Goal: Contribute content: Add original content to the website for others to see

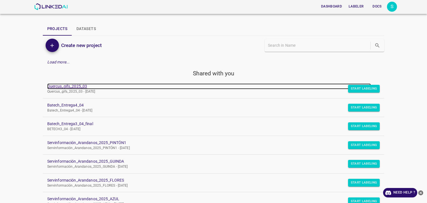
drag, startPoint x: 0, startPoint y: 0, endPoint x: 78, endPoint y: 85, distance: 115.0
click at [78, 85] on link "Quercus_gifs_2025_03" at bounding box center [209, 86] width 324 height 6
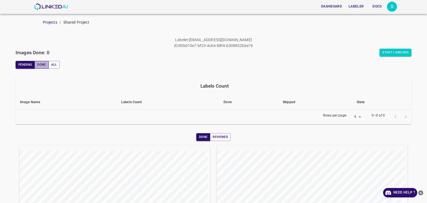
click at [43, 65] on button "Done" at bounding box center [41, 65] width 14 height 8
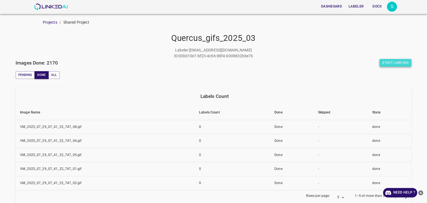
click at [399, 63] on button "Start Labeling" at bounding box center [395, 63] width 32 height 8
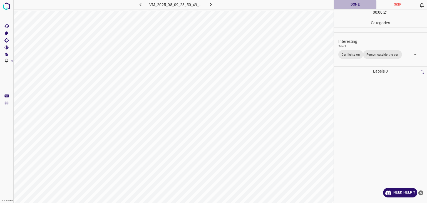
click at [354, 3] on button "Done" at bounding box center [355, 4] width 43 height 9
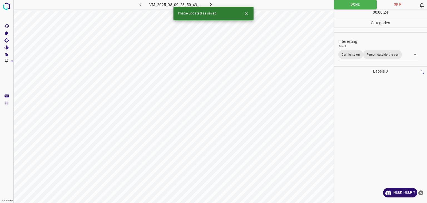
click at [215, 4] on button "button" at bounding box center [211, 4] width 18 height 9
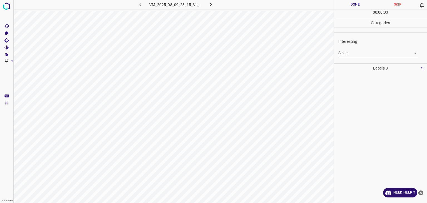
click at [366, 53] on body "4.3.6-dev2 VM_2025_08_09_23_15_31_529_05.gif Done Skip 0 00 : 00 : 03 Categorie…" at bounding box center [213, 101] width 427 height 203
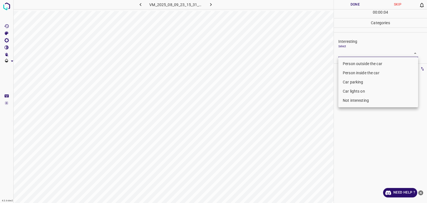
click at [357, 98] on li "Not interesting" at bounding box center [378, 100] width 80 height 9
type input "Not interesting"
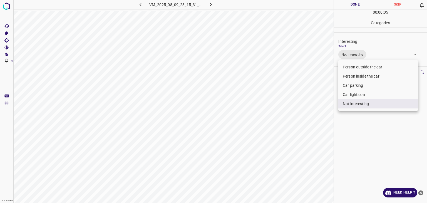
click at [341, 5] on div at bounding box center [213, 101] width 427 height 203
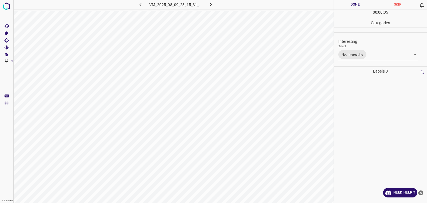
click at [341, 5] on div "Person outside the car Person inside the car Car parking Car lights on Not inte…" at bounding box center [213, 101] width 427 height 203
click at [341, 5] on button "Done" at bounding box center [355, 4] width 43 height 9
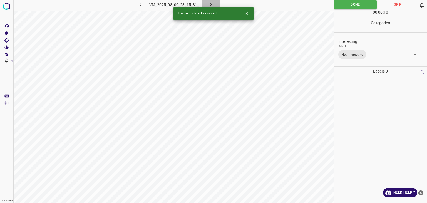
click at [212, 5] on icon "button" at bounding box center [211, 5] width 6 height 6
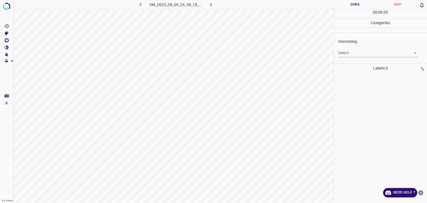
click at [358, 57] on div "Interesting Select ​" at bounding box center [380, 48] width 93 height 26
click at [355, 55] on body "4.3.6-dev2 VM_2025_08_09_23_38_18_145_00.gif Done Skip 0 00 : 00 : 04 Categorie…" at bounding box center [213, 101] width 427 height 203
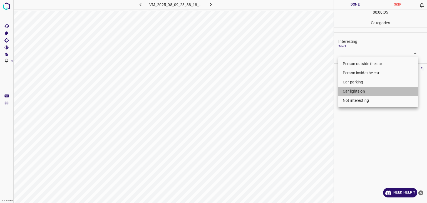
drag, startPoint x: 359, startPoint y: 93, endPoint x: 360, endPoint y: 98, distance: 4.9
click at [360, 98] on ul "Person outside the car Person inside the car Car parking Car lights on Not inte…" at bounding box center [378, 82] width 80 height 50
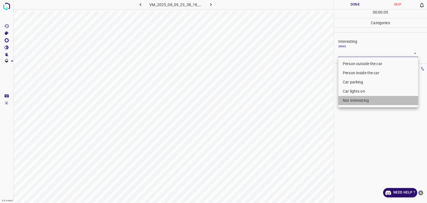
click at [360, 100] on li "Not interesting" at bounding box center [378, 100] width 80 height 9
type input "Not interesting"
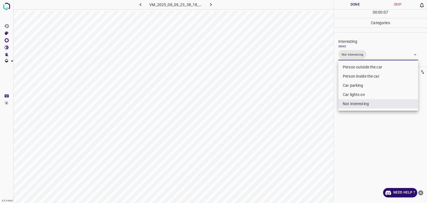
click at [357, 0] on div at bounding box center [213, 101] width 427 height 203
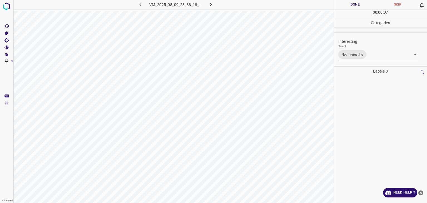
click at [354, 3] on button "Done" at bounding box center [355, 4] width 43 height 9
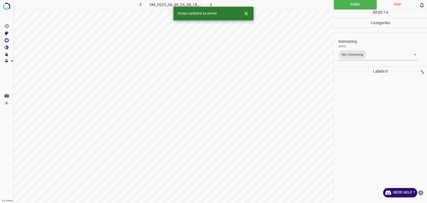
click at [211, 3] on icon "button" at bounding box center [211, 5] width 6 height 6
click at [246, 13] on icon "Close" at bounding box center [245, 13] width 3 height 3
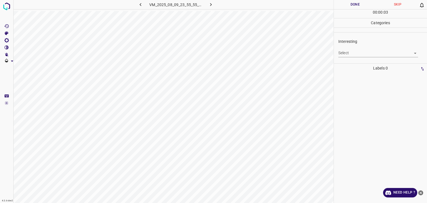
click at [357, 47] on div "Select ​" at bounding box center [378, 50] width 80 height 13
click at [344, 51] on body "4.3.6-dev2 VM_2025_08_09_23_55_55_567_11.gif Done Skip 0 00 : 00 : 04 Categorie…" at bounding box center [213, 101] width 427 height 203
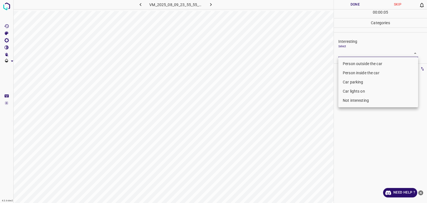
click at [341, 65] on li "Person outside the car" at bounding box center [378, 63] width 80 height 9
type input "Person outside the car"
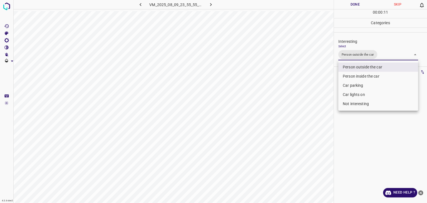
click at [360, 6] on div at bounding box center [213, 101] width 427 height 203
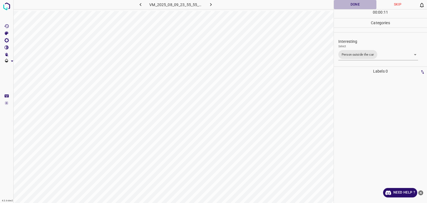
click at [356, 3] on button "Done" at bounding box center [355, 4] width 43 height 9
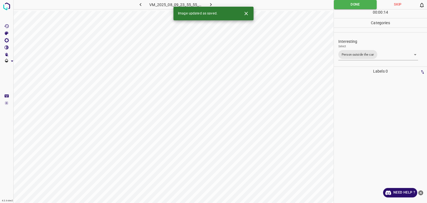
click at [215, 2] on button "button" at bounding box center [211, 4] width 18 height 9
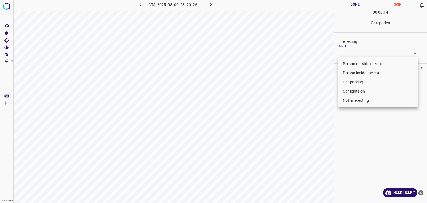
click at [356, 55] on body "4.3.6-dev2 VM_2025_08_09_23_20_26_066_00.gif Done Skip 0 00 : 00 : 14 Categorie…" at bounding box center [213, 101] width 427 height 203
click at [353, 62] on li "Person outside the car" at bounding box center [378, 63] width 80 height 9
type input "Person outside the car"
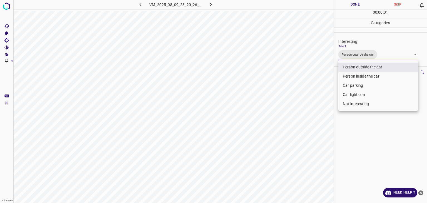
click at [351, 10] on div at bounding box center [213, 101] width 427 height 203
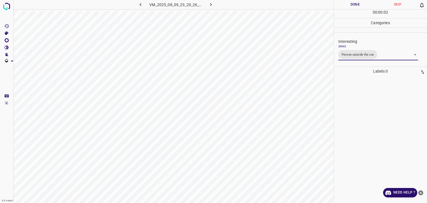
click at [348, 6] on div "Person outside the car Person inside the car Car parking Car lights on Not inte…" at bounding box center [213, 101] width 427 height 203
click at [348, 6] on button "Done" at bounding box center [355, 4] width 43 height 9
click at [210, 6] on icon "button" at bounding box center [211, 5] width 6 height 6
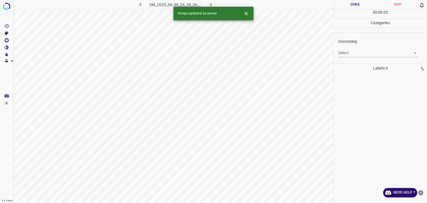
click at [356, 53] on body "4.3.6-dev2 VM_2025_08_09_23_20_26_066_03.gif Done Skip 0 00 : 00 : 02 Categorie…" at bounding box center [213, 101] width 427 height 203
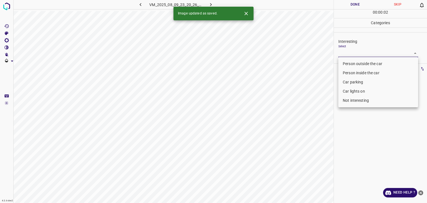
click at [350, 99] on li "Not interesting" at bounding box center [378, 100] width 80 height 9
type input "Not interesting"
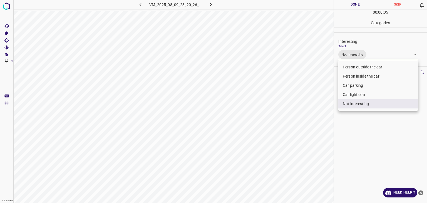
click at [351, 1] on div at bounding box center [213, 101] width 427 height 203
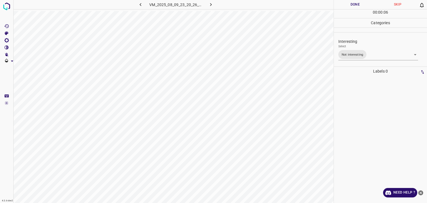
click at [353, 4] on button "Done" at bounding box center [355, 4] width 43 height 9
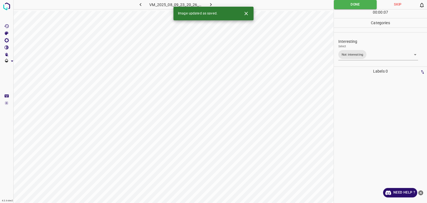
click at [209, 3] on icon "button" at bounding box center [211, 5] width 6 height 6
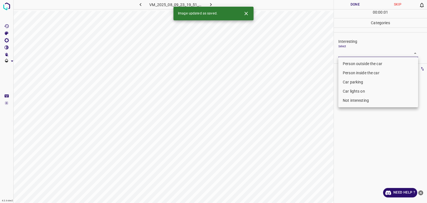
click at [388, 54] on body "4.3.6-dev2 VM_2025_08_09_23_19_51_506_07.gif Done Skip 0 00 : 00 : 01 Categorie…" at bounding box center [213, 101] width 427 height 203
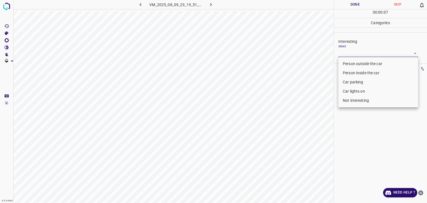
click at [366, 99] on li "Not interesting" at bounding box center [378, 100] width 80 height 9
type input "Not interesting"
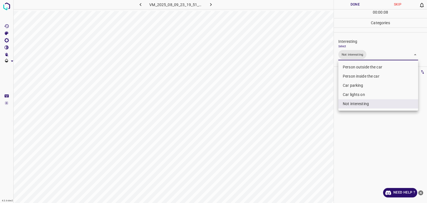
click at [351, 4] on div at bounding box center [213, 101] width 427 height 203
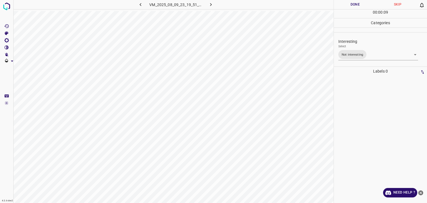
click at [351, 4] on div at bounding box center [213, 101] width 427 height 203
click at [351, 4] on button "Done" at bounding box center [355, 4] width 43 height 9
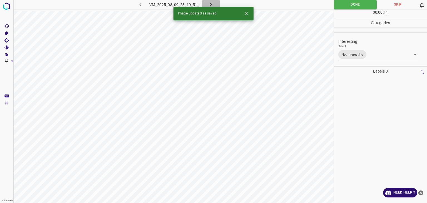
click at [209, 3] on icon "button" at bounding box center [211, 5] width 6 height 6
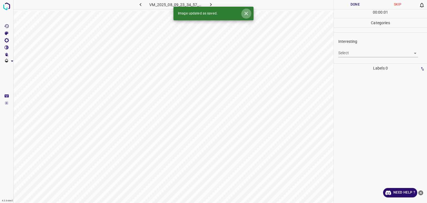
click at [247, 14] on icon "Close" at bounding box center [246, 14] width 6 height 6
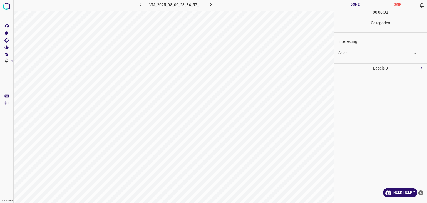
click at [369, 47] on div "Select ​" at bounding box center [378, 50] width 80 height 13
click at [370, 53] on body "4.3.6-dev2 VM_2025_08_09_23_34_57_168_01.gif Done Skip 0 00 : 00 : 02 Categorie…" at bounding box center [213, 101] width 427 height 203
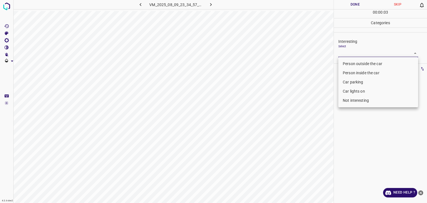
click at [363, 79] on li "Car parking" at bounding box center [378, 82] width 80 height 9
type input "Car parking"
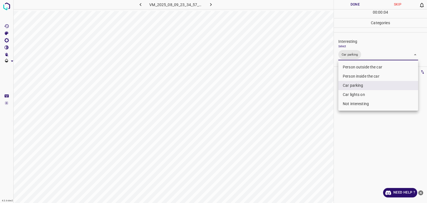
click at [351, 2] on div at bounding box center [213, 101] width 427 height 203
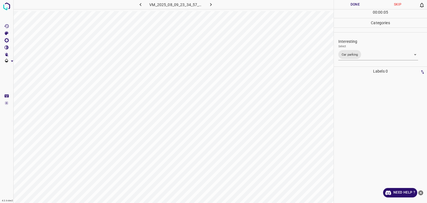
click at [351, 2] on div "Person outside the car Person inside the car Car parking Car lights on Not inte…" at bounding box center [213, 101] width 427 height 203
click at [351, 2] on button "Done" at bounding box center [355, 4] width 43 height 9
drag, startPoint x: 351, startPoint y: 2, endPoint x: 325, endPoint y: 7, distance: 26.3
click at [351, 3] on button "Done" at bounding box center [355, 4] width 43 height 9
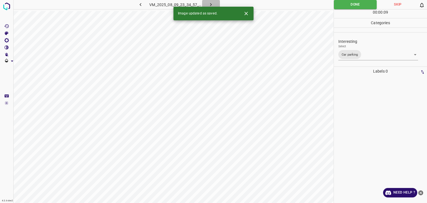
click at [208, 3] on icon "button" at bounding box center [211, 5] width 6 height 6
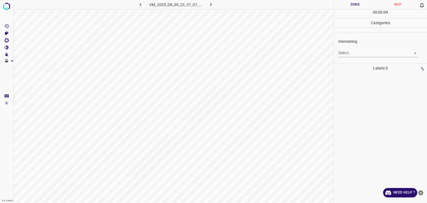
click at [363, 52] on body "4.3.6-dev2 VM_2025_08_09_23_37_07_814_01.gif Done Skip 0 00 : 00 : 09 Categorie…" at bounding box center [213, 101] width 427 height 203
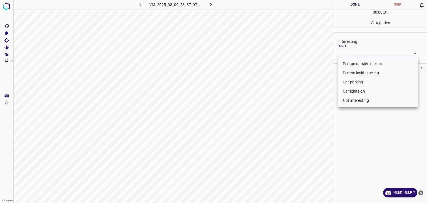
click at [360, 63] on li "Person outside the car" at bounding box center [378, 63] width 80 height 9
type input "Person outside the car"
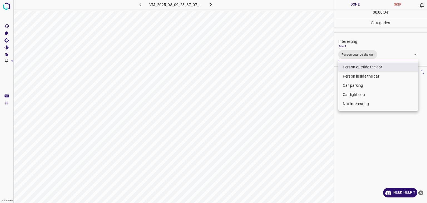
click at [339, 4] on div at bounding box center [213, 101] width 427 height 203
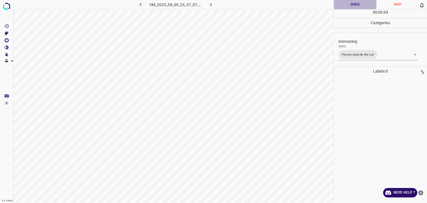
click at [340, 5] on button "Done" at bounding box center [355, 4] width 43 height 9
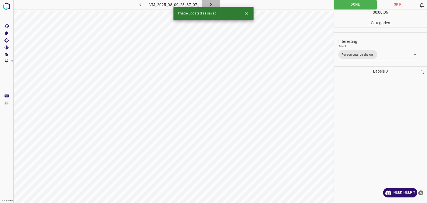
click at [216, 6] on button "button" at bounding box center [211, 4] width 18 height 9
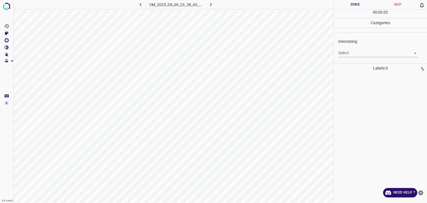
click at [358, 55] on body "4.3.6-dev2 VM_2025_08_09_23_38_43_013_03.gif Done Skip 0 00 : 00 : 02 Categorie…" at bounding box center [213, 101] width 427 height 203
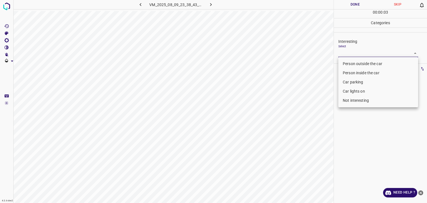
click at [360, 61] on li "Person outside the car" at bounding box center [378, 63] width 80 height 9
type input "Person outside the car"
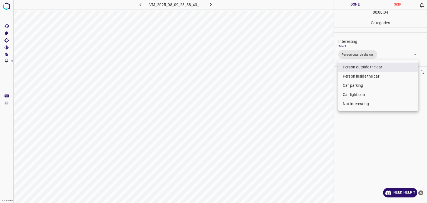
click at [338, 4] on div at bounding box center [213, 101] width 427 height 203
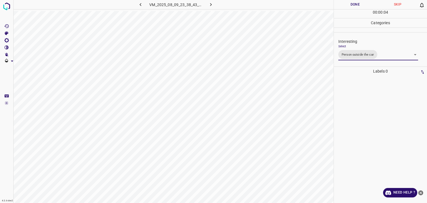
click at [338, 4] on div at bounding box center [213, 101] width 427 height 203
click at [338, 4] on button "Done" at bounding box center [355, 4] width 43 height 9
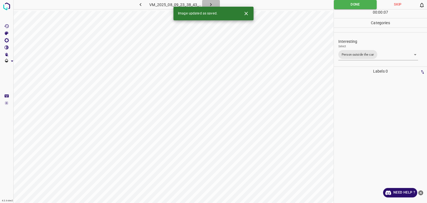
click at [211, 4] on icon "button" at bounding box center [211, 4] width 2 height 3
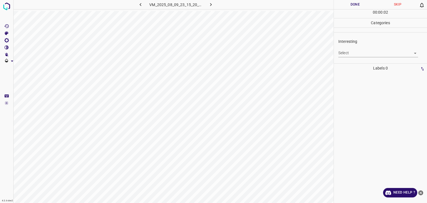
click at [357, 53] on body "4.3.6-dev2 VM_2025_08_09_23_15_20_317_08.gif Done Skip 0 00 : 00 : 02 Categorie…" at bounding box center [213, 101] width 427 height 203
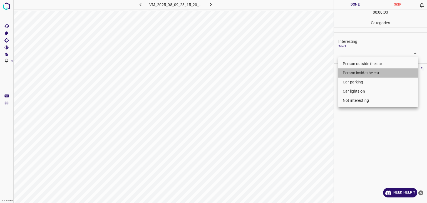
click at [359, 74] on li "Person inside the car" at bounding box center [378, 72] width 80 height 9
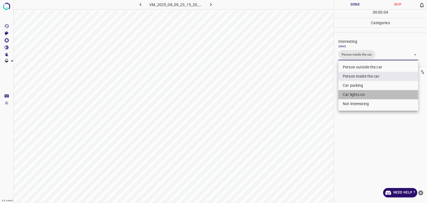
click at [353, 95] on li "Car lights on" at bounding box center [378, 94] width 80 height 9
click at [373, 96] on li "Car lights on" at bounding box center [378, 94] width 80 height 9
type input "Person inside the car"
click at [353, 2] on div at bounding box center [213, 101] width 427 height 203
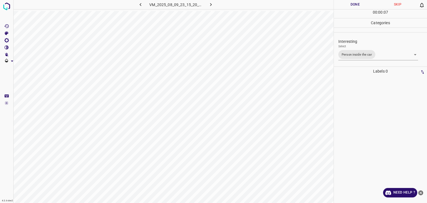
click at [353, 2] on button "Done" at bounding box center [355, 4] width 43 height 9
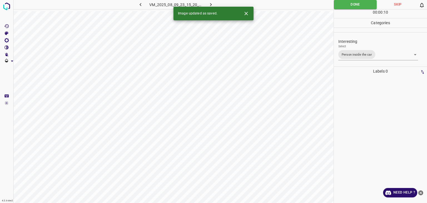
click at [214, 4] on button "button" at bounding box center [211, 4] width 18 height 9
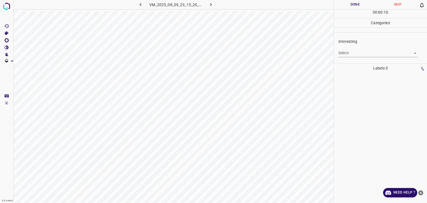
click at [393, 55] on body "4.3.6-dev2 VM_2025_08_09_23_15_20_317_09.gif Done Skip 0 00 : 00 : 10 Categorie…" at bounding box center [213, 101] width 427 height 203
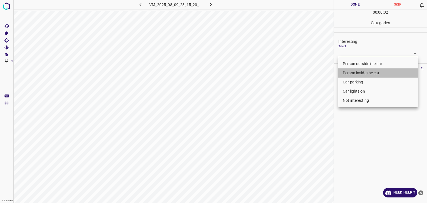
click at [353, 71] on li "Person inside the car" at bounding box center [378, 72] width 80 height 9
type input "Person inside the car"
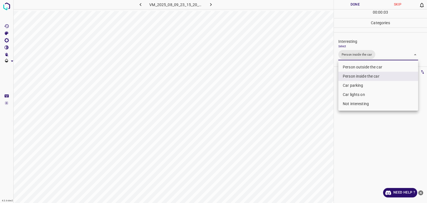
click at [355, 6] on div at bounding box center [213, 101] width 427 height 203
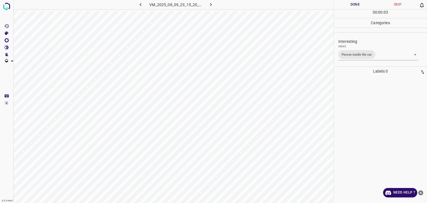
click at [355, 6] on div "Person outside the car Person inside the car Car parking Car lights on Not inte…" at bounding box center [213, 101] width 427 height 203
click at [355, 6] on button "Done" at bounding box center [355, 4] width 43 height 9
click at [356, 7] on button "Done" at bounding box center [355, 4] width 43 height 9
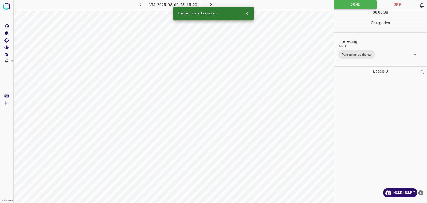
click at [209, 3] on icon "button" at bounding box center [211, 5] width 6 height 6
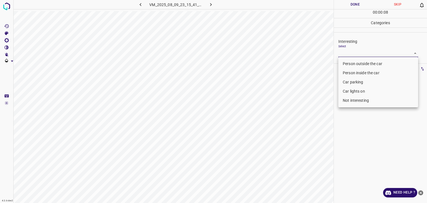
click at [358, 53] on body "4.3.6-dev2 VM_2025_08_09_23_15_41_712_03.gif Done Skip 0 00 : 00 : 08 Categorie…" at bounding box center [213, 101] width 427 height 203
click at [358, 84] on li "Car parking" at bounding box center [378, 82] width 80 height 9
type input "Car parking"
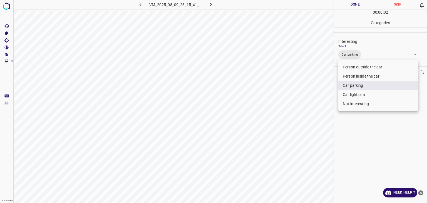
click at [361, 2] on div at bounding box center [213, 101] width 427 height 203
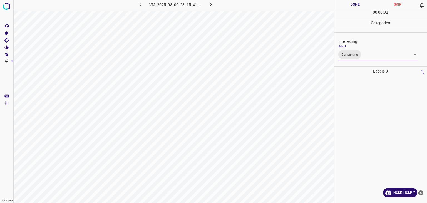
click at [361, 2] on div "Person outside the car Person inside the car Car parking Car lights on Not inte…" at bounding box center [213, 101] width 427 height 203
click at [358, 1] on button "Done" at bounding box center [355, 4] width 43 height 9
click at [358, 2] on button "Done" at bounding box center [355, 4] width 43 height 9
click at [210, 4] on icon "button" at bounding box center [211, 5] width 6 height 6
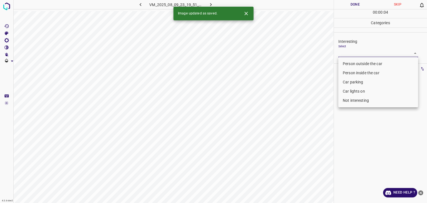
drag, startPoint x: 379, startPoint y: 56, endPoint x: 376, endPoint y: 54, distance: 3.9
click at [379, 56] on body "4.3.6-dev2 VM_2025_08_09_23_19_51_506_08.gif Done Skip 0 00 : 00 : 04 Categorie…" at bounding box center [213, 101] width 427 height 203
click at [351, 82] on li "Car parking" at bounding box center [378, 82] width 80 height 9
type input "Car parking"
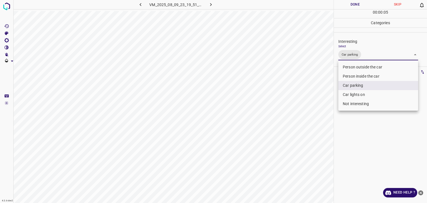
click at [350, 6] on div at bounding box center [213, 101] width 427 height 203
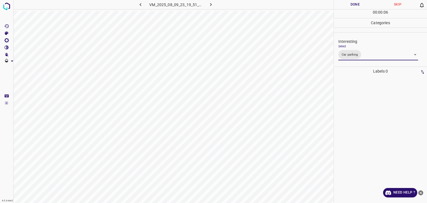
click at [350, 6] on div at bounding box center [213, 101] width 427 height 203
click at [350, 6] on button "Done" at bounding box center [355, 4] width 43 height 9
click at [208, 2] on icon "button" at bounding box center [211, 5] width 6 height 6
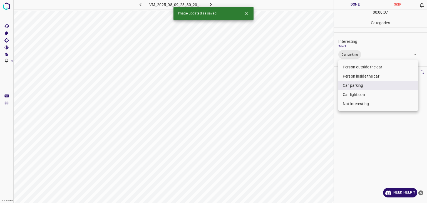
click at [356, 53] on body "4.3.6-dev2 VM_2025_08_09_23_30_20_594_02.gif Done Skip 0 00 : 00 : 07 Categorie…" at bounding box center [213, 101] width 427 height 203
click at [350, 104] on li "Not interesting" at bounding box center [378, 103] width 80 height 9
type input "Car parking,Not interesting"
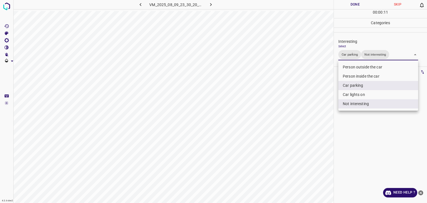
click at [347, 3] on div at bounding box center [213, 101] width 427 height 203
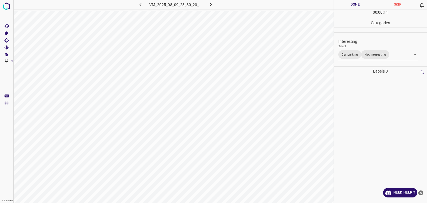
click at [347, 3] on div at bounding box center [213, 101] width 427 height 203
click at [347, 3] on button "Done" at bounding box center [355, 4] width 43 height 9
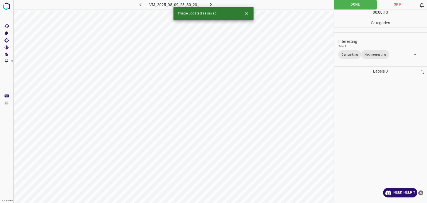
click at [210, 5] on icon "button" at bounding box center [211, 5] width 6 height 6
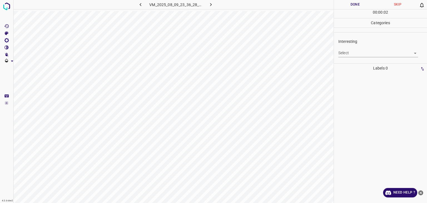
click at [349, 54] on body "4.3.6-dev2 VM_2025_08_09_23_36_28_817_01.gif Done Skip 0 00 : 00 : 02 Categorie…" at bounding box center [213, 101] width 427 height 203
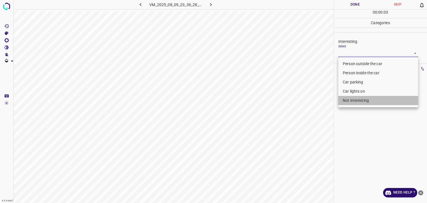
click at [353, 99] on li "Not interesting" at bounding box center [378, 100] width 80 height 9
type input "Not interesting"
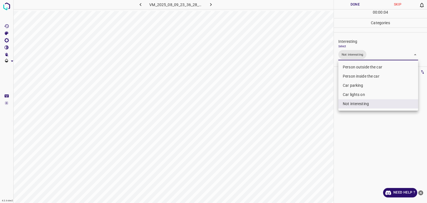
click at [349, 4] on div at bounding box center [213, 101] width 427 height 203
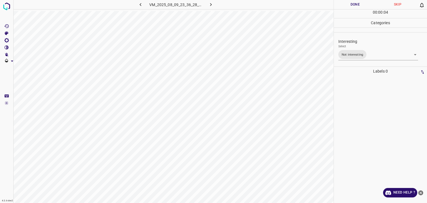
click at [349, 4] on div at bounding box center [213, 101] width 427 height 203
click at [349, 4] on button "Done" at bounding box center [355, 4] width 43 height 9
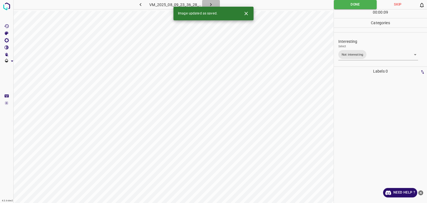
click at [212, 3] on icon "button" at bounding box center [211, 5] width 6 height 6
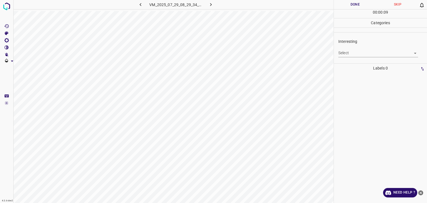
click at [371, 56] on body "4.3.6-dev2 VM_2025_07_29_08_29_34_456_08.gif Done Skip 0 00 : 00 : 09 Categorie…" at bounding box center [213, 101] width 427 height 203
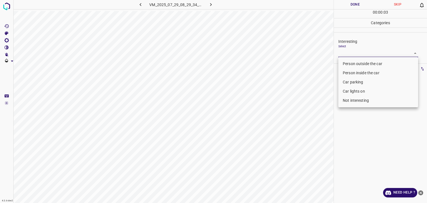
click at [368, 91] on li "Car lights on" at bounding box center [378, 91] width 80 height 9
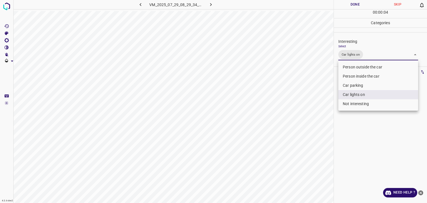
click at [361, 65] on li "Person outside the car" at bounding box center [378, 67] width 80 height 9
type input "Car lights on,Person outside the car"
click at [346, 4] on div at bounding box center [213, 101] width 427 height 203
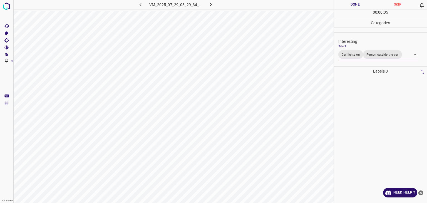
click at [346, 3] on div at bounding box center [213, 101] width 427 height 203
click at [346, 3] on button "Done" at bounding box center [355, 4] width 43 height 9
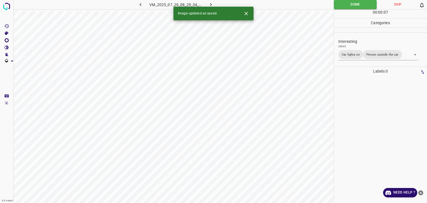
click at [214, 6] on button "button" at bounding box center [211, 4] width 18 height 9
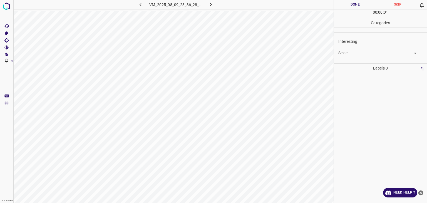
click at [363, 55] on body "4.3.6-dev2 VM_2025_08_09_23_36_28_817_04.gif Done Skip 0 00 : 00 : 01 Categorie…" at bounding box center [213, 101] width 427 height 203
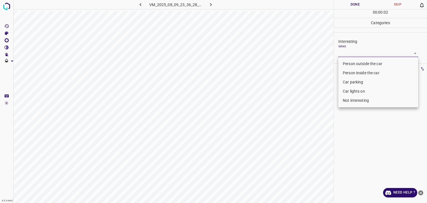
click at [358, 99] on li "Not interesting" at bounding box center [378, 100] width 80 height 9
type input "Not interesting"
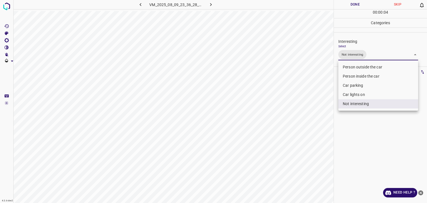
click at [359, 6] on div at bounding box center [213, 101] width 427 height 203
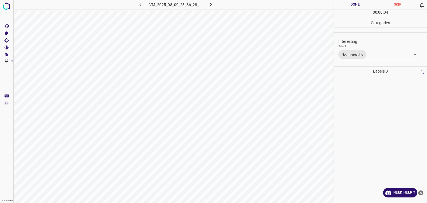
click at [359, 6] on button "Done" at bounding box center [355, 4] width 43 height 9
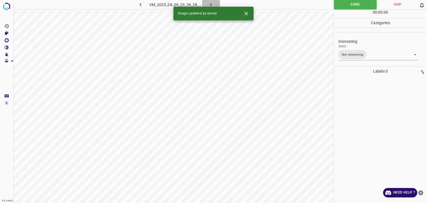
click at [210, 2] on icon "button" at bounding box center [211, 5] width 6 height 6
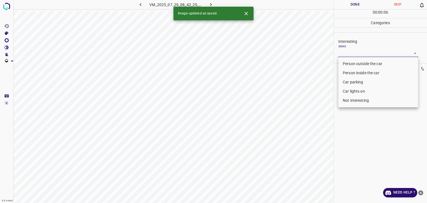
drag, startPoint x: 355, startPoint y: 51, endPoint x: 358, endPoint y: 63, distance: 12.7
click at [355, 51] on body "4.3.6-dev2 VM_2025_07_29_08_42_25_247_02.gif Done Skip 0 00 : 00 : 06 Categorie…" at bounding box center [213, 101] width 427 height 203
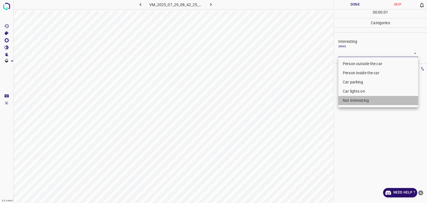
click at [355, 101] on li "Not interesting" at bounding box center [378, 100] width 80 height 9
type input "Not interesting"
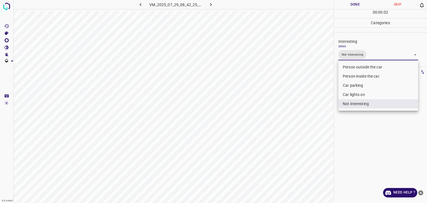
click at [349, 1] on div at bounding box center [213, 101] width 427 height 203
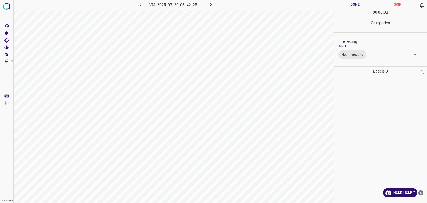
click at [350, 2] on div "Person outside the car Person inside the car Car parking Car lights on Not inte…" at bounding box center [213, 101] width 427 height 203
click at [350, 2] on button "Done" at bounding box center [355, 4] width 43 height 9
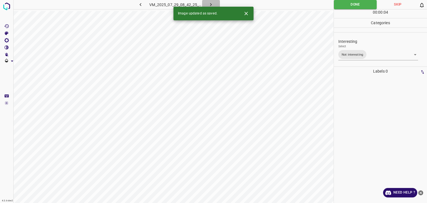
click at [209, 2] on icon "button" at bounding box center [211, 5] width 6 height 6
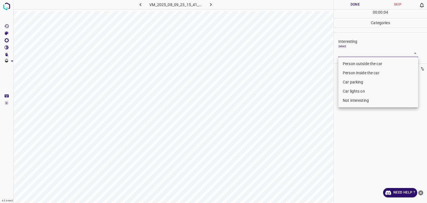
click at [351, 53] on body "4.3.6-dev2 VM_2025_08_09_23_15_41_712_04.gif Done Skip 0 00 : 00 : 04 Categorie…" at bounding box center [213, 101] width 427 height 203
click at [355, 82] on li "Car parking" at bounding box center [378, 82] width 80 height 9
type input "Car parking"
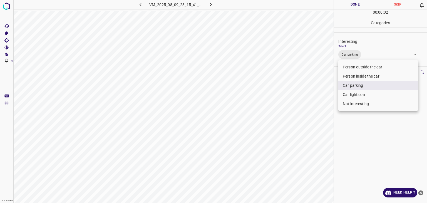
click at [351, 1] on div at bounding box center [213, 101] width 427 height 203
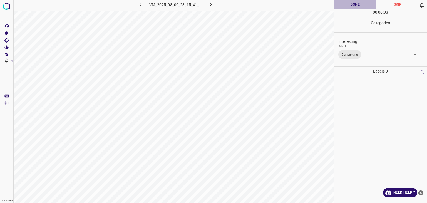
click at [352, 3] on button "Done" at bounding box center [355, 4] width 43 height 9
drag, startPoint x: 352, startPoint y: 3, endPoint x: 341, endPoint y: 10, distance: 13.0
click at [352, 3] on button "Done" at bounding box center [355, 4] width 43 height 9
click at [363, 1] on button "Done" at bounding box center [355, 4] width 43 height 9
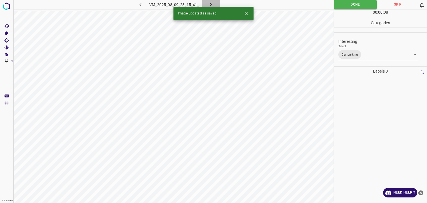
click at [213, 4] on icon "button" at bounding box center [211, 5] width 6 height 6
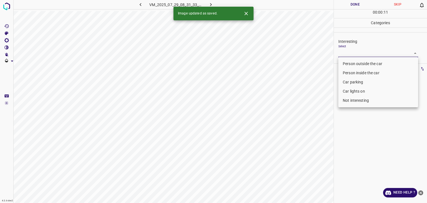
click at [343, 55] on body "4.3.6-dev2 VM_2025_07_29_08_31_33_998_04.gif Done Skip 0 00 : 00 : 11 Categorie…" at bounding box center [213, 101] width 427 height 203
click at [344, 72] on li "Person inside the car" at bounding box center [378, 72] width 80 height 9
type input "Person inside the car"
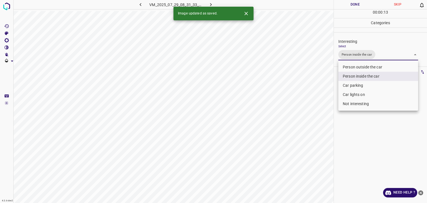
click at [353, 7] on div at bounding box center [213, 101] width 427 height 203
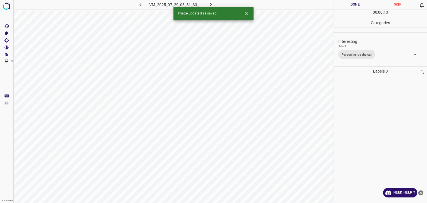
click at [353, 7] on div "Person outside the car Person inside the car Car parking Car lights on Not inte…" at bounding box center [213, 101] width 427 height 203
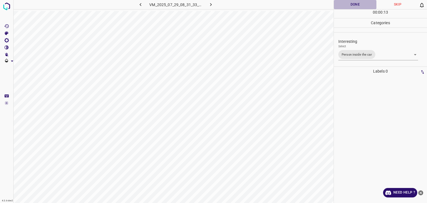
click at [353, 7] on button "Done" at bounding box center [355, 4] width 43 height 9
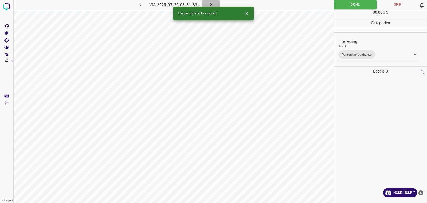
click at [209, 5] on icon "button" at bounding box center [211, 5] width 6 height 6
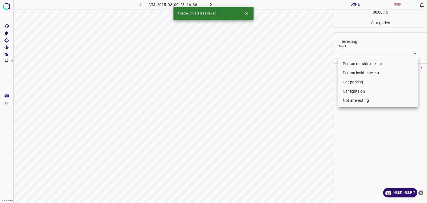
click at [361, 49] on body "4.3.6-dev2 VM_2025_08_09_23_16_36_140_10.gif Done Skip 0 00 : 00 : 15 Categorie…" at bounding box center [213, 101] width 427 height 203
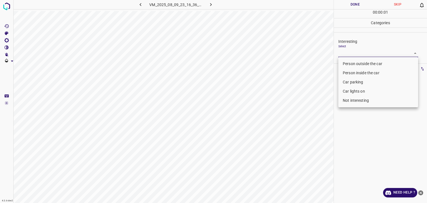
click at [366, 89] on li "Car lights on" at bounding box center [378, 91] width 80 height 9
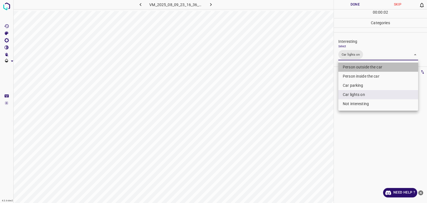
click at [364, 66] on li "Person outside the car" at bounding box center [378, 67] width 80 height 9
type input "Car lights on,Person outside the car"
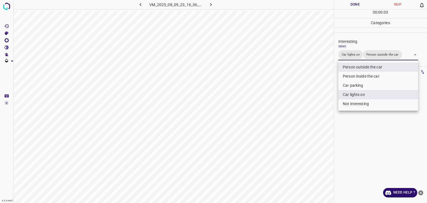
click at [353, 5] on div at bounding box center [213, 101] width 427 height 203
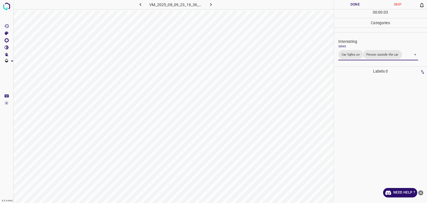
click at [353, 5] on div "Person outside the car Person inside the car Car parking Car lights on Not inte…" at bounding box center [213, 101] width 427 height 203
click at [353, 5] on button "Done" at bounding box center [355, 4] width 43 height 9
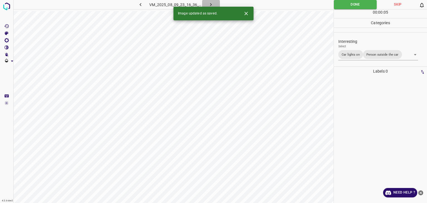
click at [211, 1] on button "button" at bounding box center [211, 4] width 18 height 9
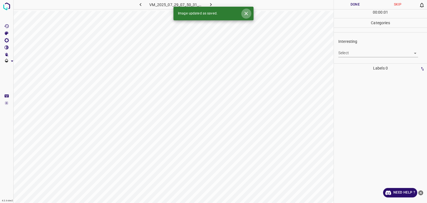
click at [248, 11] on icon "Close" at bounding box center [246, 14] width 6 height 6
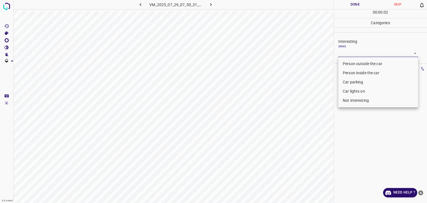
click at [344, 49] on body "4.3.6-dev2 VM_2025_07_29_07_50_31_487_03.gif Done Skip 0 00 : 00 : 02 Categorie…" at bounding box center [213, 101] width 427 height 203
click at [351, 100] on li "Not interesting" at bounding box center [378, 100] width 80 height 9
type input "Not interesting"
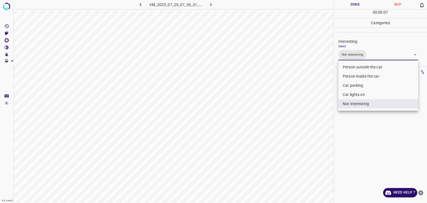
click at [346, 9] on div at bounding box center [213, 101] width 427 height 203
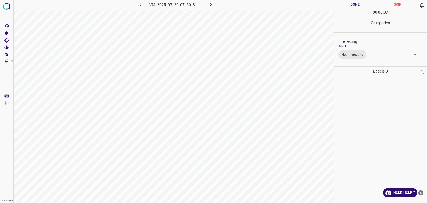
click at [348, 6] on button "Done" at bounding box center [355, 4] width 43 height 9
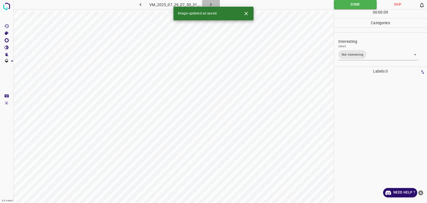
click at [215, 3] on button "button" at bounding box center [211, 4] width 18 height 9
click at [340, 53] on body "4.3.6-dev2 VM_2025_08_09_23_50_29_346_10.gif Done Skip 0 00 : 00 : 05 Categorie…" at bounding box center [213, 101] width 427 height 203
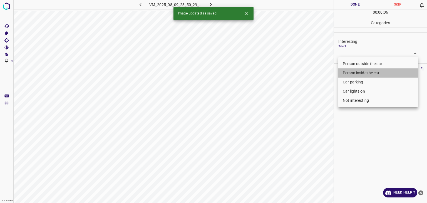
click at [346, 76] on li "Person inside the car" at bounding box center [378, 72] width 80 height 9
type input "Person inside the car"
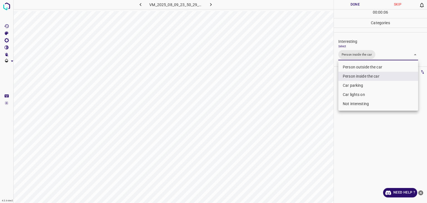
click at [348, 3] on div at bounding box center [213, 101] width 427 height 203
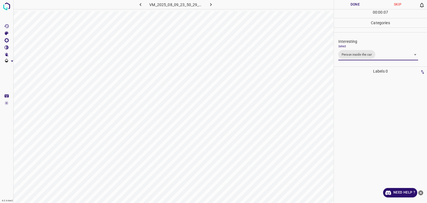
click at [348, 3] on div "Person outside the car Person inside the car Car parking Car lights on Not inte…" at bounding box center [213, 101] width 427 height 203
click at [348, 3] on button "Done" at bounding box center [355, 4] width 43 height 9
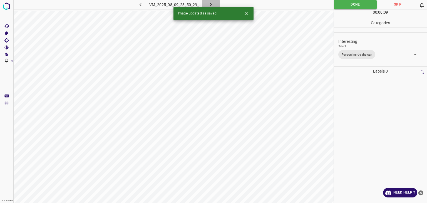
click at [212, 5] on icon "button" at bounding box center [211, 5] width 6 height 6
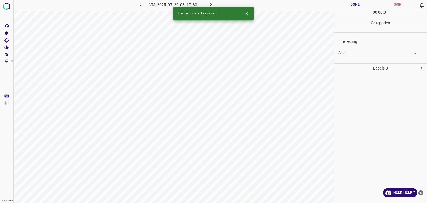
click at [342, 53] on body "4.3.6-dev2 VM_2025_07_29_08_17_30_660_03.gif Done Skip 0 00 : 00 : 01 Categorie…" at bounding box center [213, 101] width 427 height 203
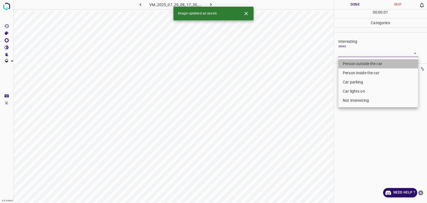
click at [345, 61] on li "Person outside the car" at bounding box center [378, 63] width 80 height 9
type input "Person outside the car"
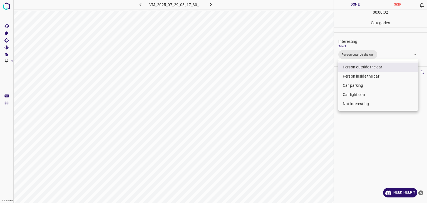
click at [351, 4] on div at bounding box center [213, 101] width 427 height 203
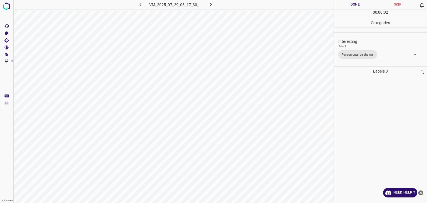
click at [351, 4] on div at bounding box center [213, 101] width 427 height 203
click at [351, 4] on button "Done" at bounding box center [355, 4] width 43 height 9
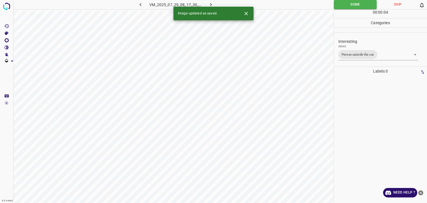
click at [210, 6] on icon "button" at bounding box center [211, 4] width 2 height 3
click at [361, 55] on body "4.3.6-dev2 VM_2025_08_10_00_03_02_516_04.gif Done Skip 0 00 : 00 : 04 Categorie…" at bounding box center [213, 101] width 427 height 203
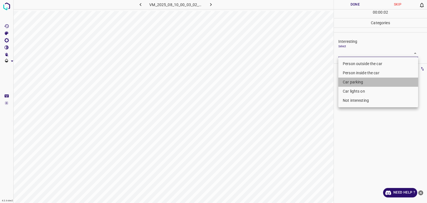
click at [370, 83] on li "Car parking" at bounding box center [378, 82] width 80 height 9
type input "Car parking"
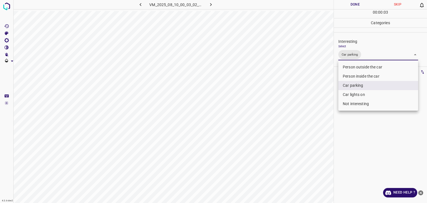
click at [352, 8] on div at bounding box center [213, 101] width 427 height 203
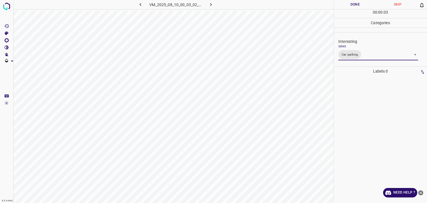
click at [348, 5] on div "Person outside the car Person inside the car Car parking Car lights on Not inte…" at bounding box center [213, 101] width 427 height 203
click at [348, 5] on button "Done" at bounding box center [355, 4] width 43 height 9
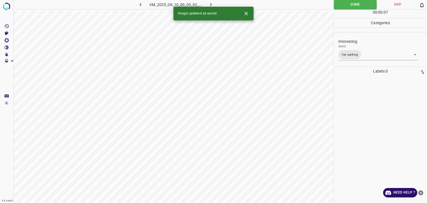
click at [378, 54] on body "4.3.6-dev2 VM_2025_08_10_00_03_02_516_04.gif Done Skip 0 00 : 00 : 07 Categorie…" at bounding box center [213, 101] width 427 height 203
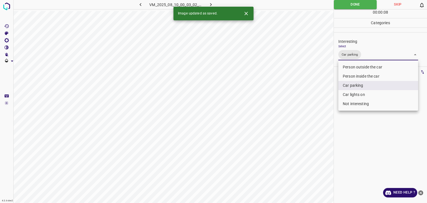
click at [217, 4] on div at bounding box center [213, 101] width 427 height 203
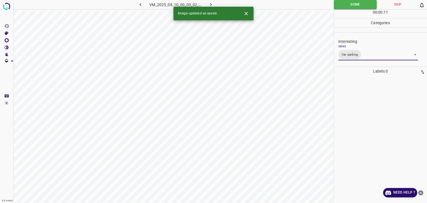
click at [209, 3] on icon "button" at bounding box center [211, 5] width 6 height 6
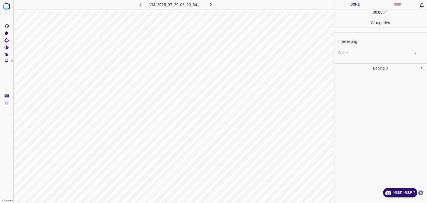
click at [361, 51] on body "4.3.6-dev2 VM_2025_07_29_08_29_34_456_09.gif Done Skip 0 00 : 00 : 11 Categorie…" at bounding box center [213, 101] width 427 height 203
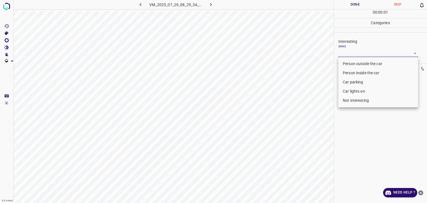
click at [360, 66] on li "Person outside the car" at bounding box center [378, 63] width 80 height 9
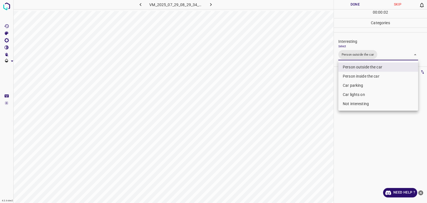
drag, startPoint x: 357, startPoint y: 90, endPoint x: 361, endPoint y: 93, distance: 4.5
click at [361, 93] on li "Car lights on" at bounding box center [378, 94] width 80 height 9
click at [348, 98] on li "Car lights on" at bounding box center [378, 94] width 80 height 9
type input "Person outside the car,Car lights on"
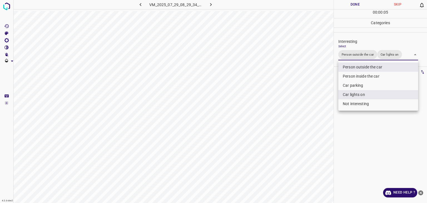
click at [346, 3] on div at bounding box center [213, 101] width 427 height 203
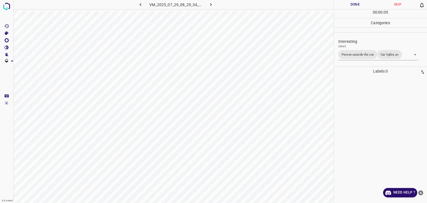
click at [346, 3] on div at bounding box center [213, 101] width 427 height 203
click at [346, 3] on button "Done" at bounding box center [355, 4] width 43 height 9
click at [208, 6] on button "button" at bounding box center [211, 4] width 18 height 9
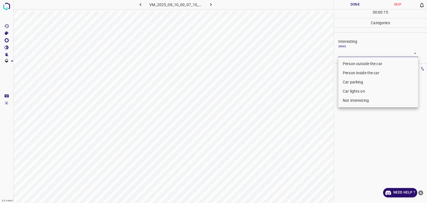
click at [350, 54] on body "4.3.6-dev2 VM_2025_08_10_00_07_10_644_05.gif Done Skip 0 00 : 00 : 15 Categorie…" at bounding box center [213, 101] width 427 height 203
click at [363, 83] on li "Car parking" at bounding box center [378, 82] width 80 height 9
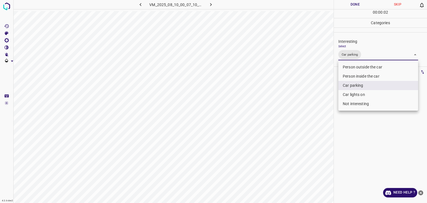
click at [361, 75] on li "Person inside the car" at bounding box center [378, 76] width 80 height 9
type input "Car parking,Person inside the car"
click at [343, 7] on div at bounding box center [213, 101] width 427 height 203
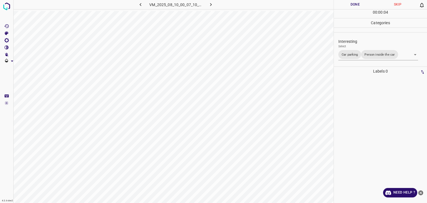
click at [343, 7] on button "Done" at bounding box center [355, 4] width 43 height 9
click at [343, 8] on button "Done" at bounding box center [355, 4] width 43 height 9
drag, startPoint x: 343, startPoint y: 8, endPoint x: 344, endPoint y: 12, distance: 4.0
click at [344, 12] on div "Done Skip 0 00 : 00 : 04" at bounding box center [380, 9] width 93 height 18
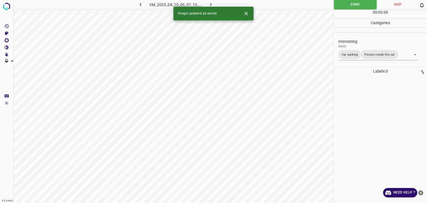
click at [213, 6] on icon "button" at bounding box center [211, 5] width 6 height 6
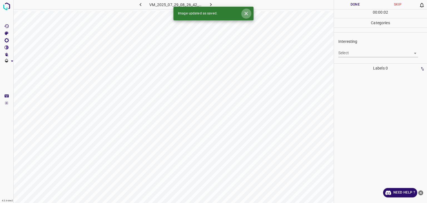
click at [246, 13] on icon "Close" at bounding box center [246, 14] width 6 height 6
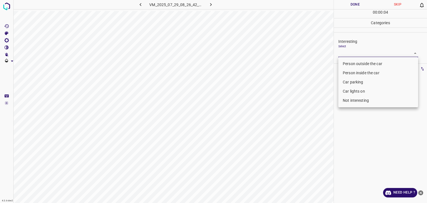
click at [371, 53] on body "4.3.6-dev2 VM_2025_07_29_08_26_42_282_07.gif Done Skip 0 00 : 00 : 04 Categorie…" at bounding box center [213, 101] width 427 height 203
click at [371, 100] on li "Not interesting" at bounding box center [378, 100] width 80 height 9
type input "Not interesting"
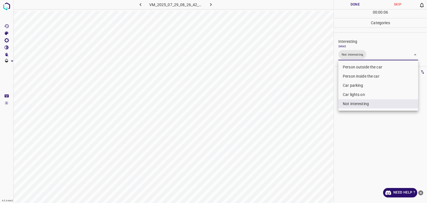
click at [357, 3] on div at bounding box center [213, 101] width 427 height 203
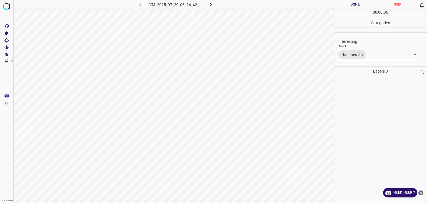
click at [357, 3] on div at bounding box center [213, 101] width 427 height 203
click at [357, 3] on button "Done" at bounding box center [355, 4] width 43 height 9
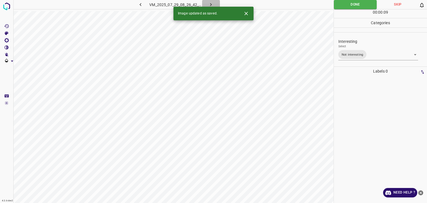
click at [214, 4] on button "button" at bounding box center [211, 4] width 18 height 9
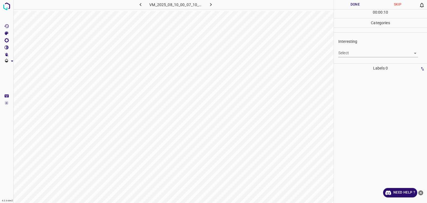
click at [353, 52] on body "4.3.6-dev2 VM_2025_08_10_00_07_10_644_08.gif Done Skip 0 00 : 00 : 10 Categorie…" at bounding box center [213, 101] width 427 height 203
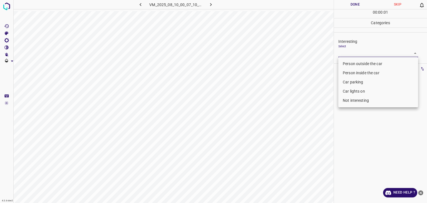
click at [357, 83] on li "Car parking" at bounding box center [378, 82] width 80 height 9
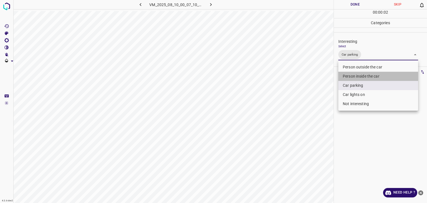
click at [354, 74] on li "Person inside the car" at bounding box center [378, 76] width 80 height 9
type input "Car parking,Person inside the car"
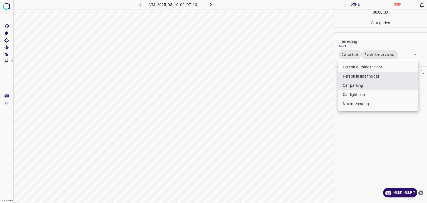
click at [346, 8] on div at bounding box center [213, 101] width 427 height 203
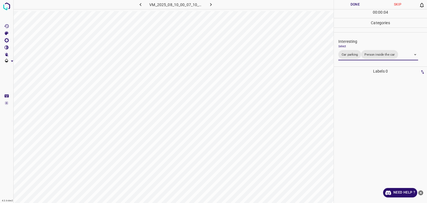
click at [344, 1] on button "Done" at bounding box center [355, 4] width 43 height 9
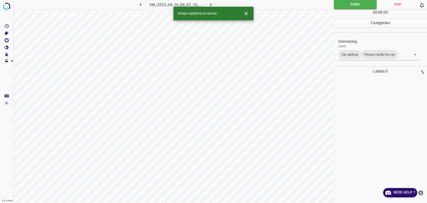
click at [219, 4] on button "button" at bounding box center [211, 4] width 18 height 9
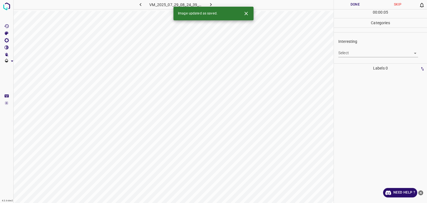
click at [248, 11] on icon "Close" at bounding box center [246, 14] width 6 height 6
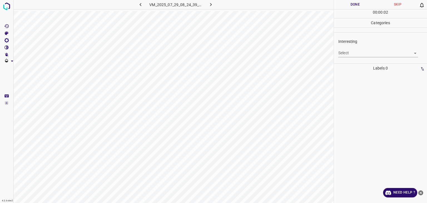
click at [349, 47] on div "Select ​" at bounding box center [378, 50] width 80 height 13
click at [353, 53] on body "4.3.6-dev2 VM_2025_07_29_08_24_39_122_04.gif Done Skip 0 00 : 00 : 02 Categorie…" at bounding box center [213, 101] width 427 height 203
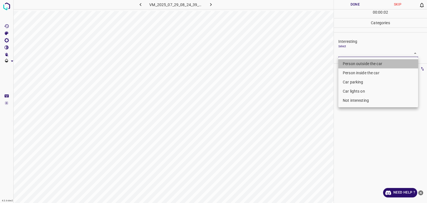
click at [355, 60] on li "Person outside the car" at bounding box center [378, 63] width 80 height 9
type input "Person outside the car"
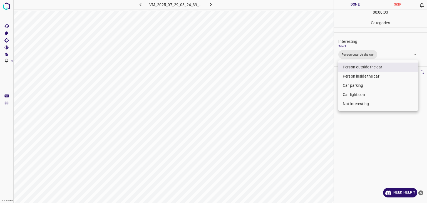
click at [358, 3] on div at bounding box center [213, 101] width 427 height 203
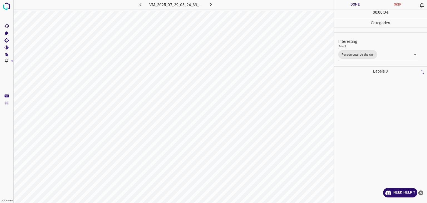
click at [358, 3] on div "Person outside the car Person inside the car Car parking Car lights on Not inte…" at bounding box center [213, 101] width 427 height 203
click at [358, 3] on button "Done" at bounding box center [355, 4] width 43 height 9
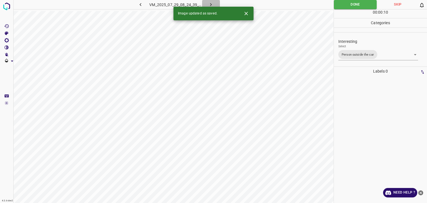
click at [213, 1] on button "button" at bounding box center [211, 4] width 18 height 9
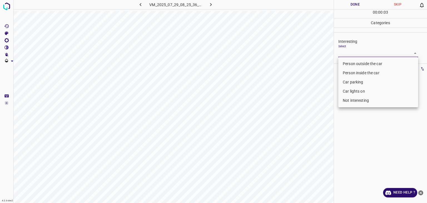
click at [359, 53] on body "4.3.6-dev2 VM_2025_07_29_08_25_36_231_01.gif Done Skip 0 00 : 00 : 03 Categorie…" at bounding box center [213, 101] width 427 height 203
click at [362, 58] on ul "Person outside the car Person inside the car Car parking Car lights on Not inte…" at bounding box center [378, 82] width 80 height 50
click at [363, 62] on li "Person outside the car" at bounding box center [378, 63] width 80 height 9
type input "Person outside the car"
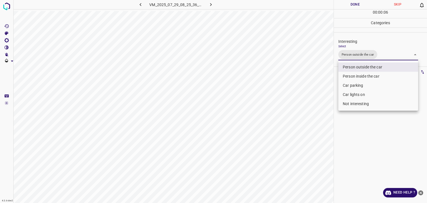
click at [361, 6] on div at bounding box center [213, 101] width 427 height 203
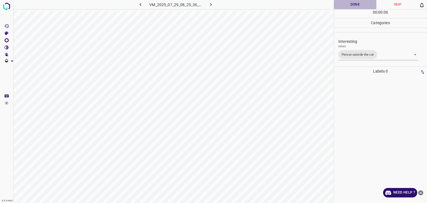
click at [361, 6] on button "Done" at bounding box center [355, 4] width 43 height 9
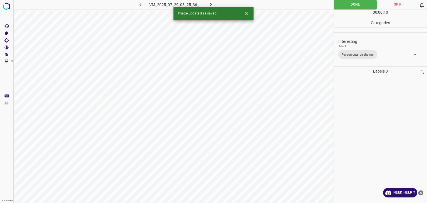
click at [214, 6] on button "button" at bounding box center [211, 4] width 18 height 9
click at [368, 59] on div "Interesting Select ​" at bounding box center [380, 48] width 93 height 26
click at [367, 57] on div "Interesting Select ​" at bounding box center [380, 48] width 93 height 26
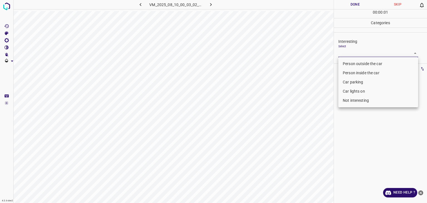
click at [354, 53] on body "4.3.6-dev2 VM_2025_08_10_00_03_02_516_02.gif Done Skip 0 00 : 00 : 01 Categorie…" at bounding box center [213, 101] width 427 height 203
click at [356, 85] on li "Car parking" at bounding box center [378, 82] width 80 height 9
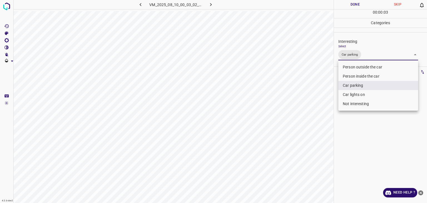
click at [354, 76] on li "Person inside the car" at bounding box center [378, 76] width 80 height 9
type input "Car parking,Person inside the car"
click at [348, 6] on div at bounding box center [213, 101] width 427 height 203
click at [348, 6] on div "Person outside the car Person inside the car Car parking Car lights on Not inte…" at bounding box center [213, 101] width 427 height 203
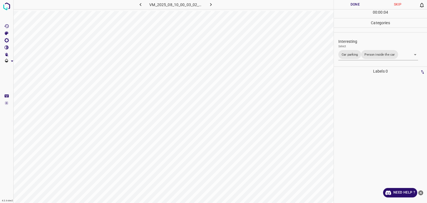
click at [348, 6] on button "Done" at bounding box center [355, 4] width 43 height 9
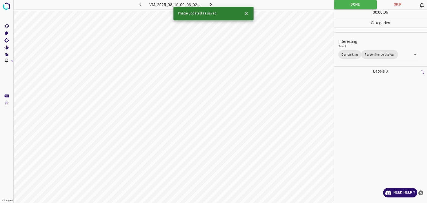
click at [208, 2] on button "button" at bounding box center [211, 4] width 18 height 9
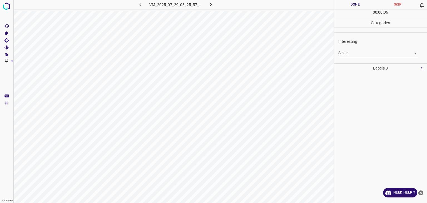
click at [372, 44] on p "Interesting" at bounding box center [382, 42] width 89 height 6
click at [370, 55] on body "4.3.6-dev2 VM_2025_07_29_08_25_57_920_10.gif Done Skip 0 00 : 00 : 07 Categorie…" at bounding box center [213, 101] width 427 height 203
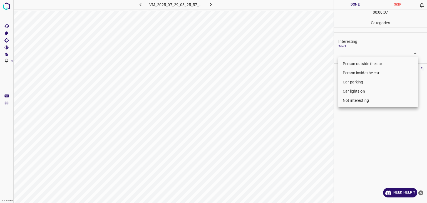
click at [370, 63] on li "Person outside the car" at bounding box center [378, 63] width 80 height 9
type input "Person outside the car"
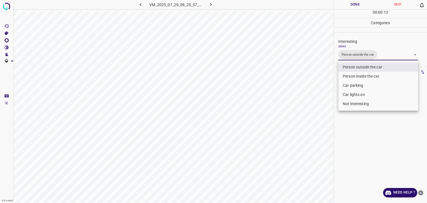
click at [348, 69] on li "Person outside the car" at bounding box center [378, 67] width 80 height 9
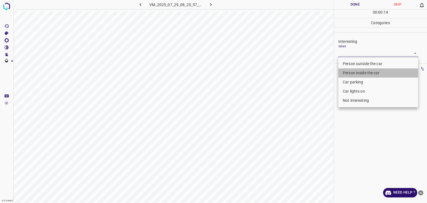
click at [348, 69] on li "Person inside the car" at bounding box center [378, 72] width 80 height 9
type input "Person inside the car"
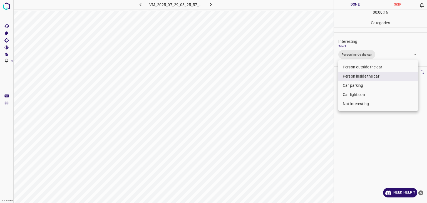
click at [358, 2] on div at bounding box center [213, 101] width 427 height 203
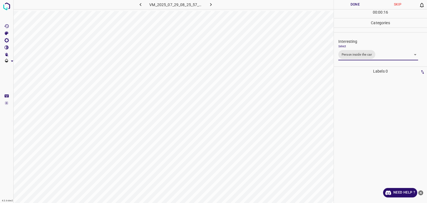
click at [358, 2] on div at bounding box center [213, 101] width 427 height 203
click at [358, 2] on button "Done" at bounding box center [355, 4] width 43 height 9
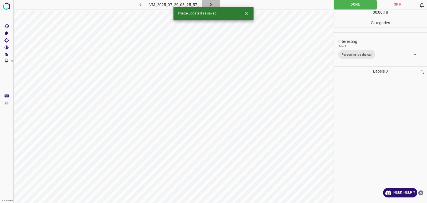
click at [216, 3] on button "button" at bounding box center [211, 4] width 18 height 9
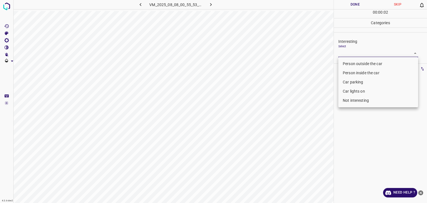
click at [367, 55] on body "4.3.6-dev2 VM_2025_08_08_00_55_53_255_07.gif Done Skip 0 00 : 00 : 02 Categorie…" at bounding box center [213, 101] width 427 height 203
drag, startPoint x: 360, startPoint y: 82, endPoint x: 349, endPoint y: 74, distance: 13.6
click at [360, 82] on li "Car parking" at bounding box center [378, 82] width 80 height 9
type input "Car parking"
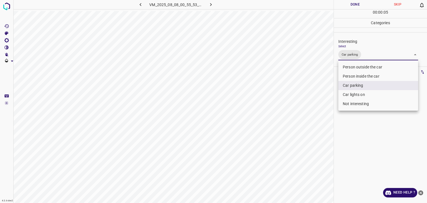
click at [352, 5] on div at bounding box center [213, 101] width 427 height 203
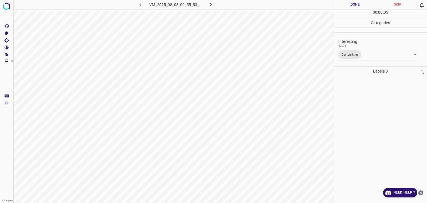
click at [352, 5] on div "Person outside the car Person inside the car Car parking Car lights on Not inte…" at bounding box center [213, 101] width 427 height 203
click at [352, 5] on button "Done" at bounding box center [355, 4] width 43 height 9
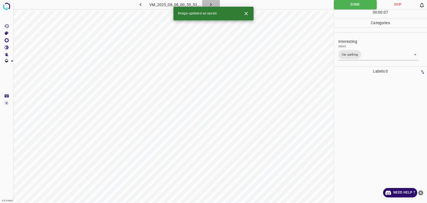
click at [211, 6] on icon "button" at bounding box center [211, 5] width 6 height 6
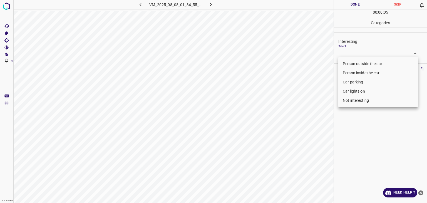
click at [358, 53] on body "4.3.6-dev2 VM_2025_08_08_01_34_55_090_08.gif Done Skip 0 00 : 00 : 05 Categorie…" at bounding box center [213, 101] width 427 height 203
click at [359, 100] on li "Not interesting" at bounding box center [378, 100] width 80 height 9
type input "Not interesting"
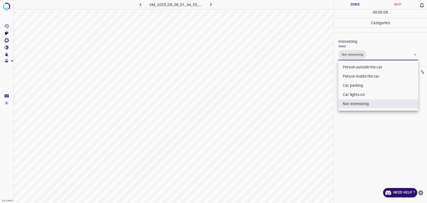
click at [357, 4] on div at bounding box center [213, 101] width 427 height 203
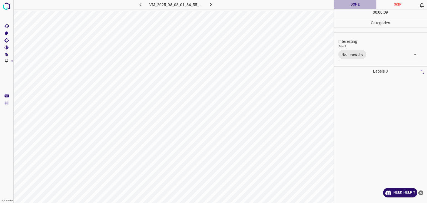
click at [357, 4] on button "Done" at bounding box center [355, 4] width 43 height 9
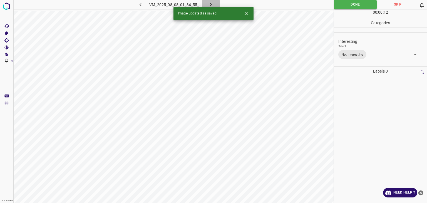
click at [209, 4] on icon "button" at bounding box center [211, 5] width 6 height 6
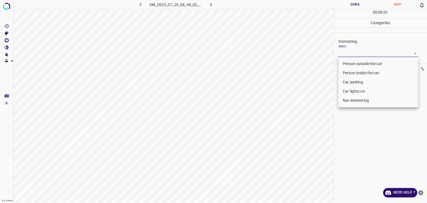
click at [369, 53] on body "4.3.6-dev2 VM_2025_07_29_08_48_02_157_03.gif Done Skip 0 00 : 00 : 01 Categorie…" at bounding box center [213, 101] width 427 height 203
click at [371, 68] on li "Person outside the car" at bounding box center [378, 63] width 80 height 9
type input "Person outside the car"
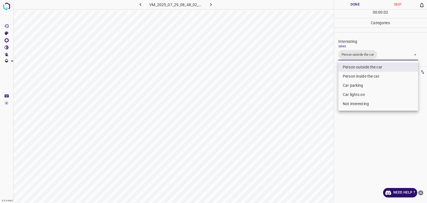
click at [344, 7] on div at bounding box center [213, 101] width 427 height 203
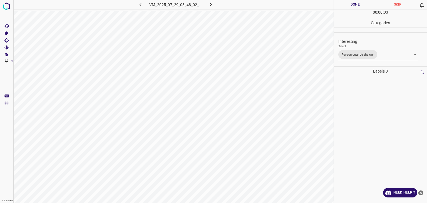
click at [344, 6] on div "Person outside the car Person inside the car Car parking Car lights on Not inte…" at bounding box center [213, 101] width 427 height 203
click at [344, 6] on button "Done" at bounding box center [355, 4] width 43 height 9
click at [209, 3] on icon "button" at bounding box center [211, 5] width 6 height 6
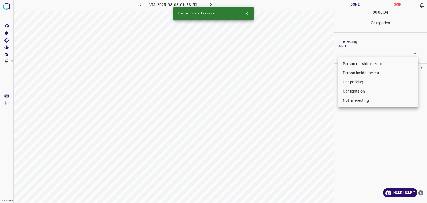
click at [343, 50] on body "4.3.6-dev2 VM_2025_08_08_01_38_50_236_04.gif Done Skip 0 00 : 00 : 04 Categorie…" at bounding box center [213, 101] width 427 height 203
click at [348, 64] on li "Person outside the car" at bounding box center [378, 63] width 80 height 9
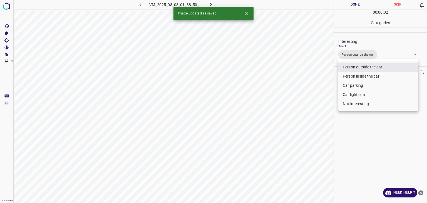
click at [361, 95] on li "Car lights on" at bounding box center [378, 94] width 80 height 9
type input "Person outside the car,Car lights on"
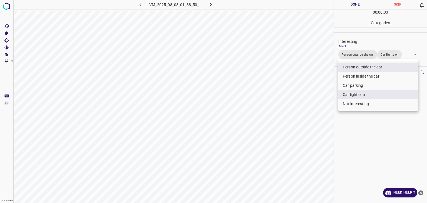
click at [346, 3] on div at bounding box center [213, 101] width 427 height 203
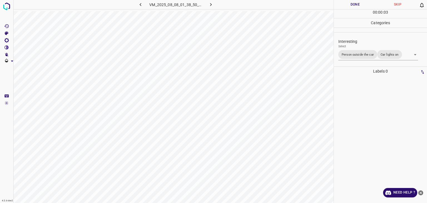
click at [346, 3] on button "Done" at bounding box center [355, 4] width 43 height 9
drag, startPoint x: 346, startPoint y: 3, endPoint x: 336, endPoint y: 7, distance: 10.8
click at [346, 3] on button "Done" at bounding box center [355, 4] width 43 height 9
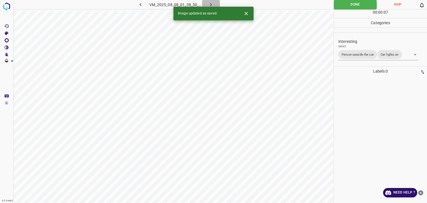
click at [211, 5] on icon "button" at bounding box center [211, 5] width 6 height 6
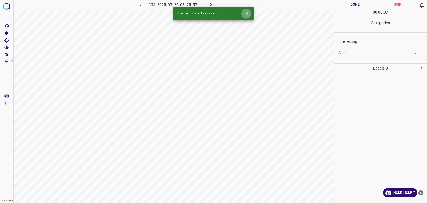
click at [244, 15] on icon "Close" at bounding box center [246, 14] width 6 height 6
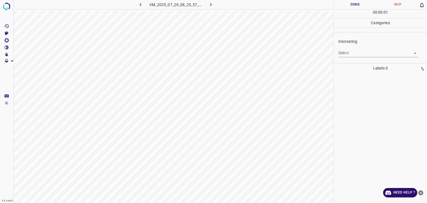
click at [366, 52] on body "4.3.6-dev2 VM_2025_07_29_08_25_57_920_03.gif Done Skip 0 00 : 00 : 01 Categorie…" at bounding box center [213, 101] width 427 height 203
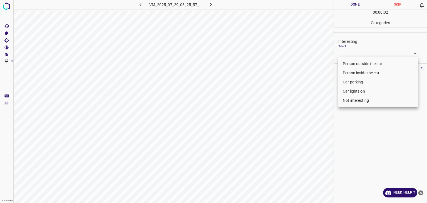
click at [366, 61] on li "Person outside the car" at bounding box center [378, 63] width 80 height 9
type input "Person outside the car"
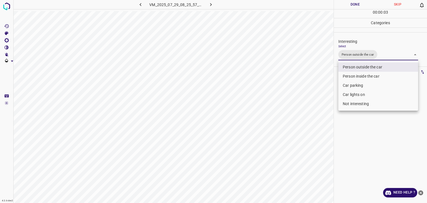
click at [352, 4] on div at bounding box center [213, 101] width 427 height 203
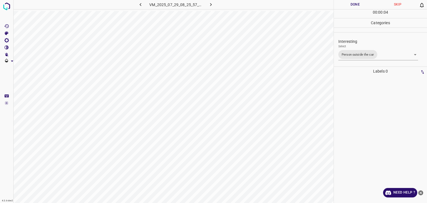
click at [352, 4] on div at bounding box center [213, 101] width 427 height 203
click at [352, 4] on button "Done" at bounding box center [355, 4] width 43 height 9
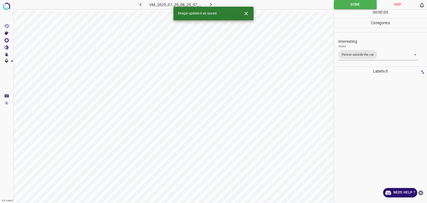
click at [212, 3] on icon "button" at bounding box center [211, 5] width 6 height 6
click at [345, 52] on body "4.3.6-dev2 VM_2025_07_29_08_04_07_762_02.gif Done Skip 0 00 : 00 : 01 Categorie…" at bounding box center [213, 101] width 427 height 203
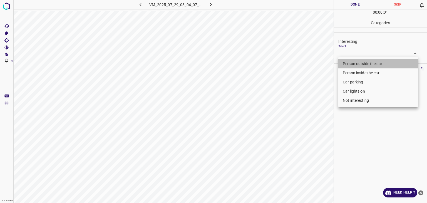
click at [349, 61] on li "Person outside the car" at bounding box center [378, 63] width 80 height 9
type input "Person outside the car"
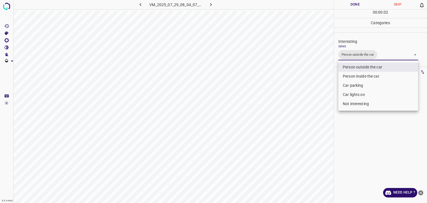
click at [348, 4] on div at bounding box center [213, 101] width 427 height 203
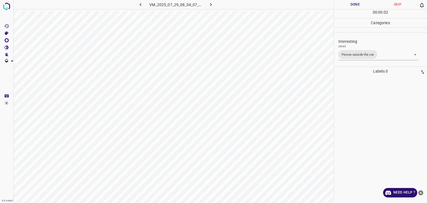
click at [348, 4] on div at bounding box center [213, 101] width 427 height 203
click at [348, 4] on button "Done" at bounding box center [355, 4] width 43 height 9
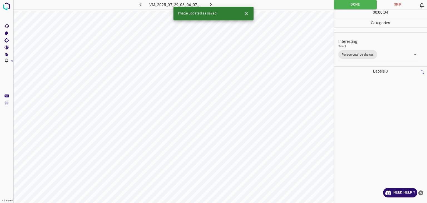
click at [210, 3] on icon "button" at bounding box center [211, 5] width 6 height 6
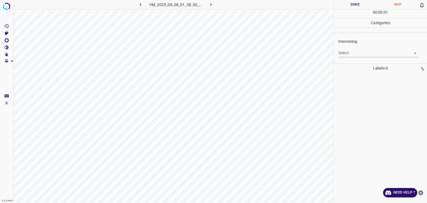
click at [355, 46] on div "Select ​" at bounding box center [378, 50] width 80 height 13
click at [349, 50] on body "4.3.6-dev2 VM_2025_08_08_01_38_50_236_06.gif Done Skip 0 00 : 00 : 02 Categorie…" at bounding box center [213, 101] width 427 height 203
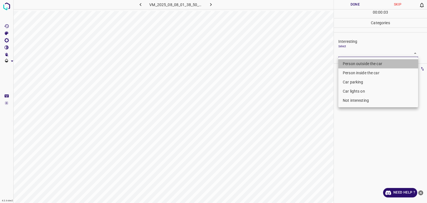
click at [351, 61] on li "Person outside the car" at bounding box center [378, 63] width 80 height 9
type input "Person outside the car"
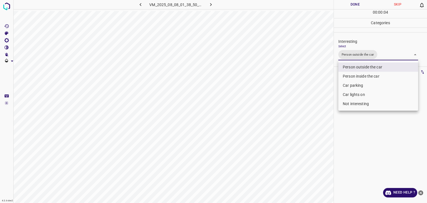
click at [348, 4] on div at bounding box center [213, 101] width 427 height 203
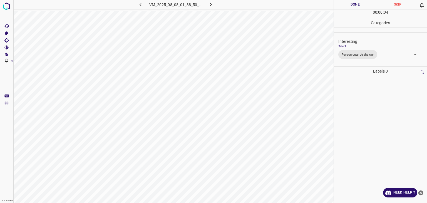
click at [348, 4] on div at bounding box center [213, 101] width 427 height 203
click at [348, 4] on button "Done" at bounding box center [355, 4] width 43 height 9
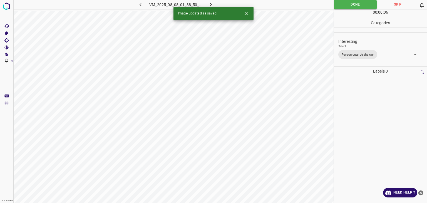
click at [212, 3] on icon "button" at bounding box center [211, 5] width 6 height 6
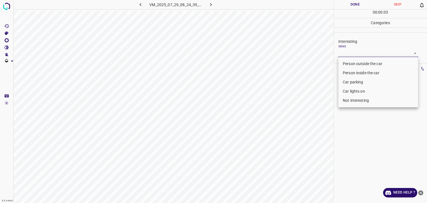
click at [356, 54] on body "4.3.6-dev2 VM_2025_07_29_08_24_39_122_02.gif Done Skip 0 00 : 00 : 03 Categorie…" at bounding box center [213, 101] width 427 height 203
click at [361, 98] on li "Not interesting" at bounding box center [378, 100] width 80 height 9
type input "Not interesting"
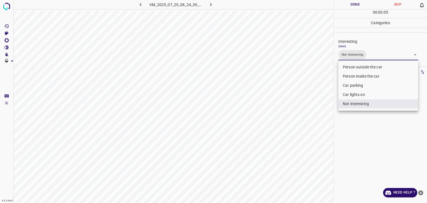
click at [358, 5] on div at bounding box center [213, 101] width 427 height 203
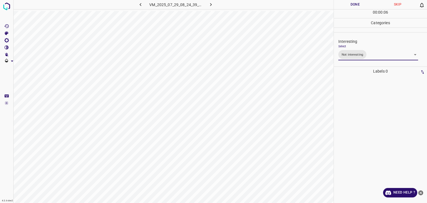
click at [358, 5] on div "Person outside the car Person inside the car Car parking Car lights on Not inte…" at bounding box center [213, 101] width 427 height 203
click at [358, 5] on button "Done" at bounding box center [355, 4] width 43 height 9
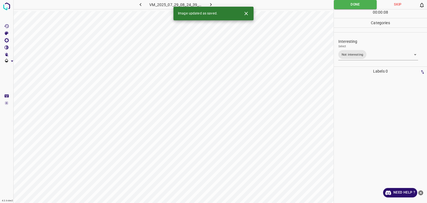
click at [210, 1] on button "button" at bounding box center [211, 4] width 18 height 9
click at [350, 54] on body "4.3.6-dev2 VM_2025_08_08_01_38_50_236_08.gif Done Skip 0 00 : 00 : 08 Categorie…" at bounding box center [213, 101] width 427 height 203
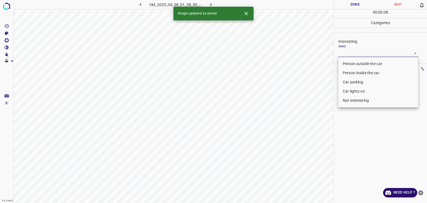
click at [351, 70] on li "Person inside the car" at bounding box center [378, 72] width 80 height 9
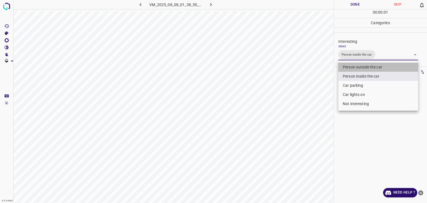
click at [351, 69] on li "Person outside the car" at bounding box center [378, 67] width 80 height 9
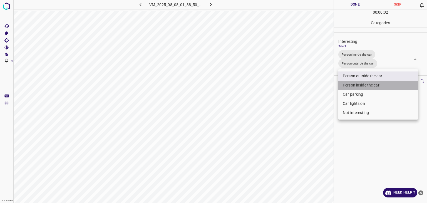
click at [354, 84] on li "Person inside the car" at bounding box center [378, 85] width 80 height 9
type input "Person outside the car"
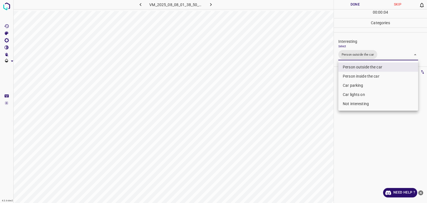
click at [353, 3] on div at bounding box center [213, 101] width 427 height 203
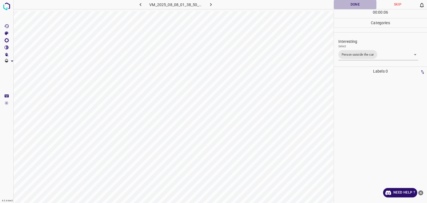
click at [360, 4] on button "Done" at bounding box center [355, 4] width 43 height 9
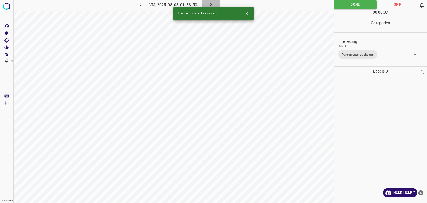
click at [211, 4] on icon "button" at bounding box center [211, 5] width 6 height 6
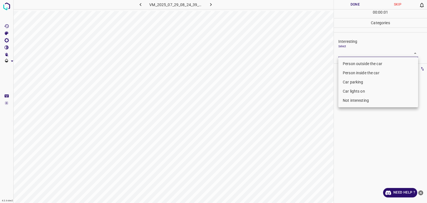
click at [361, 51] on body "4.3.6-dev2 VM_2025_07_29_08_24_39_122_07.gif Done Skip 0 00 : 00 : 01 Categorie…" at bounding box center [213, 101] width 427 height 203
click at [357, 100] on li "Not interesting" at bounding box center [378, 100] width 80 height 9
type input "Not interesting"
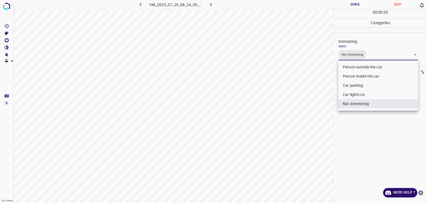
click at [351, 2] on div at bounding box center [213, 101] width 427 height 203
click at [351, 2] on div "Person outside the car Person inside the car Car parking Car lights on Not inte…" at bounding box center [213, 101] width 427 height 203
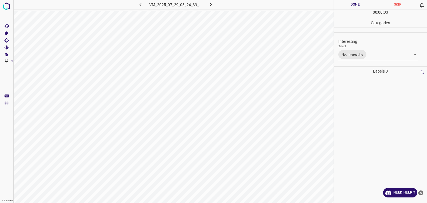
click at [351, 2] on button "Done" at bounding box center [355, 4] width 43 height 9
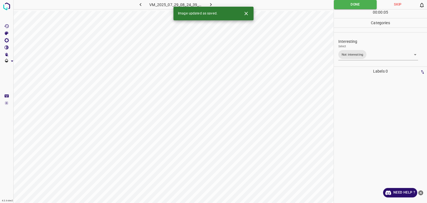
click at [208, 5] on icon "button" at bounding box center [211, 5] width 6 height 6
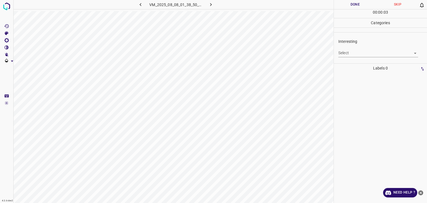
click at [374, 54] on body "4.3.6-dev2 VM_2025_08_08_01_38_50_236_09.gif Done Skip 0 00 : 00 : 03 Categorie…" at bounding box center [213, 101] width 427 height 203
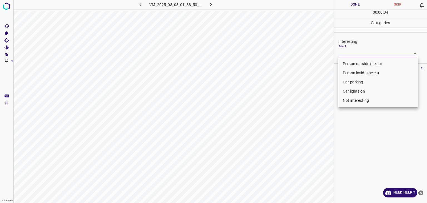
click at [367, 74] on li "Person inside the car" at bounding box center [378, 72] width 80 height 9
type input "Person inside the car"
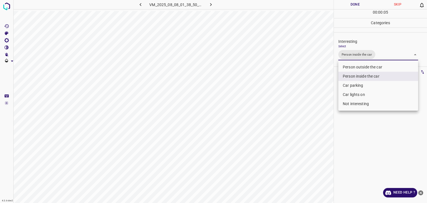
click at [367, 74] on li "Person inside the car" at bounding box center [378, 76] width 80 height 9
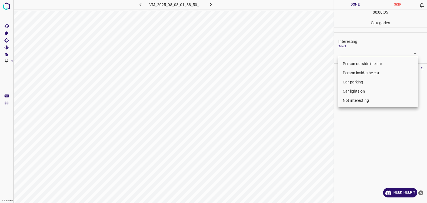
click at [369, 60] on li "Person outside the car" at bounding box center [378, 63] width 80 height 9
type input "Person outside the car"
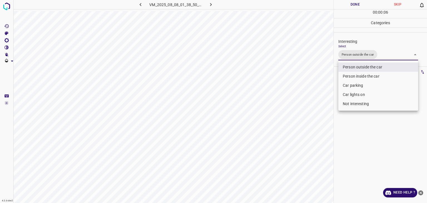
click at [348, 0] on div at bounding box center [213, 101] width 427 height 203
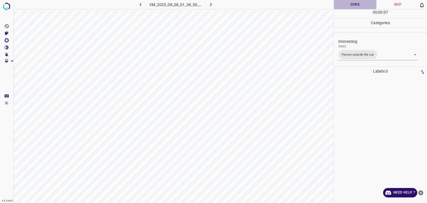
click at [351, 2] on button "Done" at bounding box center [355, 4] width 43 height 9
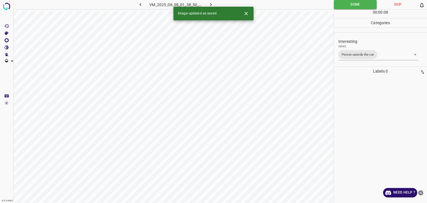
click at [208, 3] on icon "button" at bounding box center [211, 5] width 6 height 6
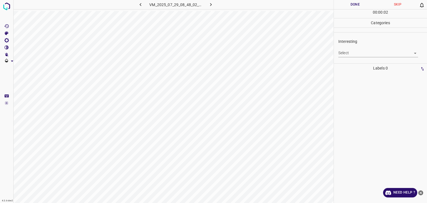
click at [371, 56] on body "4.3.6-dev2 VM_2025_07_29_08_48_02_157_02.gif Done Skip 0 00 : 00 : 02 Categorie…" at bounding box center [213, 101] width 427 height 203
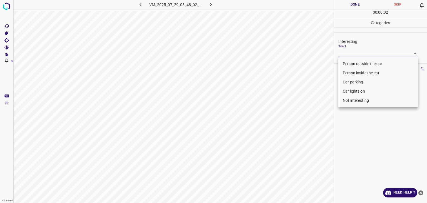
click at [372, 60] on li "Person outside the car" at bounding box center [378, 63] width 80 height 9
type input "Person outside the car"
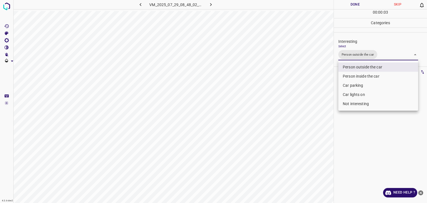
click at [358, 6] on div at bounding box center [213, 101] width 427 height 203
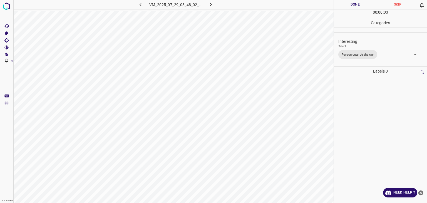
click at [358, 6] on div at bounding box center [213, 101] width 427 height 203
click at [358, 6] on button "Done" at bounding box center [355, 4] width 43 height 9
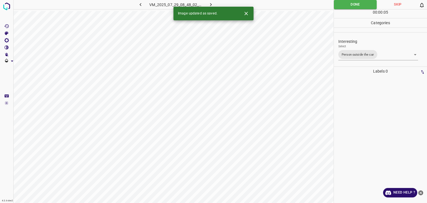
click at [212, 2] on icon "button" at bounding box center [211, 5] width 6 height 6
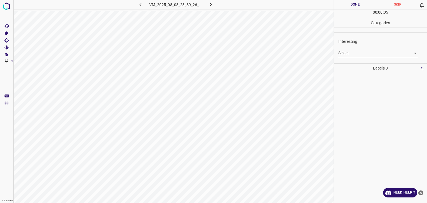
click at [359, 51] on body "4.3.6-dev2 VM_2025_08_08_23_39_26_112_04.gif Done Skip 0 00 : 00 : 05 Categorie…" at bounding box center [213, 101] width 427 height 203
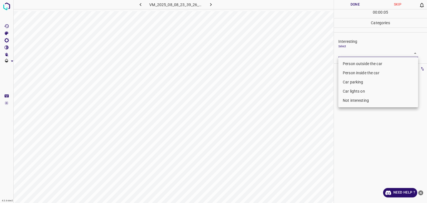
click at [355, 64] on li "Person outside the car" at bounding box center [378, 63] width 80 height 9
type input "Person outside the car"
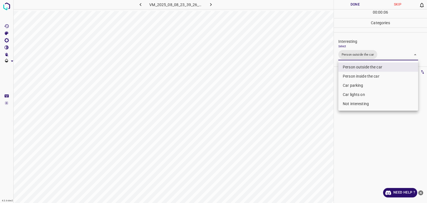
click at [339, 4] on div at bounding box center [213, 101] width 427 height 203
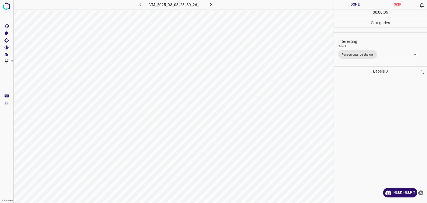
click at [339, 4] on div at bounding box center [213, 101] width 427 height 203
click at [341, 4] on button "Done" at bounding box center [355, 4] width 43 height 9
click at [342, 4] on button "Done" at bounding box center [355, 4] width 43 height 9
click at [211, 3] on icon "button" at bounding box center [211, 5] width 6 height 6
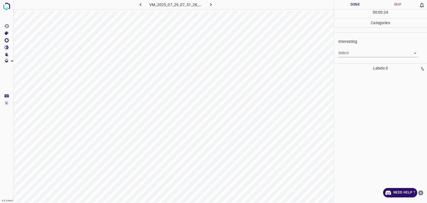
click at [341, 58] on div "Interesting Select ​" at bounding box center [380, 48] width 93 height 26
click at [341, 55] on body "4.3.6-dev2 VM_2025_07_29_07_51_28_063_00.gif Done Skip 0 00 : 00 : 24 Categorie…" at bounding box center [213, 101] width 427 height 203
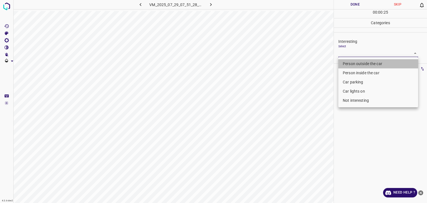
click at [345, 64] on li "Person outside the car" at bounding box center [378, 63] width 80 height 9
type input "Person outside the car"
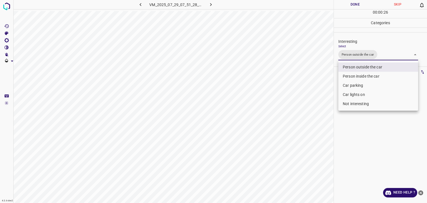
click at [351, 6] on div at bounding box center [213, 101] width 427 height 203
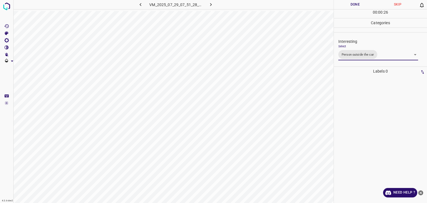
click at [350, 6] on div "Person outside the car Person inside the car Car parking Car lights on Not inte…" at bounding box center [213, 101] width 427 height 203
click at [350, 6] on button "Done" at bounding box center [355, 4] width 43 height 9
click at [209, 5] on icon "button" at bounding box center [211, 5] width 6 height 6
click at [359, 51] on body "4.3.6-dev2 VM_2025_08_08_23_39_57_709_09.gif Done Skip 0 00 : 00 : 41 Categorie…" at bounding box center [213, 101] width 427 height 203
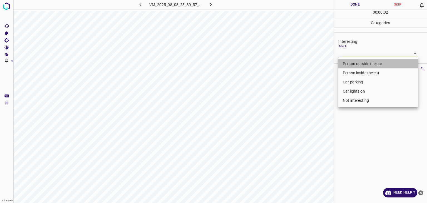
click at [353, 63] on li "Person outside the car" at bounding box center [378, 63] width 80 height 9
type input "Person outside the car"
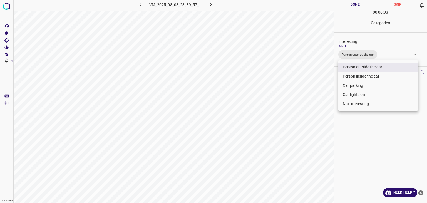
click at [349, 5] on div at bounding box center [213, 101] width 427 height 203
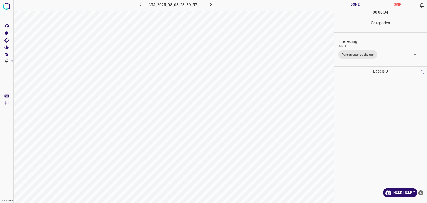
click at [349, 5] on button "Done" at bounding box center [355, 4] width 43 height 9
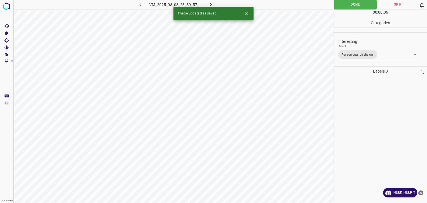
click at [212, 3] on icon "button" at bounding box center [211, 5] width 6 height 6
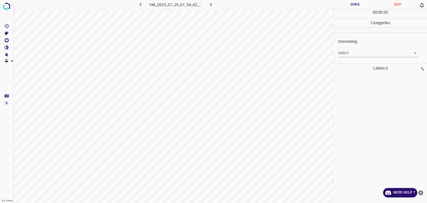
click at [348, 53] on body "4.3.6-dev2 VM_2025_07_29_07_54_42_929_05.gif Done Skip 0 00 : 00 : 02 Categorie…" at bounding box center [213, 101] width 427 height 203
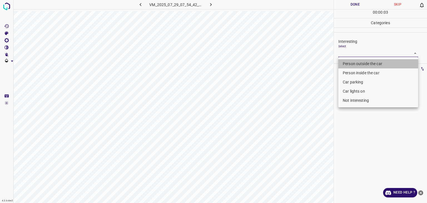
click at [349, 60] on li "Person outside the car" at bounding box center [378, 63] width 80 height 9
type input "Person outside the car"
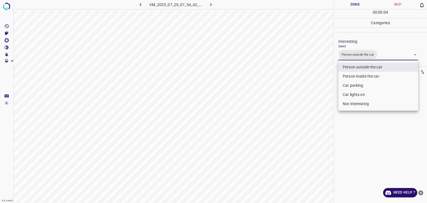
click at [347, 3] on div at bounding box center [213, 101] width 427 height 203
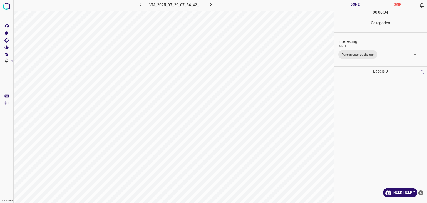
click at [347, 3] on div at bounding box center [213, 101] width 427 height 203
click at [347, 3] on button "Done" at bounding box center [355, 4] width 43 height 9
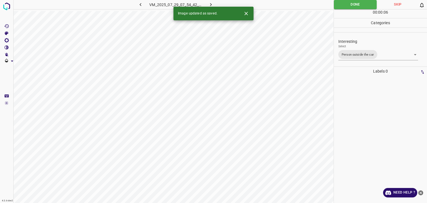
click at [212, 4] on icon "button" at bounding box center [211, 5] width 6 height 6
click at [342, 51] on body "4.3.6-dev2 VM_2025_08_09_00_03_22_165_00.gif Done Skip 0 00 : 00 : 06 Categorie…" at bounding box center [213, 101] width 427 height 203
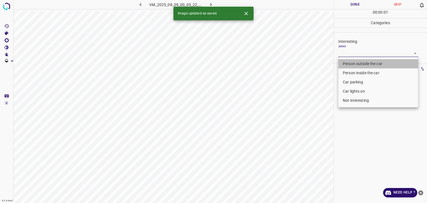
click at [353, 61] on li "Person outside the car" at bounding box center [378, 63] width 80 height 9
type input "Person outside the car"
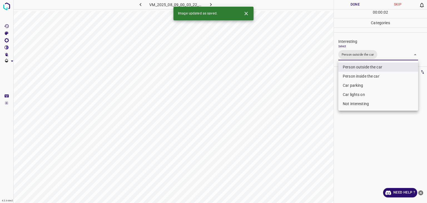
click at [355, 5] on div at bounding box center [213, 101] width 427 height 203
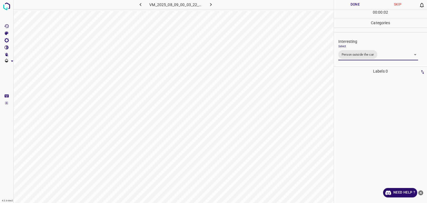
click at [355, 5] on div at bounding box center [213, 101] width 427 height 203
click at [355, 5] on button "Done" at bounding box center [355, 4] width 43 height 9
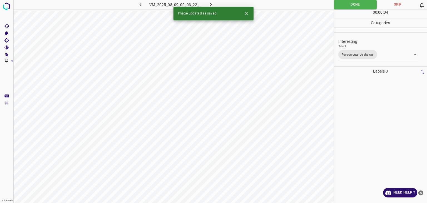
click at [215, 6] on button "button" at bounding box center [211, 4] width 18 height 9
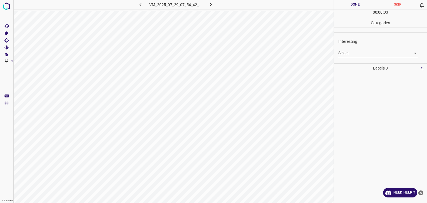
click at [353, 52] on body "4.3.6-dev2 VM_2025_07_29_07_54_42_929_06.gif Done Skip 0 00 : 00 : 03 Categorie…" at bounding box center [213, 101] width 427 height 203
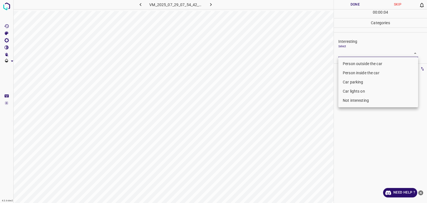
click at [351, 64] on li "Person outside the car" at bounding box center [378, 63] width 80 height 9
type input "Person outside the car"
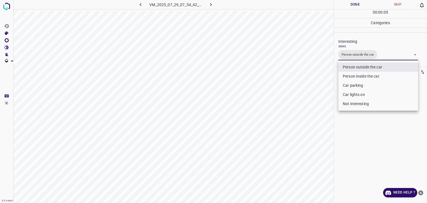
click at [339, 4] on div at bounding box center [213, 101] width 427 height 203
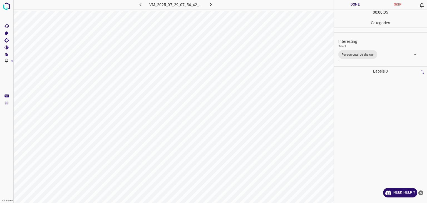
click at [339, 4] on button "Done" at bounding box center [355, 4] width 43 height 9
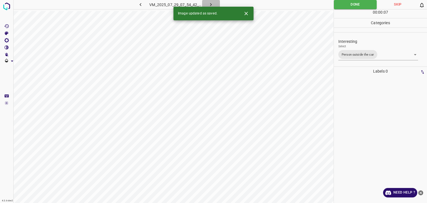
click at [208, 4] on icon "button" at bounding box center [211, 5] width 6 height 6
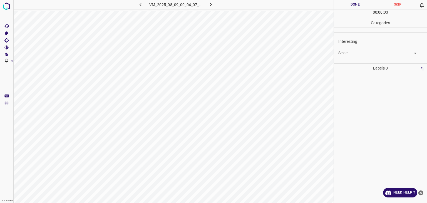
click at [357, 53] on body "4.3.6-dev2 VM_2025_08_09_00_04_07_022_07.gif Done Skip 0 00 : 00 : 03 Categorie…" at bounding box center [213, 101] width 427 height 203
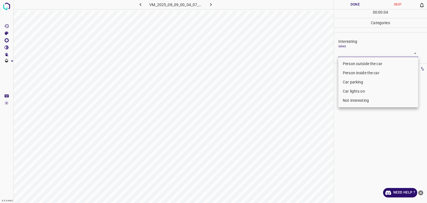
click at [358, 61] on li "Person outside the car" at bounding box center [378, 63] width 80 height 9
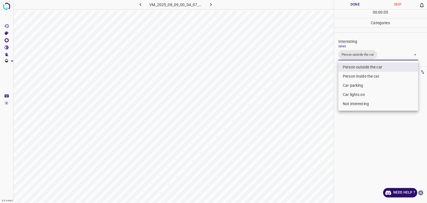
drag, startPoint x: 356, startPoint y: 83, endPoint x: 361, endPoint y: 96, distance: 14.4
click at [361, 96] on ul "Person outside the car Person inside the car Car parking Car lights on Not inte…" at bounding box center [378, 85] width 80 height 50
click at [361, 96] on li "Car lights on" at bounding box center [378, 94] width 80 height 9
type input "Person outside the car,Car lights on"
click at [352, 3] on div at bounding box center [213, 101] width 427 height 203
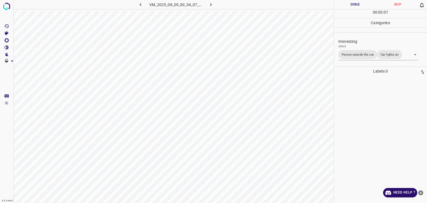
click at [352, 3] on div at bounding box center [213, 101] width 427 height 203
click at [352, 3] on button "Done" at bounding box center [355, 4] width 43 height 9
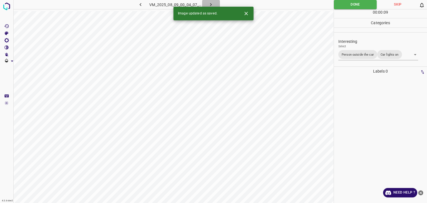
click at [212, 5] on icon "button" at bounding box center [211, 5] width 6 height 6
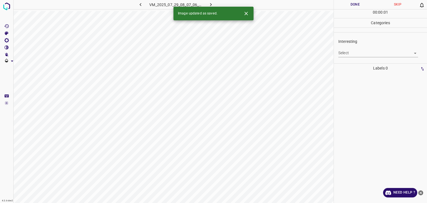
click at [244, 14] on icon "Close" at bounding box center [246, 14] width 6 height 6
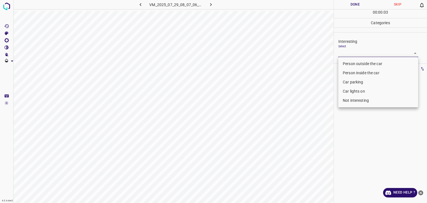
click at [358, 53] on body "4.3.6-dev2 VM_2025_07_29_08_07_06_492_07.gif Done Skip 0 00 : 00 : 03 Categorie…" at bounding box center [213, 101] width 427 height 203
click at [360, 64] on li "Person outside the car" at bounding box center [378, 63] width 80 height 9
type input "Person outside the car"
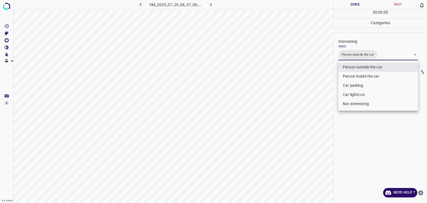
click at [349, 6] on div at bounding box center [213, 101] width 427 height 203
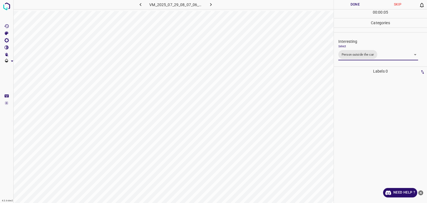
click at [349, 6] on div at bounding box center [213, 101] width 427 height 203
click at [350, 6] on button "Done" at bounding box center [355, 4] width 43 height 9
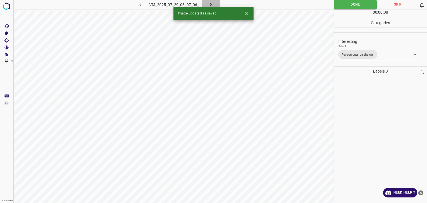
click at [209, 4] on icon "button" at bounding box center [211, 5] width 6 height 6
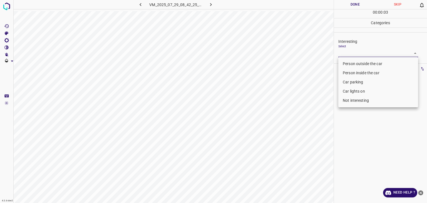
click at [351, 57] on body "4.3.6-dev2 VM_2025_07_29_08_42_25_247_04.gif Done Skip 0 00 : 00 : 03 Categorie…" at bounding box center [213, 101] width 427 height 203
click at [357, 97] on li "Not interesting" at bounding box center [378, 100] width 80 height 9
type input "Not interesting"
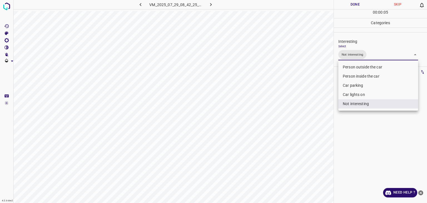
click at [348, 6] on div at bounding box center [213, 101] width 427 height 203
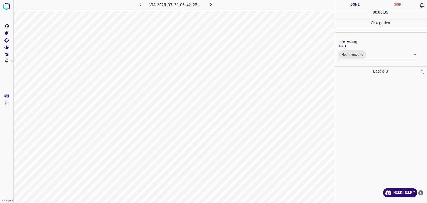
click at [348, 6] on div "Person outside the car Person inside the car Car parking Car lights on Not inte…" at bounding box center [213, 101] width 427 height 203
click at [348, 6] on button "Done" at bounding box center [355, 4] width 43 height 9
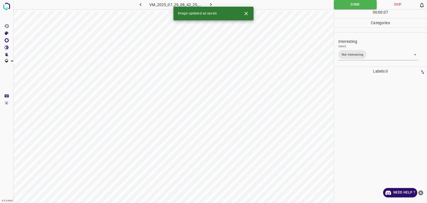
click at [210, 4] on icon "button" at bounding box center [211, 4] width 2 height 3
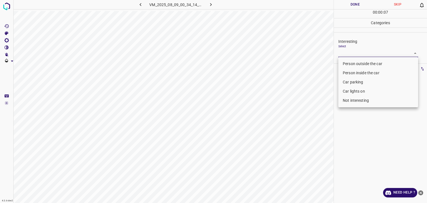
click at [369, 53] on body "4.3.6-dev2 VM_2025_08_09_00_34_14_851_11.gif Done Skip 0 00 : 00 : 07 Categorie…" at bounding box center [213, 101] width 427 height 203
click at [368, 64] on li "Person outside the car" at bounding box center [378, 63] width 80 height 9
type input "Person outside the car"
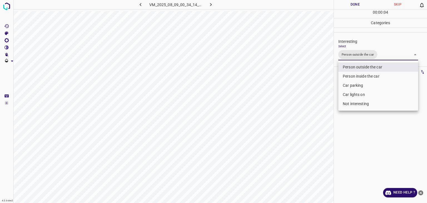
click at [350, 6] on div at bounding box center [213, 101] width 427 height 203
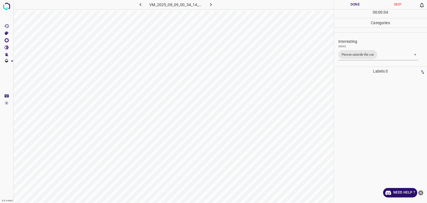
click at [350, 6] on div "Person outside the car Person inside the car Car parking Car lights on Not inte…" at bounding box center [213, 101] width 427 height 203
click at [350, 6] on button "Done" at bounding box center [355, 4] width 43 height 9
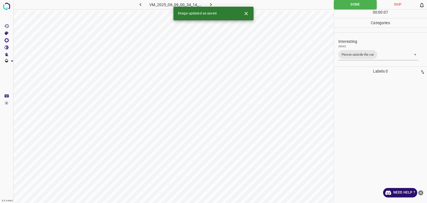
click at [212, 2] on icon "button" at bounding box center [211, 5] width 6 height 6
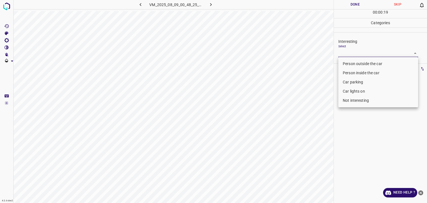
click at [354, 55] on body "4.3.6-dev2 VM_2025_08_09_00_48_25_019_04.gif Done Skip 0 00 : 00 : 19 Categorie…" at bounding box center [213, 101] width 427 height 203
click at [354, 63] on li "Person outside the car" at bounding box center [378, 63] width 80 height 9
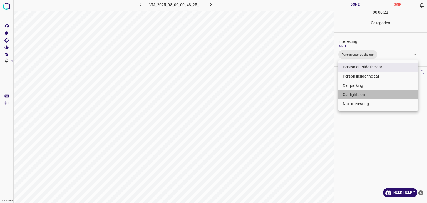
click at [366, 93] on li "Car lights on" at bounding box center [378, 94] width 80 height 9
type input "Person outside the car,Car lights on"
click at [356, 4] on div at bounding box center [213, 101] width 427 height 203
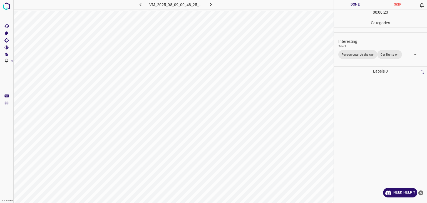
click at [356, 4] on button "Done" at bounding box center [355, 4] width 43 height 9
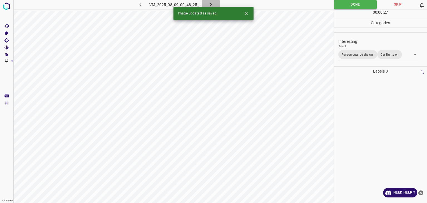
click at [211, 4] on icon "button" at bounding box center [211, 5] width 6 height 6
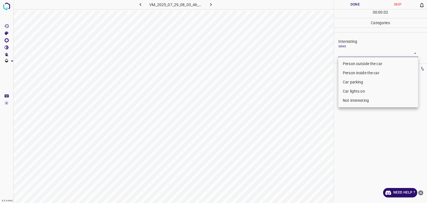
click at [346, 49] on body "4.3.6-dev2 VM_2025_07_29_08_03_46_930_06.gif Done Skip 0 00 : 00 : 02 Categorie…" at bounding box center [213, 101] width 427 height 203
click at [352, 64] on li "Person outside the car" at bounding box center [378, 63] width 80 height 9
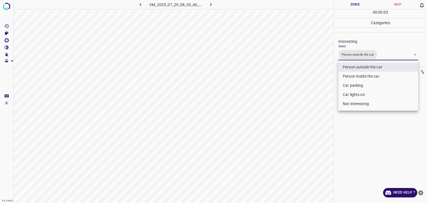
type input "Person outside the car"
click at [353, 6] on div at bounding box center [213, 101] width 427 height 203
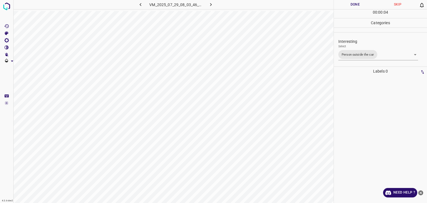
click at [353, 6] on button "Done" at bounding box center [355, 4] width 43 height 9
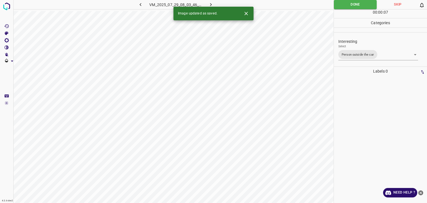
click at [208, 1] on button "button" at bounding box center [211, 4] width 18 height 9
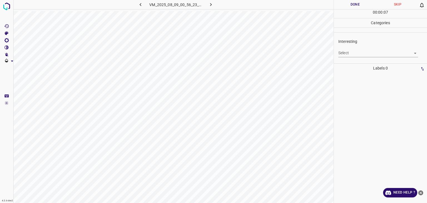
click at [368, 53] on body "4.3.6-dev2 VM_2025_08_09_00_56_23_878_00.gif Done Skip 0 00 : 00 : 07 Categorie…" at bounding box center [213, 101] width 427 height 203
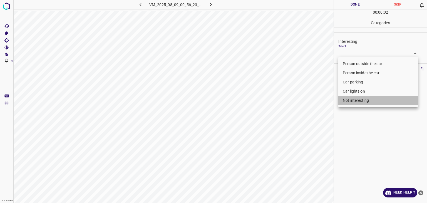
click at [369, 100] on li "Not interesting" at bounding box center [378, 100] width 80 height 9
type input "Not interesting"
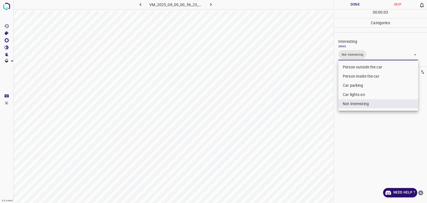
click at [349, 6] on div at bounding box center [213, 101] width 427 height 203
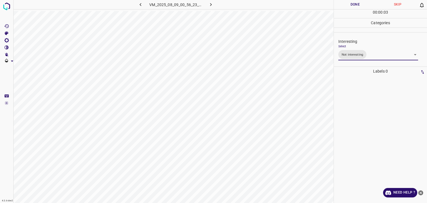
click at [349, 6] on div "Person outside the car Person inside the car Car parking Car lights on Not inte…" at bounding box center [213, 101] width 427 height 203
click at [349, 6] on button "Done" at bounding box center [355, 4] width 43 height 9
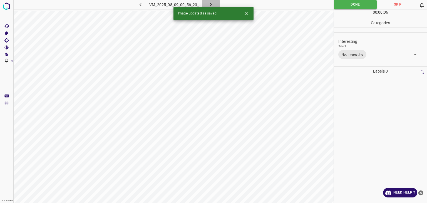
click at [212, 2] on icon "button" at bounding box center [211, 5] width 6 height 6
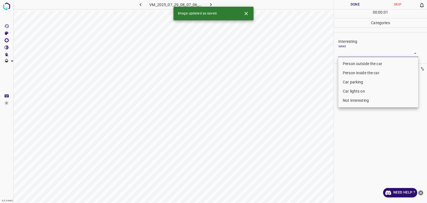
click at [350, 51] on body "4.3.6-dev2 VM_2025_07_29_08_07_06_492_02.gif Done Skip 0 00 : 00 : 01 Categorie…" at bounding box center [213, 101] width 427 height 203
click at [351, 60] on li "Person outside the car" at bounding box center [378, 63] width 80 height 9
type input "Person outside the car"
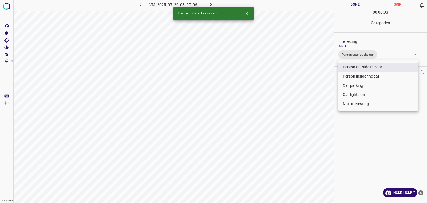
click at [361, 5] on div at bounding box center [213, 101] width 427 height 203
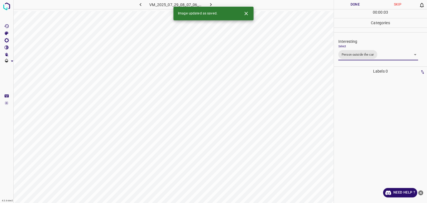
click at [361, 5] on div "Person outside the car Person inside the car Car parking Car lights on Not inte…" at bounding box center [213, 101] width 427 height 203
click at [361, 5] on button "Done" at bounding box center [355, 4] width 43 height 9
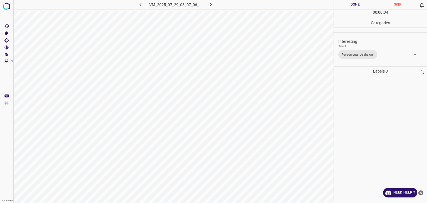
click at [361, 5] on button "Done" at bounding box center [355, 4] width 43 height 9
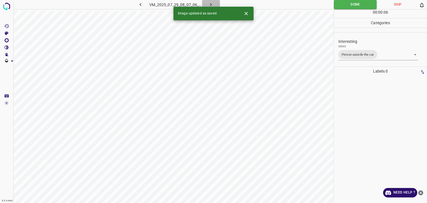
click at [210, 3] on icon "button" at bounding box center [211, 5] width 6 height 6
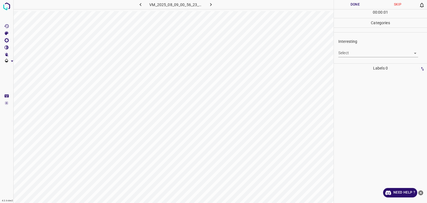
click at [346, 54] on body "4.3.6-dev2 VM_2025_08_09_00_56_23_878_05.gif Done Skip 0 00 : 00 : 01 Categorie…" at bounding box center [213, 101] width 427 height 203
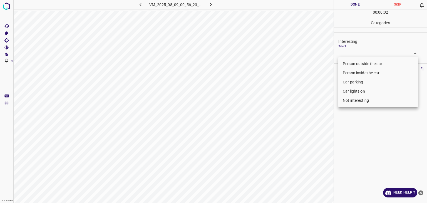
click at [349, 67] on li "Person outside the car" at bounding box center [378, 63] width 80 height 9
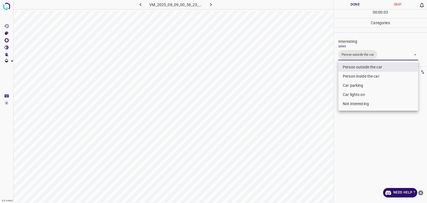
click at [353, 93] on li "Car lights on" at bounding box center [378, 94] width 80 height 9
click at [353, 86] on li "Car parking" at bounding box center [378, 85] width 80 height 9
type input "Person outside the car,Car parking"
click at [355, 6] on div at bounding box center [213, 101] width 427 height 203
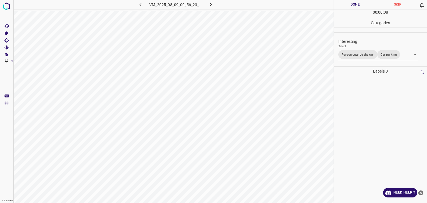
click at [355, 6] on button "Done" at bounding box center [355, 4] width 43 height 9
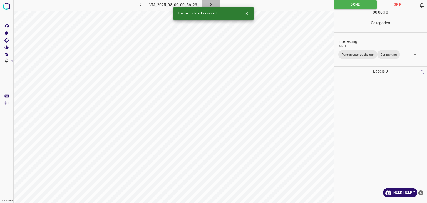
click at [215, 3] on button "button" at bounding box center [211, 4] width 18 height 9
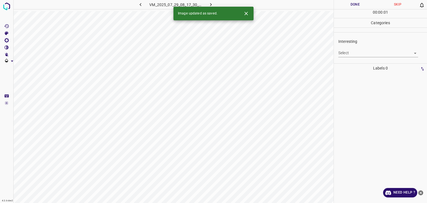
click at [347, 54] on body "4.3.6-dev2 VM_2025_07_29_08_17_30_660_02.gif Done Skip 0 00 : 00 : 01 Categorie…" at bounding box center [213, 101] width 427 height 203
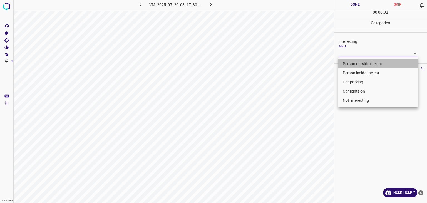
click at [351, 64] on li "Person outside the car" at bounding box center [378, 63] width 80 height 9
type input "Person outside the car"
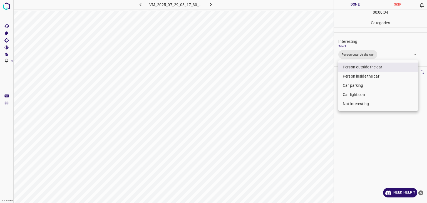
click at [345, 2] on div at bounding box center [213, 101] width 427 height 203
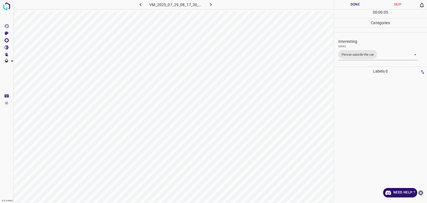
click at [345, 2] on button "Done" at bounding box center [355, 4] width 43 height 9
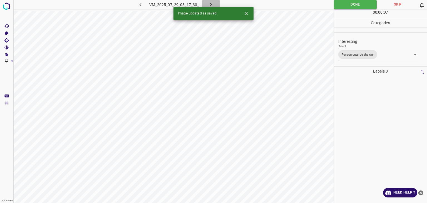
click at [211, 1] on button "button" at bounding box center [211, 4] width 18 height 9
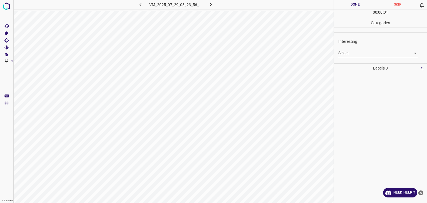
click at [359, 53] on body "4.3.6-dev2 VM_2025_07_29_08_23_56_321_01.gif Done Skip 0 00 : 00 : 01 Categorie…" at bounding box center [213, 101] width 427 height 203
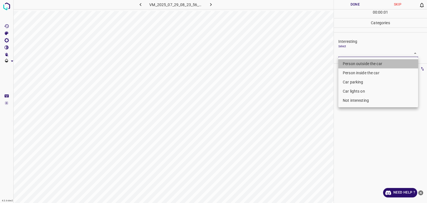
click at [360, 60] on li "Person outside the car" at bounding box center [378, 63] width 80 height 9
type input "Person outside the car"
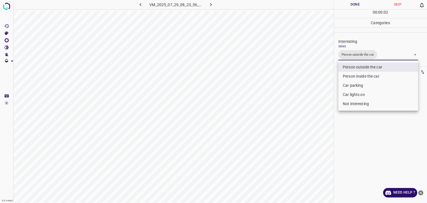
click at [344, 5] on div at bounding box center [213, 101] width 427 height 203
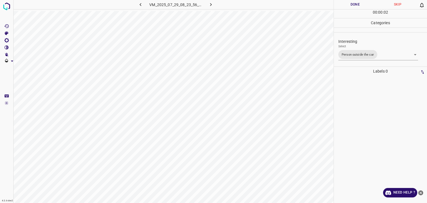
click at [344, 5] on div at bounding box center [213, 101] width 427 height 203
click at [344, 5] on button "Done" at bounding box center [355, 4] width 43 height 9
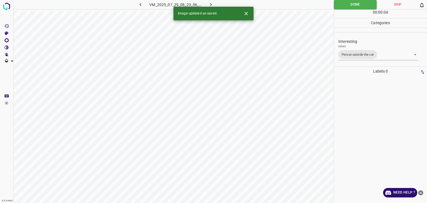
click at [207, 1] on button "button" at bounding box center [211, 4] width 18 height 9
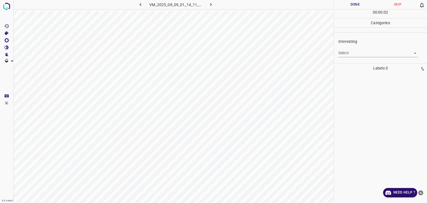
click at [353, 53] on body "4.3.6-dev2 VM_2025_08_09_01_14_11_121_01.gif Done Skip 0 00 : 00 : 02 Categorie…" at bounding box center [213, 101] width 427 height 203
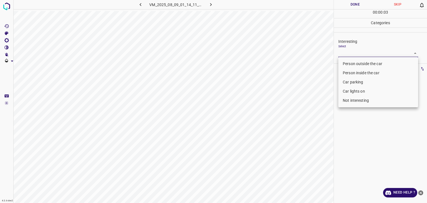
click at [358, 90] on li "Car lights on" at bounding box center [378, 91] width 80 height 9
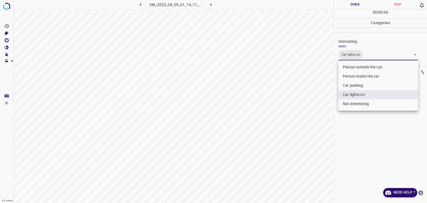
click at [355, 67] on li "Person outside the car" at bounding box center [378, 67] width 80 height 9
type input "Car lights on,Person outside the car"
click at [360, 2] on div at bounding box center [213, 101] width 427 height 203
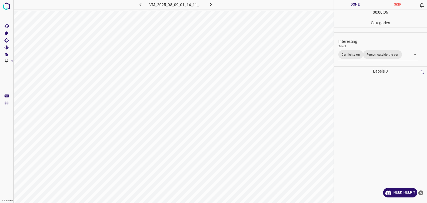
click at [361, 3] on button "Done" at bounding box center [355, 4] width 43 height 9
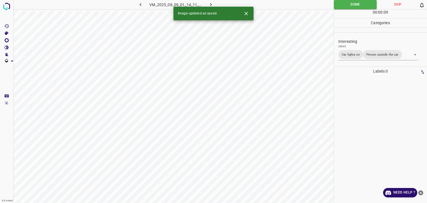
click at [210, 4] on icon "button" at bounding box center [211, 5] width 6 height 6
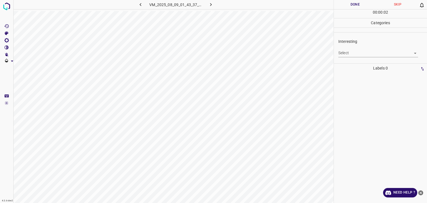
click at [346, 53] on body "4.3.6-dev2 VM_2025_08_09_01_43_37_044_08.gif Done Skip 0 00 : 00 : 02 Categorie…" at bounding box center [213, 101] width 427 height 203
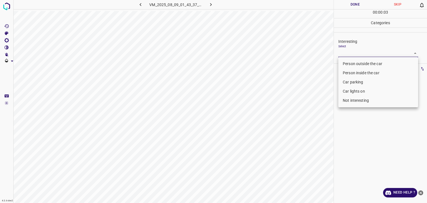
click at [349, 64] on li "Person outside the car" at bounding box center [378, 63] width 80 height 9
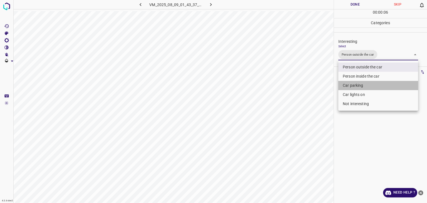
click at [358, 86] on li "Car parking" at bounding box center [378, 85] width 80 height 9
type input "Person outside the car,Car parking"
click at [351, 4] on div at bounding box center [213, 101] width 427 height 203
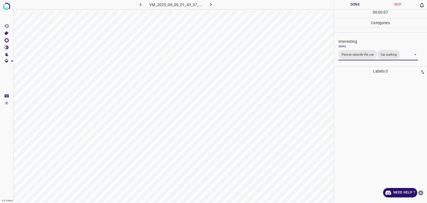
click at [351, 4] on div "Person outside the car Person inside the car Car parking Car lights on Not inte…" at bounding box center [213, 101] width 427 height 203
click at [351, 4] on button "Done" at bounding box center [355, 4] width 43 height 9
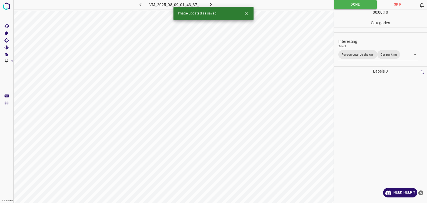
click at [212, 5] on icon "button" at bounding box center [211, 5] width 6 height 6
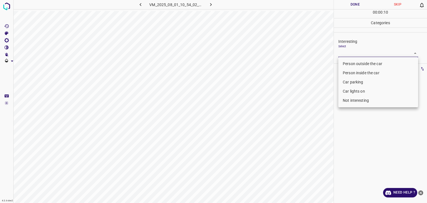
click at [353, 50] on body "4.3.6-dev2 VM_2025_08_01_10_54_02_511_05.gif Done Skip 0 00 : 00 : 10 Categorie…" at bounding box center [213, 101] width 427 height 203
click at [360, 73] on li "Person inside the car" at bounding box center [378, 72] width 80 height 9
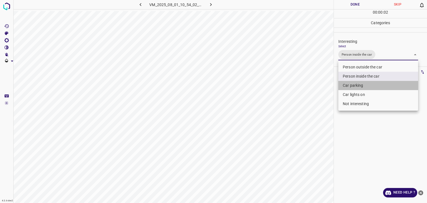
click at [363, 87] on li "Car parking" at bounding box center [378, 85] width 80 height 9
type input "Person inside the car,Car parking"
click at [354, 6] on div at bounding box center [213, 101] width 427 height 203
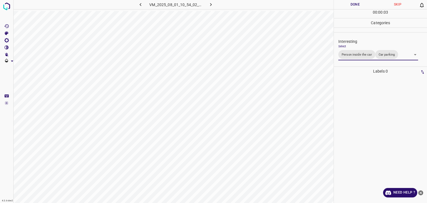
click at [354, 6] on div at bounding box center [213, 101] width 427 height 203
click at [354, 6] on button "Done" at bounding box center [355, 4] width 43 height 9
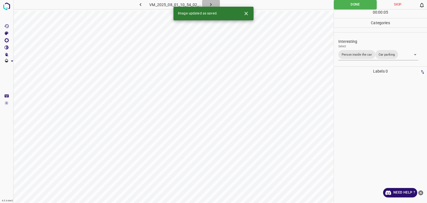
click at [216, 3] on button "button" at bounding box center [211, 4] width 18 height 9
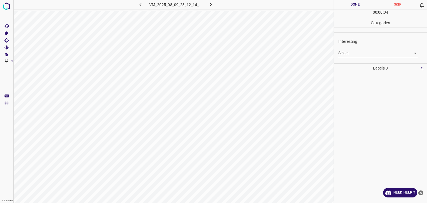
click at [351, 54] on body "4.3.6-dev2 VM_2025_08_09_23_12_14_013_01.gif Done Skip 0 00 : 00 : 04 Categorie…" at bounding box center [213, 101] width 427 height 203
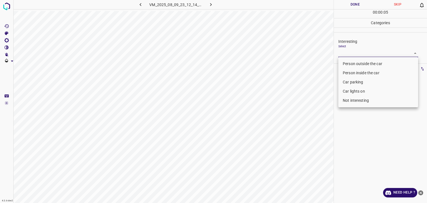
click at [357, 79] on li "Car parking" at bounding box center [378, 82] width 80 height 9
type input "Car parking"
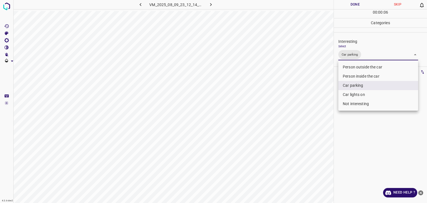
click at [356, 4] on div at bounding box center [213, 101] width 427 height 203
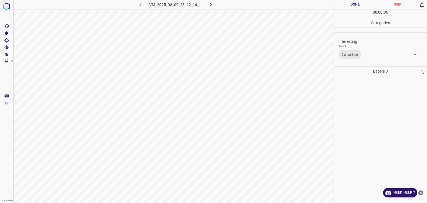
click at [356, 4] on div "Person outside the car Person inside the car Car parking Car lights on Not inte…" at bounding box center [213, 101] width 427 height 203
click at [356, 4] on button "Done" at bounding box center [355, 4] width 43 height 9
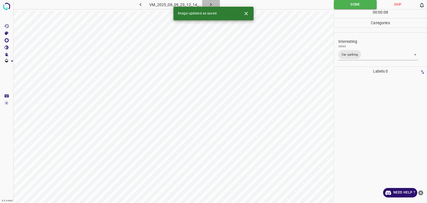
click at [214, 3] on button "button" at bounding box center [211, 4] width 18 height 9
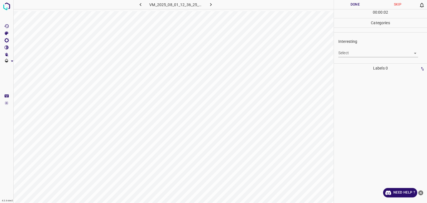
click at [365, 56] on body "4.3.6-dev2 VM_2025_08_01_12_36_25_332_12.gif Done Skip 0 00 : 00 : 02 Categorie…" at bounding box center [213, 101] width 427 height 203
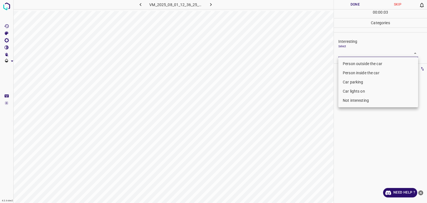
click at [361, 101] on li "Not interesting" at bounding box center [378, 100] width 80 height 9
type input "Not interesting"
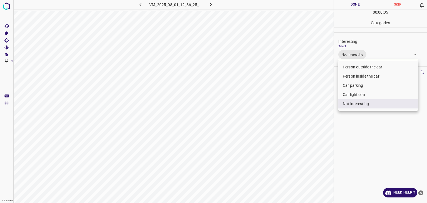
click at [357, 7] on div at bounding box center [213, 101] width 427 height 203
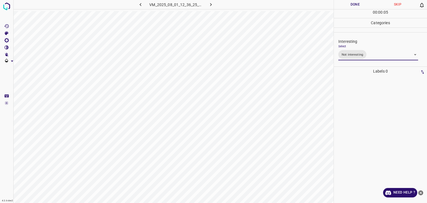
click at [358, 5] on button "Done" at bounding box center [355, 4] width 43 height 9
click at [206, 3] on button "button" at bounding box center [211, 4] width 18 height 9
click at [349, 55] on body "4.3.6-dev2 VM_2025_08_09_23_11_18_572_07.gif Done Skip 0 00 : 00 : 05 Categorie…" at bounding box center [213, 101] width 427 height 203
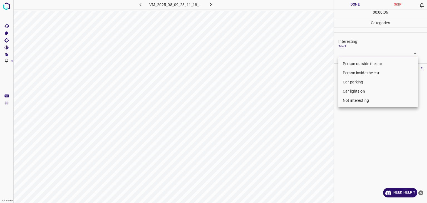
click at [354, 64] on li "Person outside the car" at bounding box center [378, 63] width 80 height 9
type input "Person outside the car"
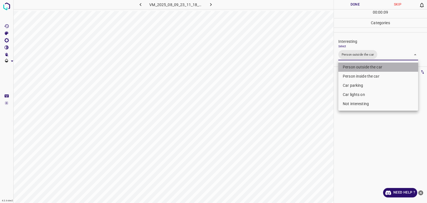
click at [362, 65] on li "Person outside the car" at bounding box center [378, 67] width 80 height 9
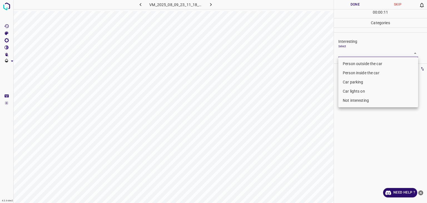
click at [355, 99] on li "Not interesting" at bounding box center [378, 100] width 80 height 9
type input "Not interesting"
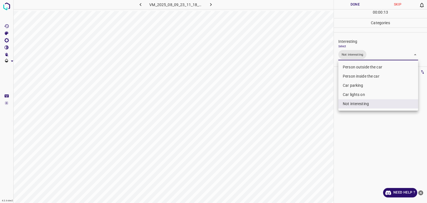
click at [361, 1] on div at bounding box center [213, 101] width 427 height 203
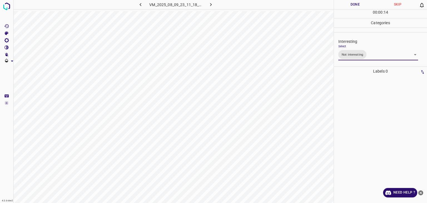
click at [363, 3] on button "Done" at bounding box center [355, 4] width 43 height 9
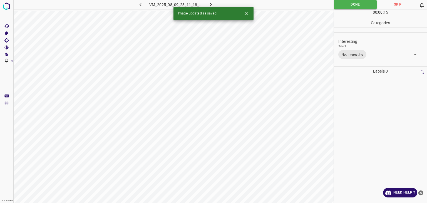
click at [208, 1] on button "button" at bounding box center [211, 4] width 18 height 9
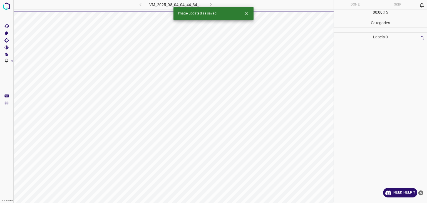
click at [136, 6] on div "VM_2025_08_04_04_44_34_026_04.gif" at bounding box center [175, 4] width 105 height 9
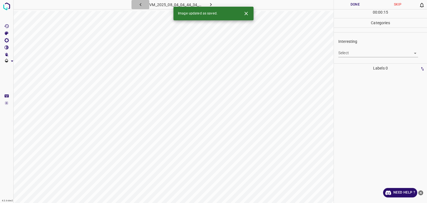
click at [140, 5] on icon "button" at bounding box center [141, 5] width 6 height 6
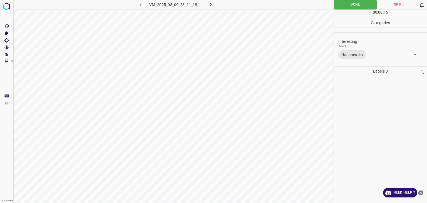
click at [371, 54] on body "4.3.6-dev2 VM_2025_08_09_23_11_18_572_07.gif Done Skip 0 00 : 00 : 15 Categorie…" at bounding box center [213, 101] width 427 height 203
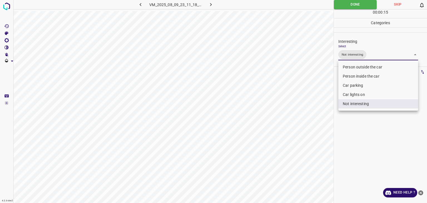
click at [364, 98] on li "Car lights on" at bounding box center [378, 94] width 80 height 9
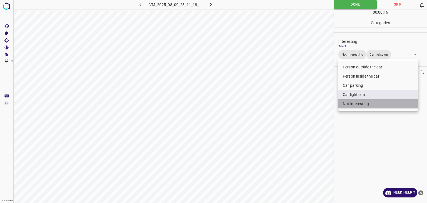
click at [366, 100] on li "Not interesting" at bounding box center [378, 103] width 80 height 9
click at [363, 69] on li "Person outside the car" at bounding box center [378, 67] width 80 height 9
type input "Car lights on,Person outside the car"
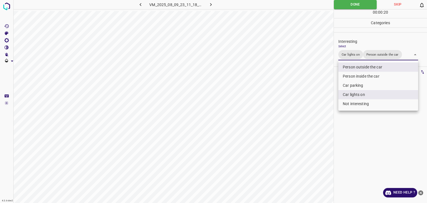
click at [366, 7] on div at bounding box center [213, 101] width 427 height 203
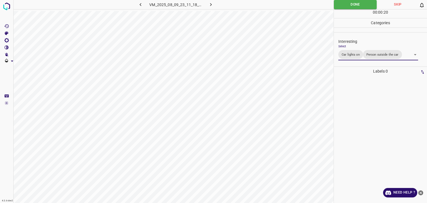
click at [366, 7] on div at bounding box center [213, 101] width 427 height 203
click at [364, 3] on button "Done" at bounding box center [355, 4] width 43 height 9
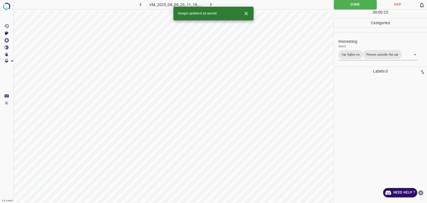
click at [209, 4] on icon "button" at bounding box center [211, 5] width 6 height 6
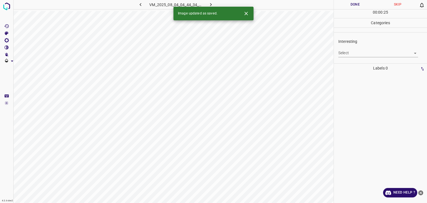
click at [369, 55] on body "4.3.6-dev2 VM_2025_08_04_04_44_34_026_04.gif Done Skip 0 00 : 00 : 25 Categorie…" at bounding box center [213, 101] width 427 height 203
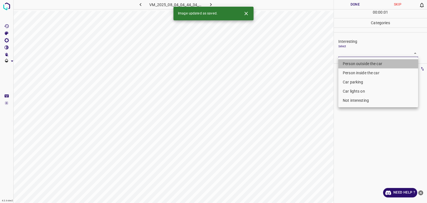
click at [369, 66] on li "Person outside the car" at bounding box center [378, 63] width 80 height 9
type input "Person outside the car"
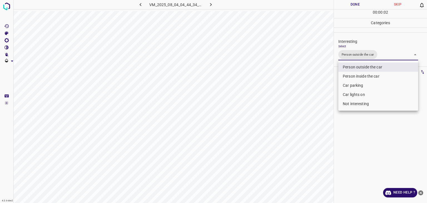
click at [348, 5] on div at bounding box center [213, 101] width 427 height 203
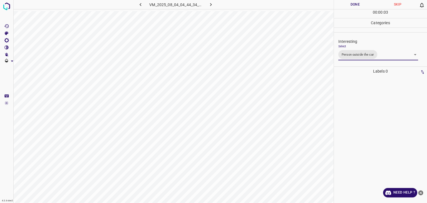
click at [348, 5] on div "Person outside the car Person inside the car Car parking Car lights on Not inte…" at bounding box center [213, 101] width 427 height 203
click at [348, 5] on button "Done" at bounding box center [355, 4] width 43 height 9
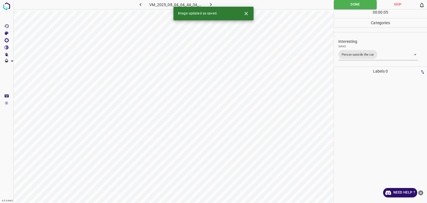
click at [213, 2] on icon "button" at bounding box center [211, 5] width 6 height 6
click at [343, 51] on body "4.3.6-dev2 VM_2025_08_01_12_35_18_190_00.gif Done Skip 0 00 : 00 : 02 Categorie…" at bounding box center [213, 101] width 427 height 203
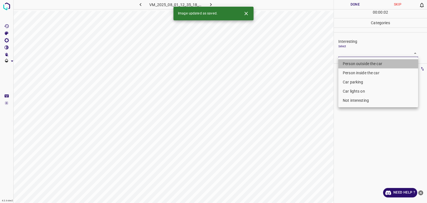
click at [344, 61] on li "Person outside the car" at bounding box center [378, 63] width 80 height 9
type input "Person outside the car"
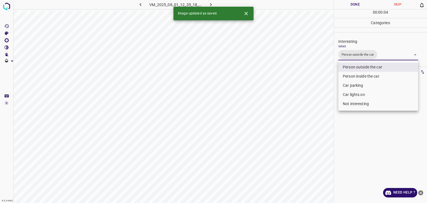
click at [245, 14] on icon "Close" at bounding box center [245, 13] width 3 height 3
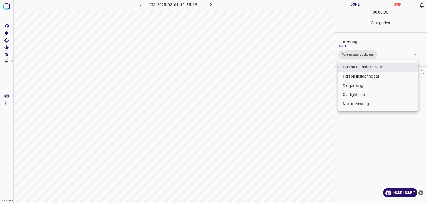
click at [358, 4] on div at bounding box center [213, 101] width 427 height 203
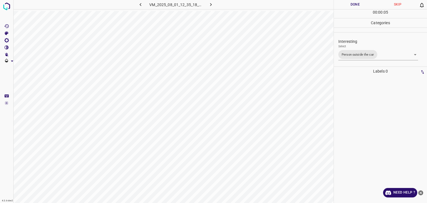
click at [358, 2] on div "Person outside the car Person inside the car Car parking Car lights on Not inte…" at bounding box center [213, 101] width 427 height 203
click at [358, 2] on button "Done" at bounding box center [355, 4] width 43 height 9
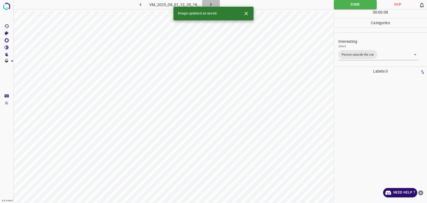
click at [209, 3] on icon "button" at bounding box center [211, 5] width 6 height 6
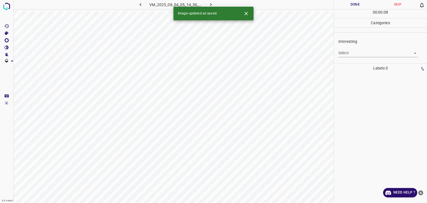
click at [353, 54] on body "4.3.6-dev2 VM_2025_08_04_05_14_50_799_00.gif Done Skip 0 00 : 00 : 08 Categorie…" at bounding box center [213, 101] width 427 height 203
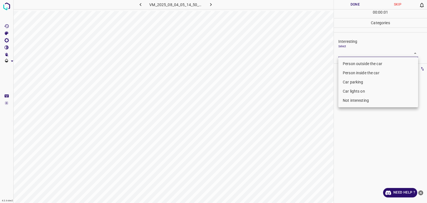
click at [353, 63] on li "Person outside the car" at bounding box center [378, 63] width 80 height 9
type input "Person outside the car"
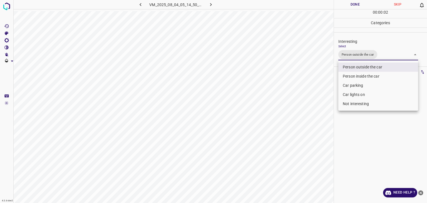
click at [351, 6] on div at bounding box center [213, 101] width 427 height 203
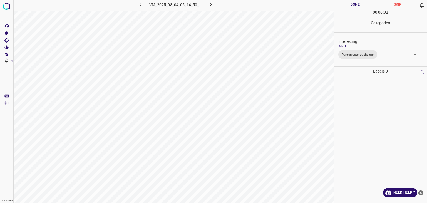
click at [351, 6] on div at bounding box center [213, 101] width 427 height 203
click at [351, 6] on button "Done" at bounding box center [355, 4] width 43 height 9
click at [352, 6] on button "Done" at bounding box center [355, 4] width 43 height 9
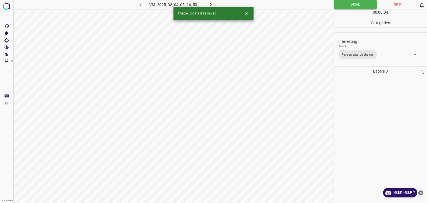
click at [214, 2] on button "button" at bounding box center [211, 4] width 18 height 9
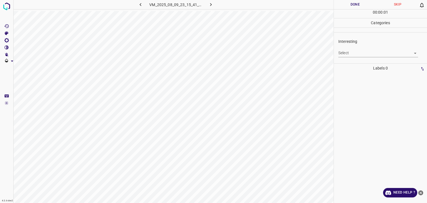
click at [344, 47] on div "Select ​" at bounding box center [378, 50] width 80 height 13
click at [350, 52] on body "4.3.6-dev2 VM_2025_08_09_23_15_41_712_09.gif Done Skip 0 00 : 00 : 01 Categorie…" at bounding box center [213, 101] width 427 height 203
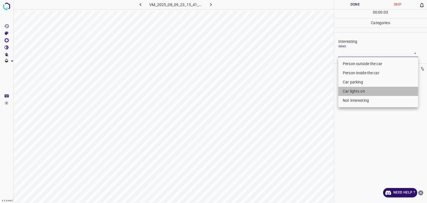
click at [356, 93] on li "Car lights on" at bounding box center [378, 91] width 80 height 9
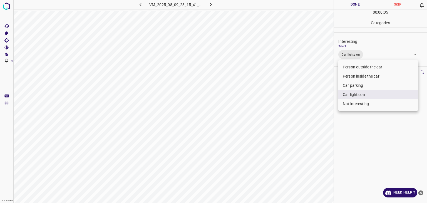
click at [388, 65] on li "Person outside the car" at bounding box center [378, 67] width 80 height 9
type input "Car lights on,Person outside the car"
click at [360, 3] on div at bounding box center [213, 101] width 427 height 203
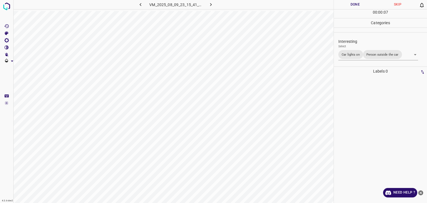
click at [360, 3] on div "Person outside the car Person inside the car Car parking Car lights on Not inte…" at bounding box center [213, 101] width 427 height 203
click at [360, 3] on button "Done" at bounding box center [355, 4] width 43 height 9
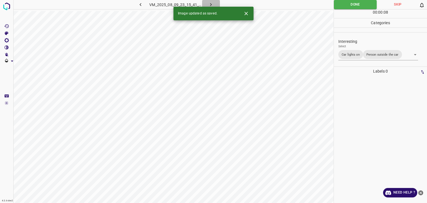
click at [211, 3] on icon "button" at bounding box center [211, 5] width 6 height 6
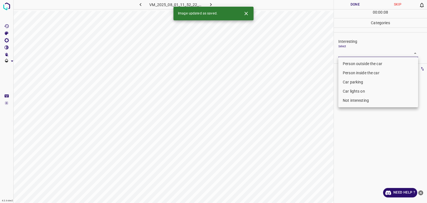
click at [341, 54] on body "4.3.6-dev2 VM_2025_08_01_11_52_22_624_06.gif Done Skip 0 00 : 00 : 08 Categorie…" at bounding box center [213, 101] width 427 height 203
click at [348, 61] on li "Person outside the car" at bounding box center [378, 63] width 80 height 9
type input "Person outside the car"
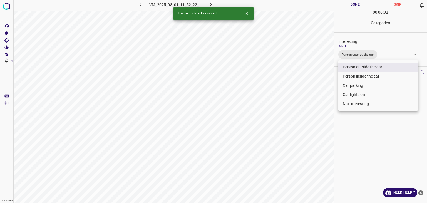
click at [344, 4] on div at bounding box center [213, 101] width 427 height 203
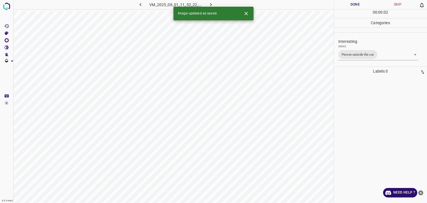
click at [344, 4] on button "Done" at bounding box center [355, 4] width 43 height 9
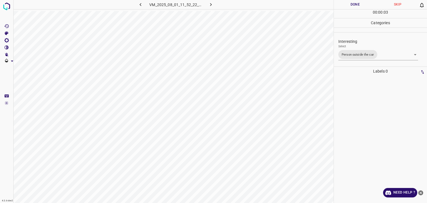
click at [345, 4] on button "Done" at bounding box center [355, 4] width 43 height 9
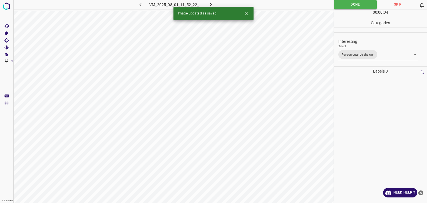
click at [212, 2] on icon "button" at bounding box center [211, 5] width 6 height 6
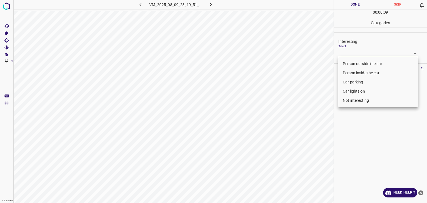
click at [349, 53] on body "4.3.6-dev2 VM_2025_08_09_23_19_51_506_05.gif Done Skip 0 00 : 00 : 09 Categorie…" at bounding box center [213, 101] width 427 height 203
drag, startPoint x: 358, startPoint y: 102, endPoint x: 347, endPoint y: 81, distance: 23.4
click at [358, 102] on li "Not interesting" at bounding box center [378, 100] width 80 height 9
type input "Not interesting"
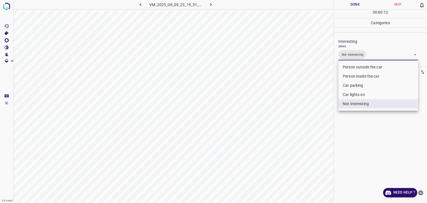
click at [359, 4] on div at bounding box center [213, 101] width 427 height 203
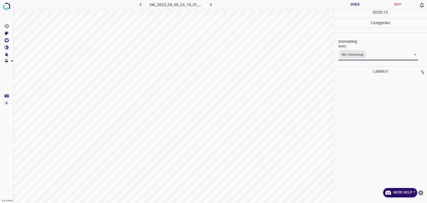
click at [359, 4] on div at bounding box center [213, 101] width 427 height 203
click at [359, 4] on button "Done" at bounding box center [355, 4] width 43 height 9
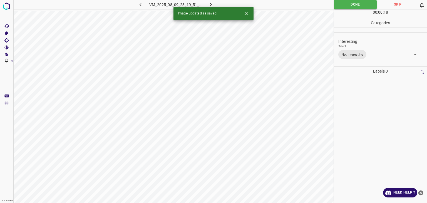
click at [216, 2] on button "button" at bounding box center [211, 4] width 18 height 9
click at [246, 13] on button "Close" at bounding box center [246, 13] width 10 height 10
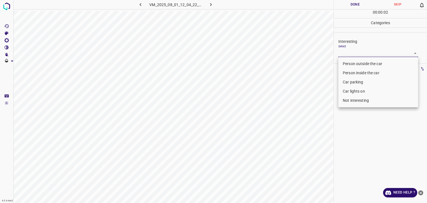
click at [379, 53] on body "4.3.6-dev2 VM_2025_08_01_12_04_22_731_02.gif Done Skip 0 00 : 00 : 02 Categorie…" at bounding box center [213, 101] width 427 height 203
click at [349, 101] on li "Not interesting" at bounding box center [378, 100] width 80 height 9
type input "Not interesting"
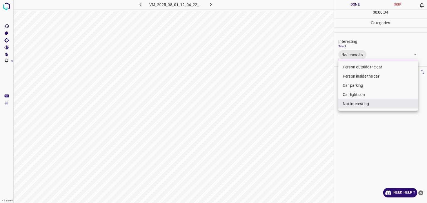
click at [353, 3] on div at bounding box center [213, 101] width 427 height 203
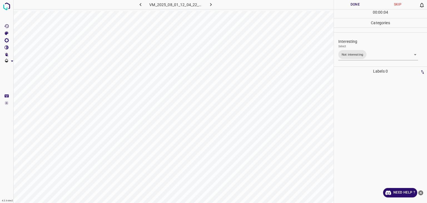
click at [353, 3] on button "Done" at bounding box center [355, 4] width 43 height 9
click at [216, 5] on button "button" at bounding box center [211, 4] width 18 height 9
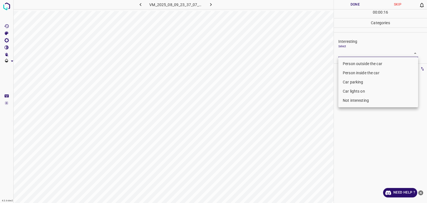
click at [374, 52] on body "4.3.6-dev2 VM_2025_08_09_23_37_07_814_00.gif Done Skip 0 00 : 00 : 16 Categorie…" at bounding box center [213, 101] width 427 height 203
click at [368, 66] on li "Person outside the car" at bounding box center [378, 63] width 80 height 9
type input "Person outside the car"
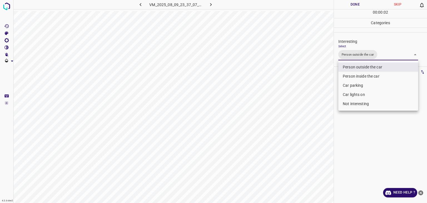
click at [357, 6] on div at bounding box center [213, 101] width 427 height 203
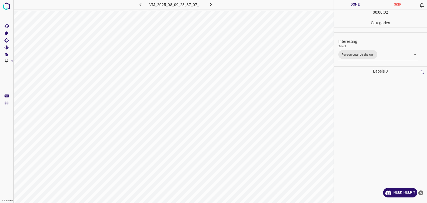
click at [357, 6] on div "Person outside the car Person inside the car Car parking Car lights on Not inte…" at bounding box center [213, 101] width 427 height 203
click at [357, 6] on button "Done" at bounding box center [355, 4] width 43 height 9
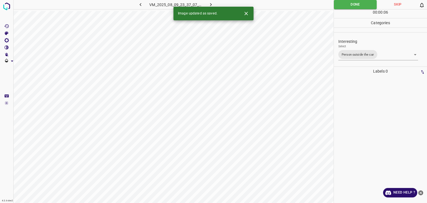
click at [212, 6] on icon "button" at bounding box center [211, 5] width 6 height 6
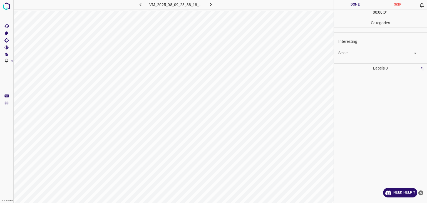
click at [359, 53] on body "4.3.6-dev2 VM_2025_08_09_23_38_18_145_04.gif Done Skip 0 00 : 00 : 01 Categorie…" at bounding box center [213, 101] width 427 height 203
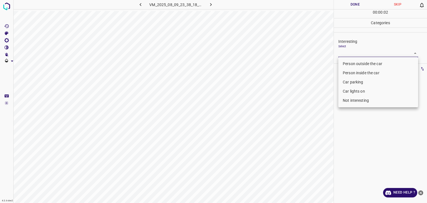
click at [360, 63] on li "Person outside the car" at bounding box center [378, 63] width 80 height 9
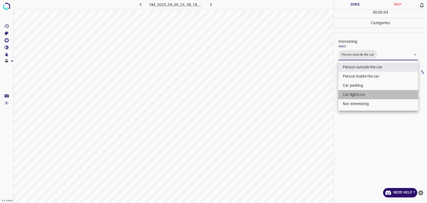
click at [358, 94] on li "Car lights on" at bounding box center [378, 94] width 80 height 9
type input "Person outside the car,Car lights on"
click at [351, 3] on div at bounding box center [213, 101] width 427 height 203
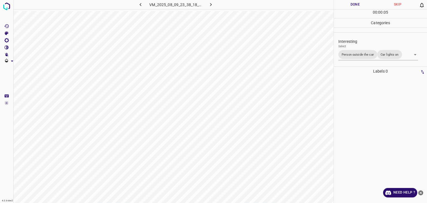
click at [351, 3] on div "Person outside the car Person inside the car Car parking Car lights on Not inte…" at bounding box center [213, 101] width 427 height 203
click at [351, 3] on button "Done" at bounding box center [355, 4] width 43 height 9
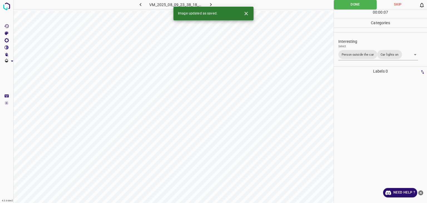
drag, startPoint x: 210, startPoint y: 4, endPoint x: 211, endPoint y: 7, distance: 3.1
click at [211, 7] on div "4.3.6-dev2 VM_2025_08_09_23_38_18_145_04.gif Done Skip 0 00 : 00 : 07 Categorie…" at bounding box center [213, 101] width 427 height 203
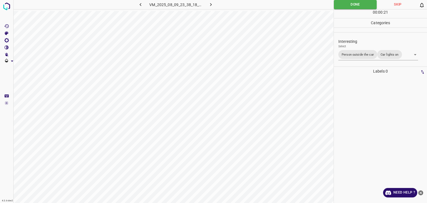
click at [208, 6] on icon "button" at bounding box center [211, 5] width 6 height 6
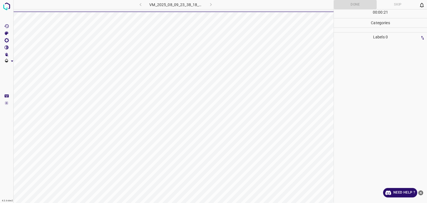
click at [208, 6] on div "VM_2025_08_09_23_38_18_145_04.gif" at bounding box center [175, 4] width 105 height 9
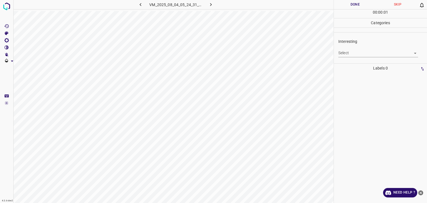
click at [356, 51] on body "4.3.6-dev2 VM_2025_08_04_05_24_31_937_04.gif Done Skip 0 00 : 00 : 01 Categorie…" at bounding box center [213, 101] width 427 height 203
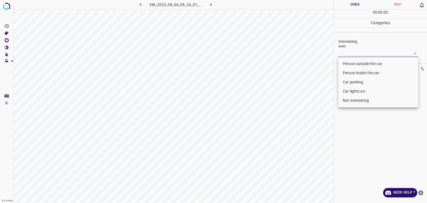
click at [353, 63] on li "Person outside the car" at bounding box center [378, 63] width 80 height 9
type input "Person outside the car"
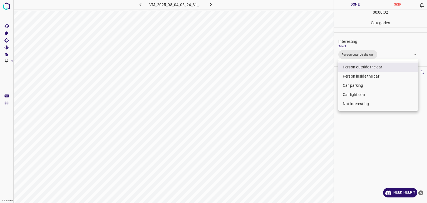
click at [350, 10] on div at bounding box center [213, 101] width 427 height 203
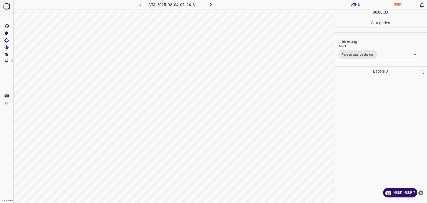
click at [348, 3] on div "Person outside the car Person inside the car Car parking Car lights on Not inte…" at bounding box center [213, 101] width 427 height 203
click at [348, 3] on button "Done" at bounding box center [355, 4] width 43 height 9
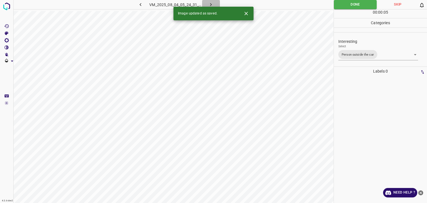
click at [212, 3] on icon "button" at bounding box center [211, 5] width 6 height 6
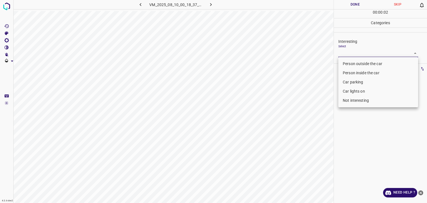
click at [353, 53] on body "4.3.6-dev2 VM_2025_08_10_00_18_37_348_01.gif Done Skip 0 00 : 00 : 02 Categorie…" at bounding box center [213, 101] width 427 height 203
click at [354, 63] on li "Person outside the car" at bounding box center [378, 63] width 80 height 9
type input "Person outside the car"
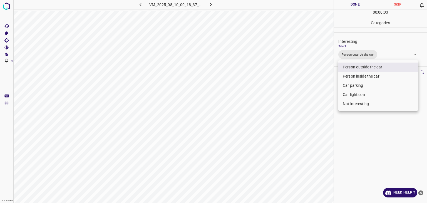
click at [350, 6] on div at bounding box center [213, 101] width 427 height 203
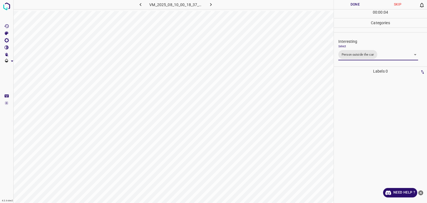
click at [350, 6] on div "Person outside the car Person inside the car Car parking Car lights on Not inte…" at bounding box center [213, 101] width 427 height 203
click at [350, 6] on button "Done" at bounding box center [355, 4] width 43 height 9
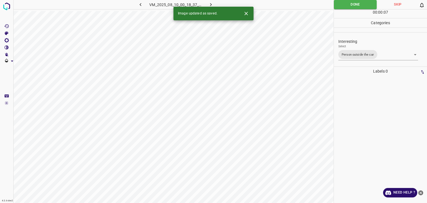
click at [211, 1] on button "button" at bounding box center [211, 4] width 18 height 9
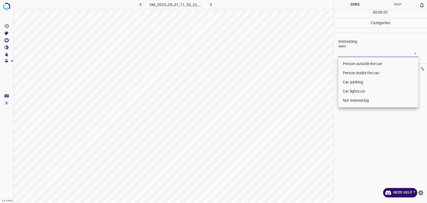
click at [349, 53] on body "4.3.6-dev2 VM_2025_08_01_11_52_22_624_08.gif Done Skip 0 00 : 00 : 01 Categorie…" at bounding box center [213, 101] width 427 height 203
click at [351, 61] on li "Person outside the car" at bounding box center [378, 63] width 80 height 9
type input "Person outside the car"
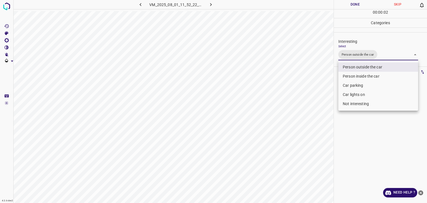
click at [348, 3] on div at bounding box center [213, 101] width 427 height 203
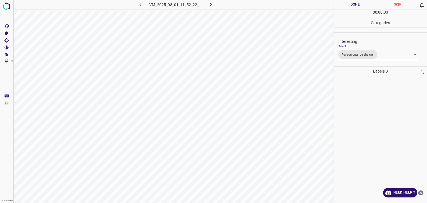
click at [348, 3] on div at bounding box center [213, 101] width 427 height 203
click at [348, 3] on button "Done" at bounding box center [355, 4] width 43 height 9
click at [348, 5] on button "Done" at bounding box center [355, 4] width 43 height 9
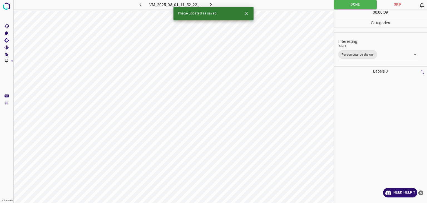
click at [213, 2] on icon "button" at bounding box center [211, 5] width 6 height 6
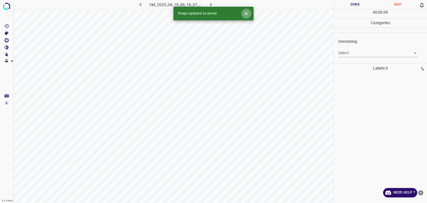
click at [246, 11] on icon "Close" at bounding box center [246, 14] width 6 height 6
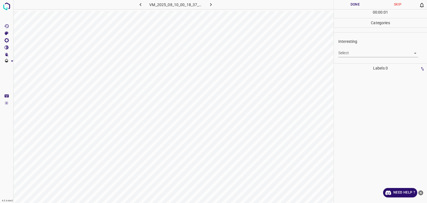
click at [373, 54] on body "4.3.6-dev2 VM_2025_08_10_00_18_37_348_02.gif Done Skip 0 00 : 00 : 01 Categorie…" at bounding box center [213, 101] width 427 height 203
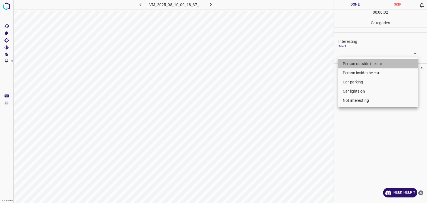
click at [368, 64] on li "Person outside the car" at bounding box center [378, 63] width 80 height 9
type input "Person outside the car"
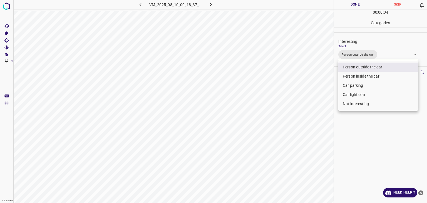
click at [348, 6] on div at bounding box center [213, 101] width 427 height 203
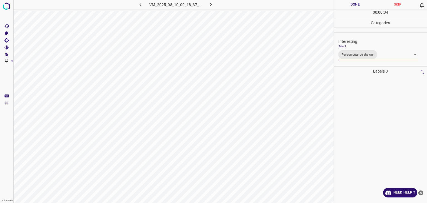
click at [348, 6] on div "Person outside the car Person inside the car Car parking Car lights on Not inte…" at bounding box center [213, 101] width 427 height 203
click at [348, 6] on button "Done" at bounding box center [355, 4] width 43 height 9
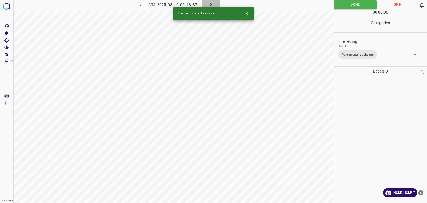
click at [210, 3] on icon "button" at bounding box center [211, 5] width 6 height 6
click at [210, 3] on div "VM_2025_08_10_00_18_37_348_02.gif" at bounding box center [175, 4] width 105 height 9
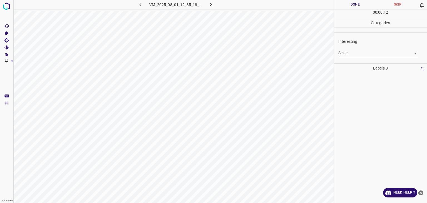
click at [364, 55] on body "4.3.6-dev2 VM_2025_08_01_12_35_18_190_04.gif Done Skip 0 00 : 00 : 12 Categorie…" at bounding box center [213, 101] width 427 height 203
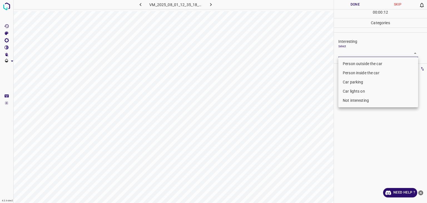
click at [364, 63] on li "Person outside the car" at bounding box center [378, 63] width 80 height 9
type input "Person outside the car"
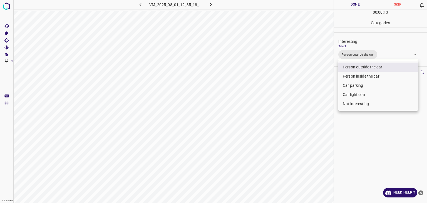
click at [364, 5] on div at bounding box center [213, 101] width 427 height 203
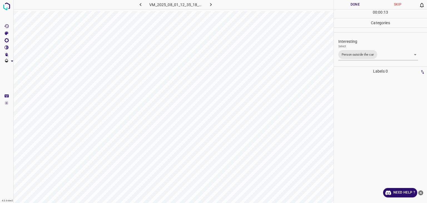
click at [364, 5] on div "Person outside the car Person inside the car Car parking Car lights on Not inte…" at bounding box center [213, 101] width 427 height 203
click at [364, 5] on button "Done" at bounding box center [355, 4] width 43 height 9
click at [211, 4] on icon "button" at bounding box center [211, 5] width 6 height 6
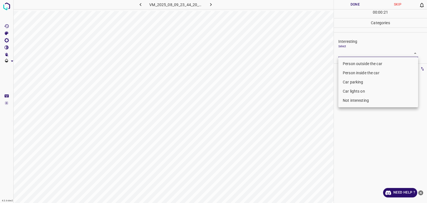
click at [345, 55] on body "4.3.6-dev2 VM_2025_08_09_23_44_20_844_02.gif Done Skip 0 00 : 00 : 21 Categorie…" at bounding box center [213, 101] width 427 height 203
click at [346, 101] on li "Not interesting" at bounding box center [378, 100] width 80 height 9
type input "Not interesting"
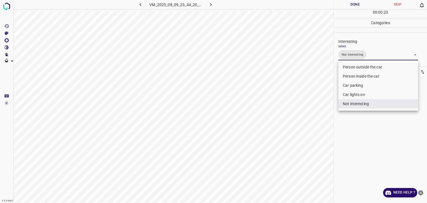
click at [353, 6] on div at bounding box center [213, 101] width 427 height 203
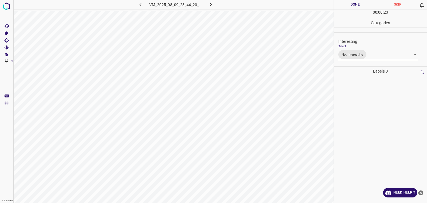
click at [353, 6] on div at bounding box center [213, 101] width 427 height 203
click at [353, 6] on button "Done" at bounding box center [355, 4] width 43 height 9
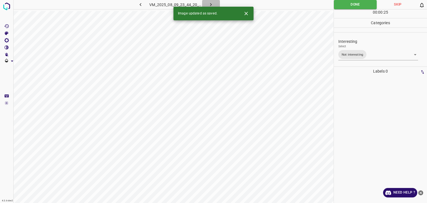
click at [211, 2] on icon "button" at bounding box center [211, 5] width 6 height 6
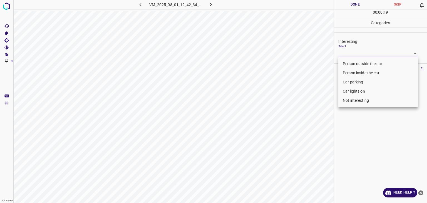
click at [355, 53] on body "4.3.6-dev2 VM_2025_08_01_12_42_34_388_01.gif Done Skip 0 00 : 00 : 19 Categorie…" at bounding box center [213, 101] width 427 height 203
click at [349, 87] on ul "Person outside the car Person inside the car Car parking Car lights on Not inte…" at bounding box center [378, 82] width 80 height 50
click at [351, 91] on li "Car lights on" at bounding box center [378, 91] width 80 height 9
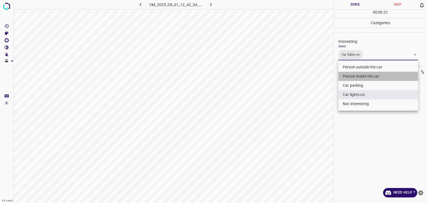
click at [361, 75] on li "Person inside the car" at bounding box center [378, 76] width 80 height 9
type input "Car lights on,Person inside the car"
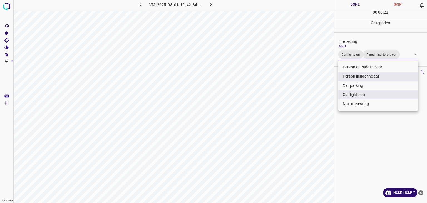
click at [351, 3] on div at bounding box center [213, 101] width 427 height 203
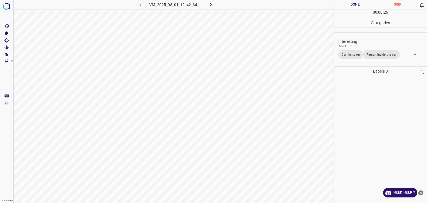
click at [211, 1] on button "button" at bounding box center [211, 4] width 18 height 9
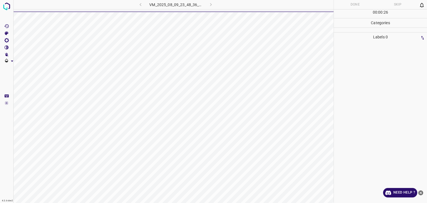
click at [141, 4] on div "VM_2025_08_09_23_48_36_911_03.gif" at bounding box center [175, 4] width 105 height 9
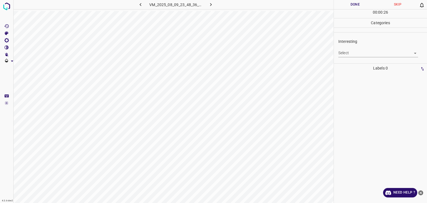
click at [140, 5] on icon "button" at bounding box center [140, 4] width 2 height 3
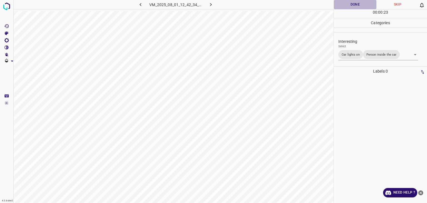
click at [361, 1] on button "Done" at bounding box center [355, 4] width 43 height 9
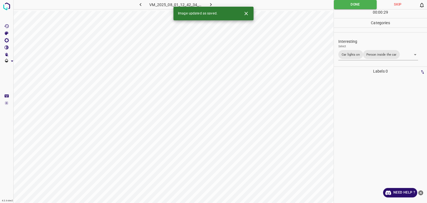
click at [212, 3] on icon "button" at bounding box center [211, 5] width 6 height 6
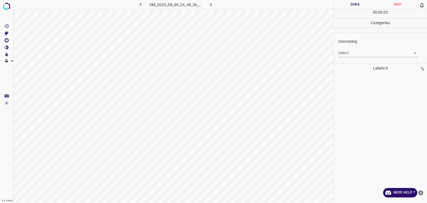
click at [364, 56] on body "4.3.6-dev2 VM_2025_08_09_23_48_36_911_03.gif Done Skip 0 00 : 00 : 02 Categorie…" at bounding box center [213, 101] width 427 height 203
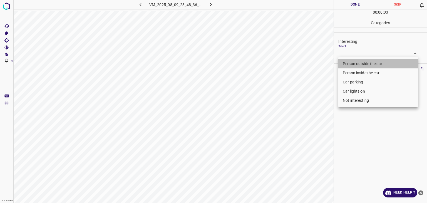
click at [363, 64] on li "Person outside the car" at bounding box center [378, 63] width 80 height 9
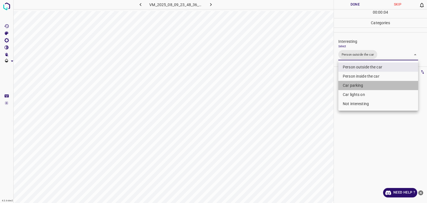
click at [362, 84] on li "Car parking" at bounding box center [378, 85] width 80 height 9
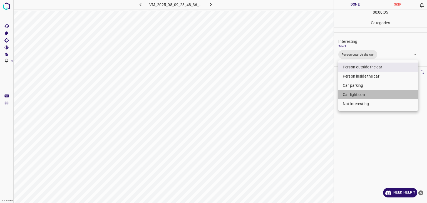
click at [363, 97] on li "Car lights on" at bounding box center [378, 94] width 80 height 9
type input "Person outside the car,Car lights on"
click at [348, 3] on div at bounding box center [213, 101] width 427 height 203
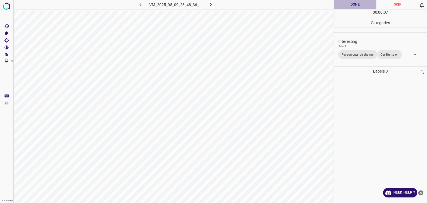
click at [348, 3] on button "Done" at bounding box center [355, 4] width 43 height 9
click at [348, 2] on button "Done" at bounding box center [355, 4] width 43 height 9
click at [208, 5] on icon "button" at bounding box center [211, 5] width 6 height 6
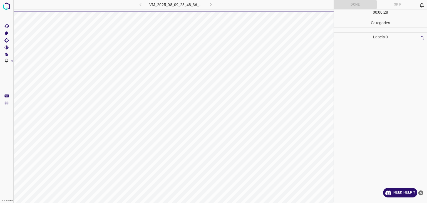
click at [208, 5] on div "VM_2025_08_09_23_48_36_911_03.gif" at bounding box center [175, 4] width 105 height 9
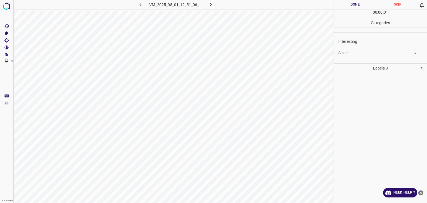
click at [344, 52] on body "4.3.6-dev2 VM_2025_08_01_12_51_06_841_08.gif Done Skip 0 00 : 00 : 01 Categorie…" at bounding box center [213, 101] width 427 height 203
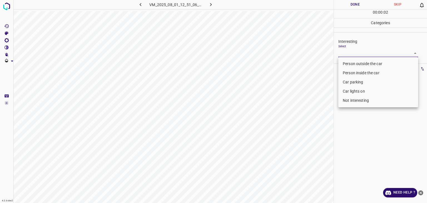
click at [349, 63] on li "Person outside the car" at bounding box center [378, 63] width 80 height 9
type input "Person outside the car"
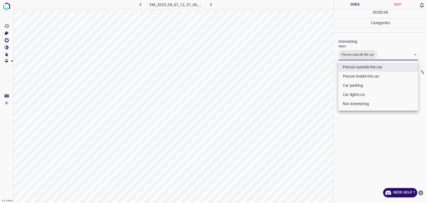
click at [354, 1] on div at bounding box center [213, 101] width 427 height 203
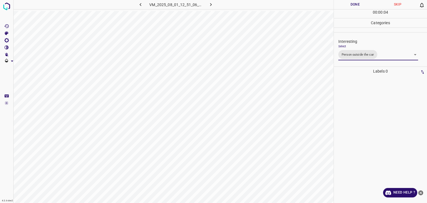
click at [354, 1] on div at bounding box center [213, 101] width 427 height 203
click at [354, 1] on button "Done" at bounding box center [355, 4] width 43 height 9
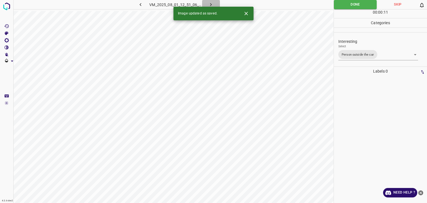
click at [209, 5] on icon "button" at bounding box center [211, 5] width 6 height 6
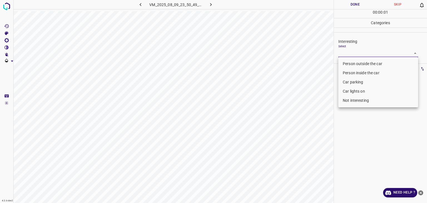
click at [354, 54] on body "4.3.6-dev2 VM_2025_08_09_23_50_49_723_07.gif Done Skip 0 00 : 00 : 01 Categorie…" at bounding box center [213, 101] width 427 height 203
click at [350, 89] on li "Car lights on" at bounding box center [378, 91] width 80 height 9
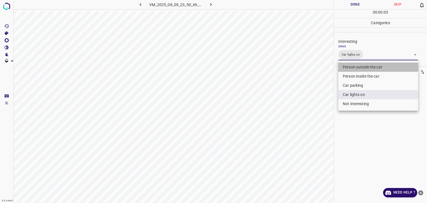
click at [351, 67] on li "Person outside the car" at bounding box center [378, 67] width 80 height 9
type input "Car lights on,Person outside the car"
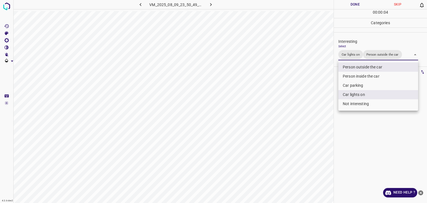
click at [347, 6] on div at bounding box center [213, 101] width 427 height 203
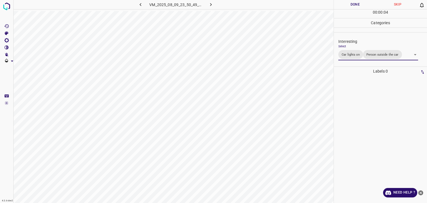
click at [348, 3] on div "Person outside the car Person inside the car Car parking Car lights on Not inte…" at bounding box center [213, 101] width 427 height 203
click at [348, 3] on button "Done" at bounding box center [355, 4] width 43 height 9
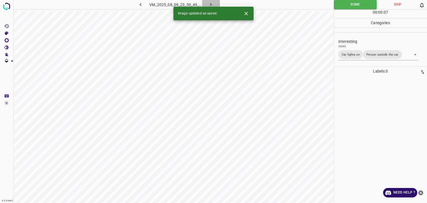
click at [214, 3] on button "button" at bounding box center [211, 4] width 18 height 9
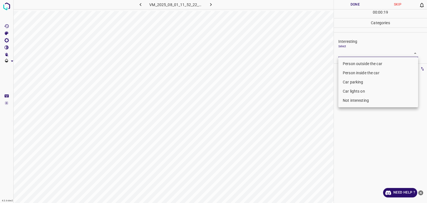
click at [343, 49] on body "4.3.6-dev2 VM_2025_08_01_11_52_22_624_05.gif Done Skip 0 00 : 00 : 19 Categorie…" at bounding box center [213, 101] width 427 height 203
click at [348, 62] on li "Person outside the car" at bounding box center [378, 63] width 80 height 9
type input "Person outside the car"
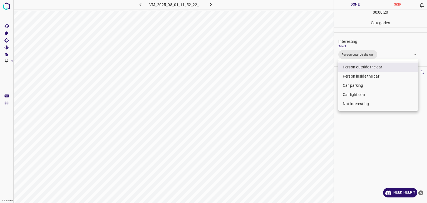
click at [351, 6] on div at bounding box center [213, 101] width 427 height 203
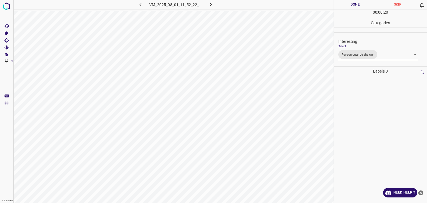
click at [350, 6] on div at bounding box center [213, 101] width 427 height 203
click at [350, 6] on button "Done" at bounding box center [355, 4] width 43 height 9
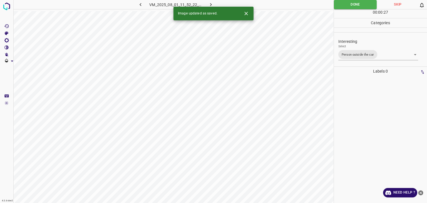
click at [208, 6] on button "button" at bounding box center [211, 4] width 18 height 9
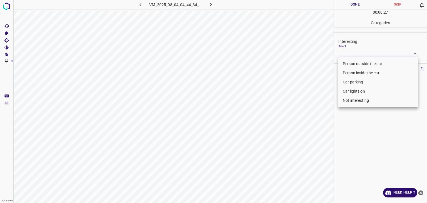
click at [358, 52] on body "4.3.6-dev2 VM_2025_08_04_04_44_34_026_06.gif Done Skip 0 00 : 00 : 27 Categorie…" at bounding box center [213, 101] width 427 height 203
click at [358, 63] on li "Person outside the car" at bounding box center [378, 63] width 80 height 9
type input "Person outside the car"
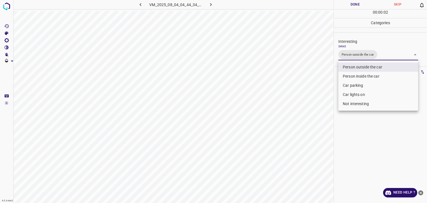
click at [356, 6] on div at bounding box center [213, 101] width 427 height 203
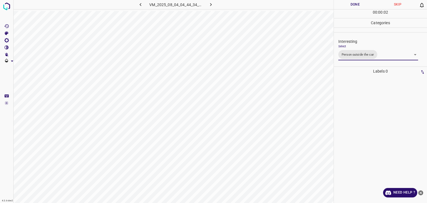
click at [356, 6] on div at bounding box center [213, 101] width 427 height 203
click at [356, 6] on button "Done" at bounding box center [355, 4] width 43 height 9
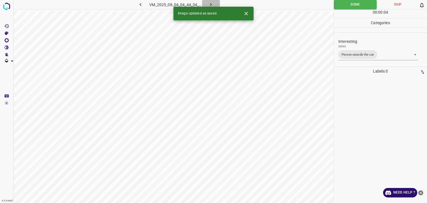
click at [210, 4] on icon "button" at bounding box center [211, 4] width 2 height 3
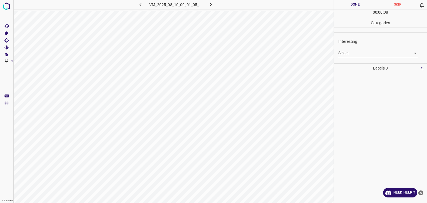
click at [353, 54] on body "4.3.6-dev2 VM_2025_08_10_00_01_05_603_00.gif Done Skip 0 00 : 00 : 08 Categorie…" at bounding box center [213, 101] width 427 height 203
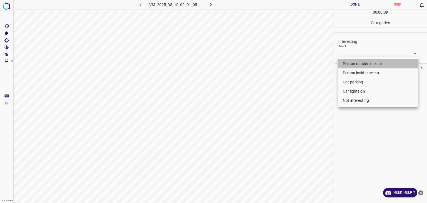
click at [353, 62] on li "Person outside the car" at bounding box center [378, 63] width 80 height 9
type input "Person outside the car"
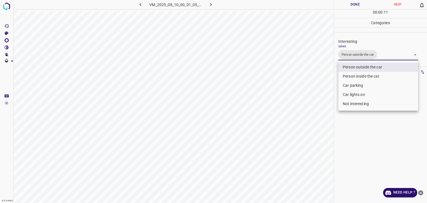
click at [345, 4] on div at bounding box center [213, 101] width 427 height 203
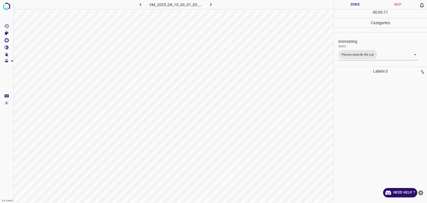
click at [345, 4] on div at bounding box center [213, 101] width 427 height 203
click at [345, 4] on button "Done" at bounding box center [355, 4] width 43 height 9
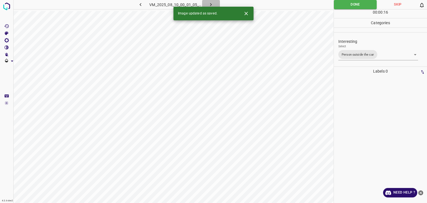
click at [212, 5] on icon "button" at bounding box center [211, 5] width 6 height 6
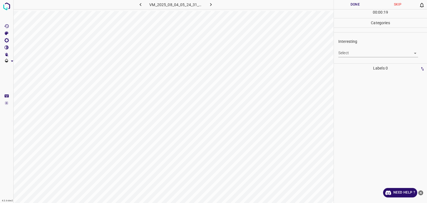
click at [356, 51] on body "4.3.6-dev2 VM_2025_08_04_05_24_31_937_09.gif Done Skip 0 00 : 00 : 19 Categorie…" at bounding box center [213, 101] width 427 height 203
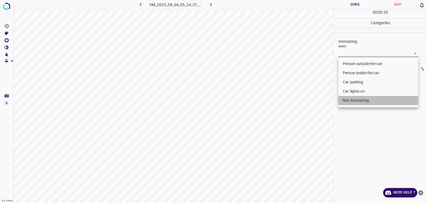
click at [347, 104] on li "Not interesting" at bounding box center [378, 100] width 80 height 9
type input "Not interesting"
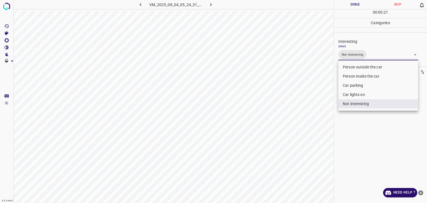
click at [358, 2] on div at bounding box center [213, 101] width 427 height 203
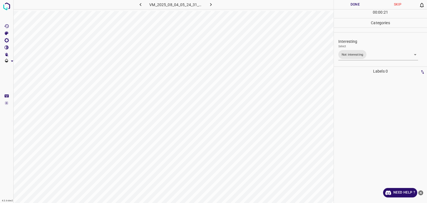
click at [358, 2] on div "Person outside the car Person inside the car Car parking Car lights on Not inte…" at bounding box center [213, 101] width 427 height 203
click at [358, 2] on button "Done" at bounding box center [355, 4] width 43 height 9
click at [208, 4] on icon "button" at bounding box center [211, 5] width 6 height 6
click at [354, 49] on body "4.3.6-dev2 VM_2025_08_10_00_31_25_226_04.gif Done Skip 0 00 : 00 : 12 Categorie…" at bounding box center [213, 101] width 427 height 203
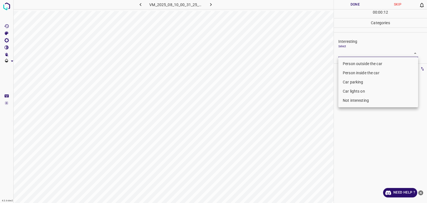
click at [351, 63] on li "Person outside the car" at bounding box center [378, 63] width 80 height 9
type input "Person outside the car"
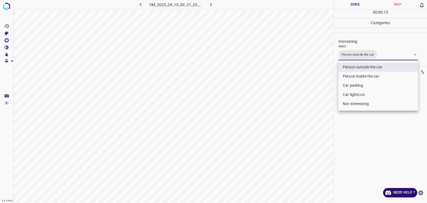
click at [349, 6] on div at bounding box center [213, 101] width 427 height 203
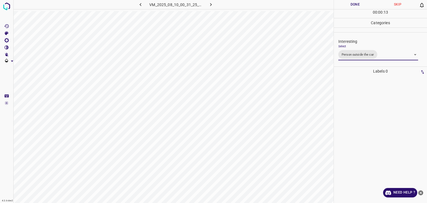
click at [349, 6] on div "Person outside the car Person inside the car Car parking Car lights on Not inte…" at bounding box center [213, 101] width 427 height 203
click at [349, 6] on button "Done" at bounding box center [355, 4] width 43 height 9
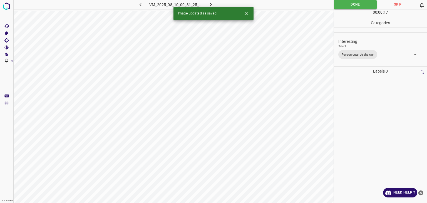
click at [212, 4] on icon "button" at bounding box center [211, 5] width 6 height 6
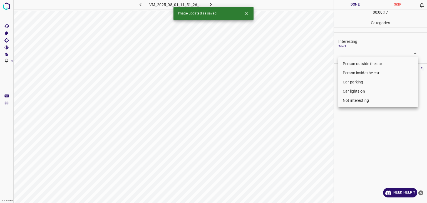
click at [358, 55] on body "4.3.6-dev2 VM_2025_08_01_11_51_26_763_02.gif Done Skip 0 00 : 00 : 17 Categorie…" at bounding box center [213, 101] width 427 height 203
click at [358, 63] on li "Person outside the car" at bounding box center [378, 63] width 80 height 9
type input "Person outside the car"
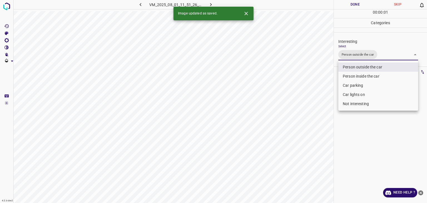
click at [348, 3] on div at bounding box center [213, 101] width 427 height 203
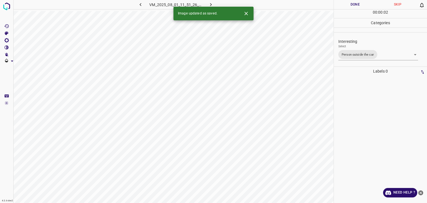
click at [348, 3] on button "Done" at bounding box center [355, 4] width 43 height 9
click at [211, 5] on icon "button" at bounding box center [211, 4] width 2 height 3
click
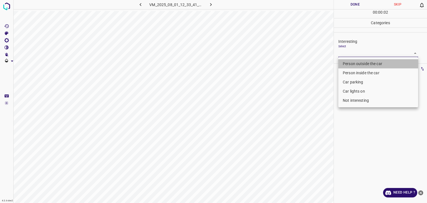
type input "Person outside the car"
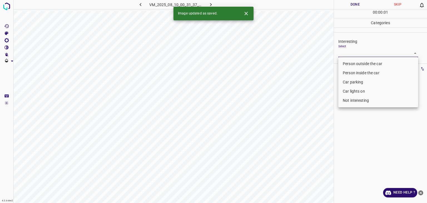
type input "Not interesting"
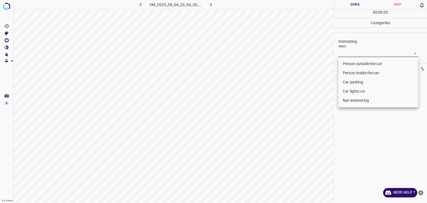
type input "Not interesting"
type input "Person outside the car"
type input "Not interesting"
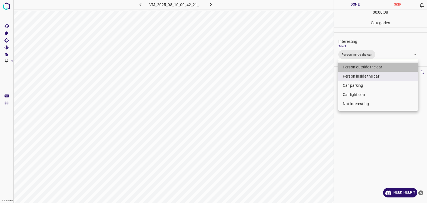
type input "Person inside the car,Person outside the car"
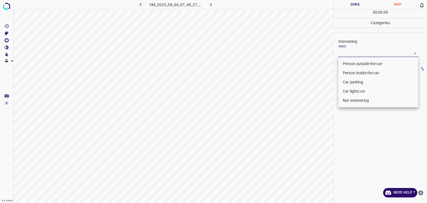
type input "Not interesting"
type input "Person outside the car"
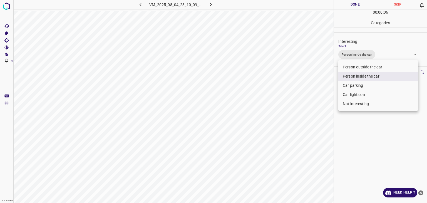
type input "Person inside the car,Car lights on"
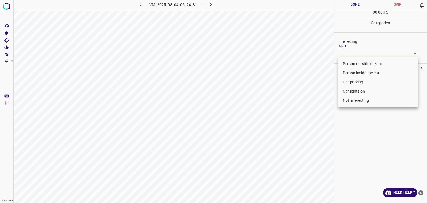
type input "Not interesting"
type input "Person outside the car"
type input "Not interesting"
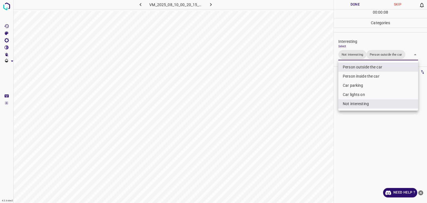
type input "Person outside the car"
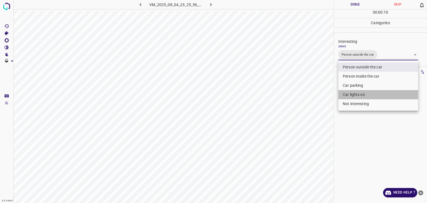
type input "Person outside the car,Car lights on"
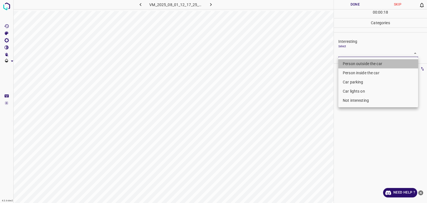
type input "Person outside the car"
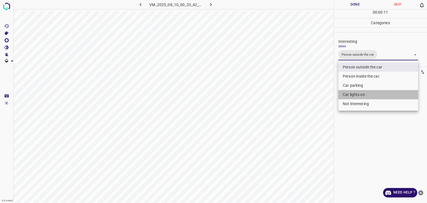
click at [351, 96] on li "Car lights on" at bounding box center [378, 94] width 80 height 9
type input "Person outside the car,Car lights on"
click at [344, 3] on div at bounding box center [213, 101] width 427 height 203
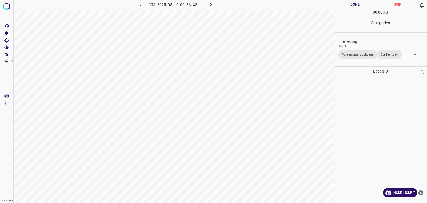
click at [345, 3] on button "Done" at bounding box center [355, 4] width 43 height 9
drag, startPoint x: 345, startPoint y: 3, endPoint x: 338, endPoint y: 11, distance: 10.4
click at [346, 4] on button "Done" at bounding box center [355, 4] width 43 height 9
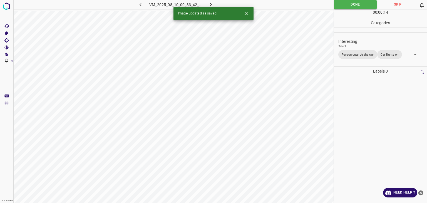
click at [208, 6] on icon "button" at bounding box center [211, 5] width 6 height 6
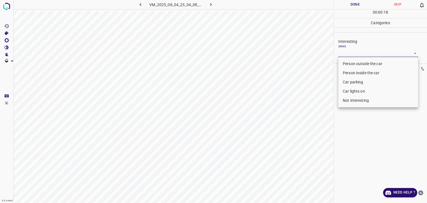
click at [366, 54] on body "4.3.6-dev2 VM_2025_08_04_23_04_08_702_06.gif Done Skip 0 00 : 00 : 18 Categorie…" at bounding box center [213, 101] width 427 height 203
click at [368, 66] on li "Person outside the car" at bounding box center [378, 63] width 80 height 9
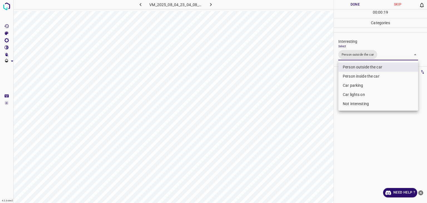
click at [364, 94] on li "Car lights on" at bounding box center [378, 94] width 80 height 9
type input "Person outside the car,Car lights on"
click at [352, 6] on div at bounding box center [213, 101] width 427 height 203
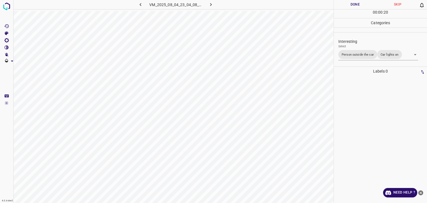
click at [352, 6] on div "Person outside the car Person inside the car Car parking Car lights on Not inte…" at bounding box center [213, 101] width 427 height 203
click at [352, 6] on button "Done" at bounding box center [355, 4] width 43 height 9
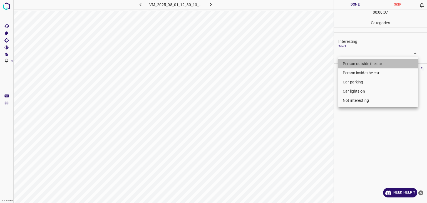
type input "Person outside the car"
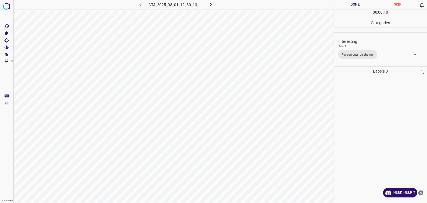
click at [359, 5] on button "Done" at bounding box center [355, 4] width 43 height 9
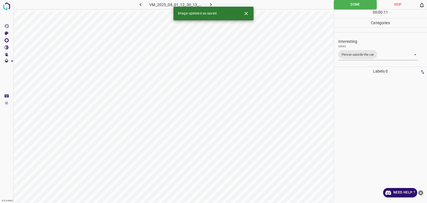
click at [359, 5] on button "Done" at bounding box center [355, 4] width 43 height 9
click at [212, 4] on icon "button" at bounding box center [211, 5] width 6 height 6
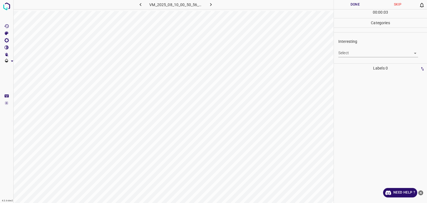
click at [367, 48] on div "Select ​" at bounding box center [378, 50] width 80 height 13
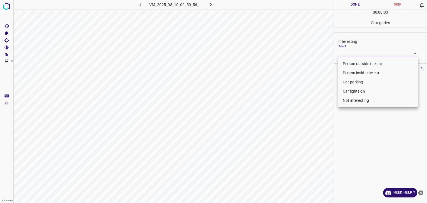
click at [359, 56] on body "4.3.6-dev2 VM_2025_08_10_00_50_56_058_01.gif Done Skip 0 00 : 00 : 03 Categorie…" at bounding box center [213, 101] width 427 height 203
click at [362, 65] on li "Person outside the car" at bounding box center [378, 63] width 80 height 9
type input "Person outside the car"
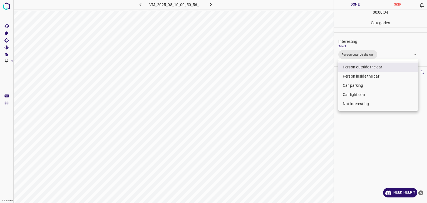
click at [356, 5] on div at bounding box center [213, 101] width 427 height 203
click at [356, 5] on div "Person outside the car Person inside the car Car parking Car lights on Not inte…" at bounding box center [213, 101] width 427 height 203
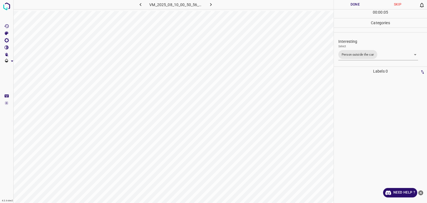
click at [356, 5] on button "Done" at bounding box center [355, 4] width 43 height 9
click at [211, 6] on icon "button" at bounding box center [211, 5] width 6 height 6
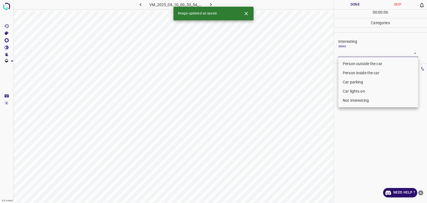
click at [366, 56] on body "4.3.6-dev2 VM_2025_08_10_00_53_54_617_07.gif Done Skip 0 00 : 00 : 06 Categorie…" at bounding box center [213, 101] width 427 height 203
click at [365, 66] on li "Person outside the car" at bounding box center [378, 63] width 80 height 9
type input "Person outside the car"
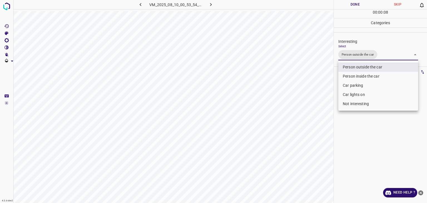
click at [358, 4] on div at bounding box center [213, 101] width 427 height 203
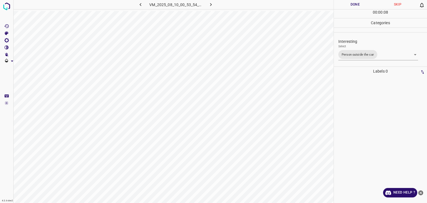
click at [358, 4] on div at bounding box center [213, 101] width 427 height 203
click at [358, 4] on button "Done" at bounding box center [355, 4] width 43 height 9
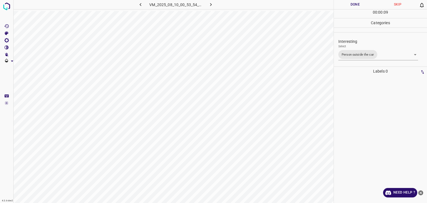
click at [358, 4] on button "Done" at bounding box center [355, 4] width 43 height 9
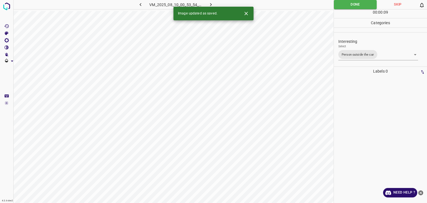
click at [358, 4] on button "Done" at bounding box center [355, 4] width 43 height 9
click at [213, 3] on icon "button" at bounding box center [211, 5] width 6 height 6
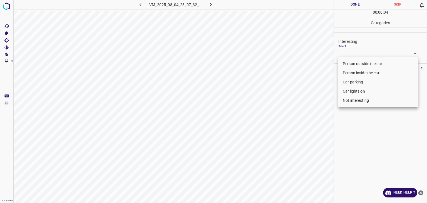
click at [347, 51] on body "4.3.6-dev2 VM_2025_08_04_23_07_32_432_03.gif Done Skip 0 00 : 00 : 04 Categorie…" at bounding box center [213, 101] width 427 height 203
click at [357, 91] on li "Car lights on" at bounding box center [378, 91] width 80 height 9
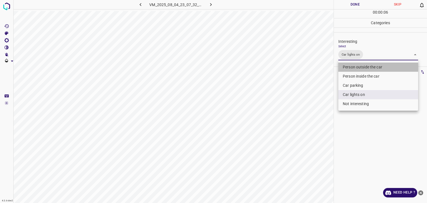
click at [360, 63] on li "Person outside the car" at bounding box center [378, 67] width 80 height 9
type input "Car lights on,Person outside the car"
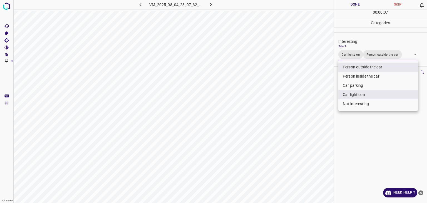
click at [354, 2] on div at bounding box center [213, 101] width 427 height 203
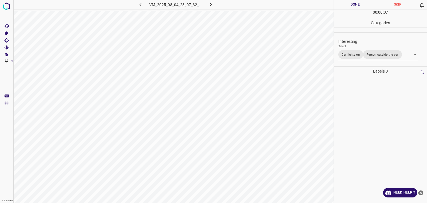
click at [354, 2] on div at bounding box center [213, 101] width 427 height 203
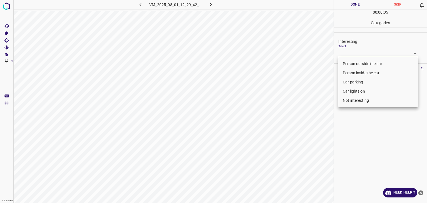
type input "Person outside the car"
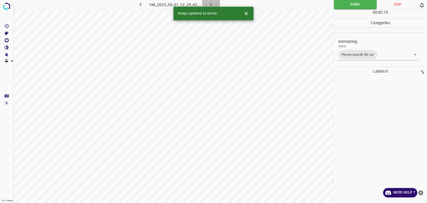
click at [214, 1] on button "button" at bounding box center [211, 4] width 18 height 9
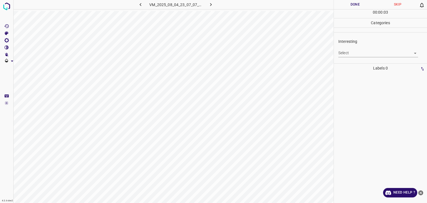
click at [367, 54] on body "4.3.6-dev2 VM_2025_08_04_23_07_07_789_06.gif Done Skip 0 00 : 00 : 03 Categorie…" at bounding box center [213, 101] width 427 height 203
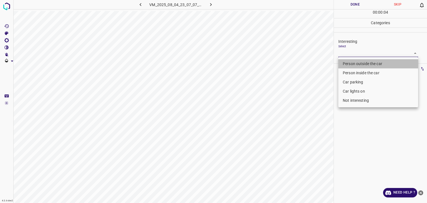
click at [358, 64] on li "Person outside the car" at bounding box center [378, 63] width 80 height 9
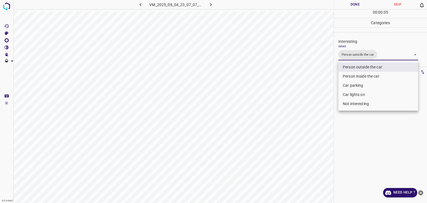
click at [354, 93] on li "Car lights on" at bounding box center [378, 94] width 80 height 9
type input "Person outside the car,Car lights on"
click at [351, 3] on div at bounding box center [213, 101] width 427 height 203
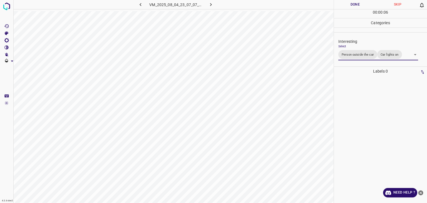
click at [351, 3] on div at bounding box center [213, 101] width 427 height 203
click at [346, 5] on button "Done" at bounding box center [355, 4] width 43 height 9
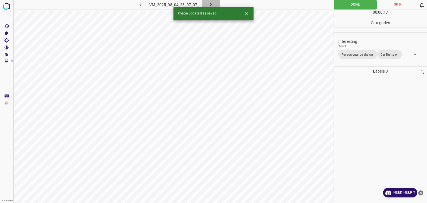
click at [210, 5] on icon "button" at bounding box center [211, 5] width 6 height 6
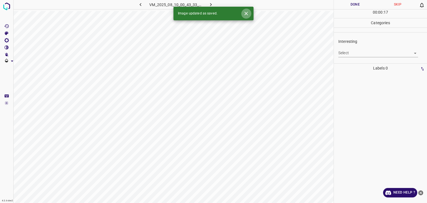
click at [249, 14] on button "Close" at bounding box center [246, 13] width 10 height 10
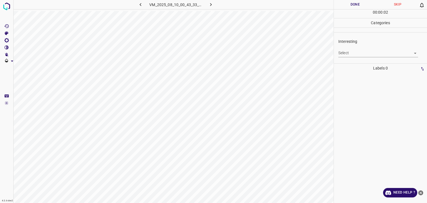
click at [358, 57] on div "Interesting Select ​" at bounding box center [380, 48] width 93 height 26
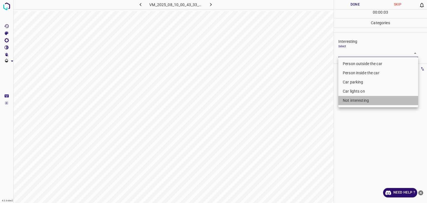
drag, startPoint x: 361, startPoint y: 98, endPoint x: 359, endPoint y: 77, distance: 21.5
type input "Not interesting"
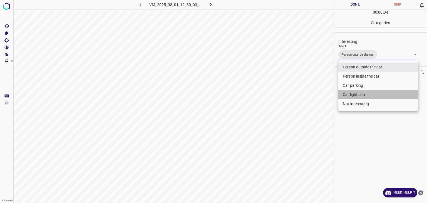
type input "Person outside the car,Car lights on"
click at [361, 1] on div at bounding box center [213, 101] width 427 height 203
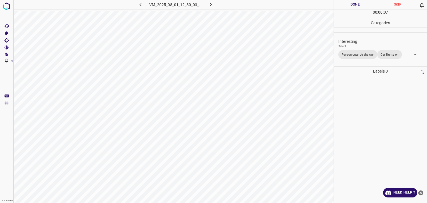
click at [361, 1] on div at bounding box center [213, 101] width 427 height 203
click at [361, 1] on button "Done" at bounding box center [355, 4] width 43 height 9
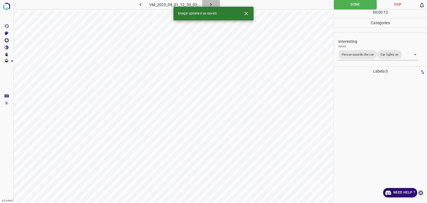
click at [208, 5] on icon "button" at bounding box center [211, 5] width 6 height 6
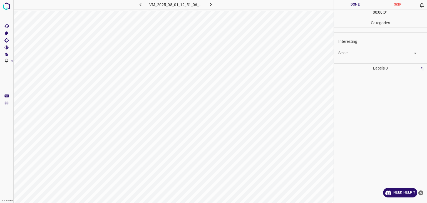
click at [370, 55] on body "4.3.6-dev2 VM_2025_08_01_12_51_06_841_01.gif Done Skip 0 00 : 00 : 01 Categorie…" at bounding box center [213, 101] width 427 height 203
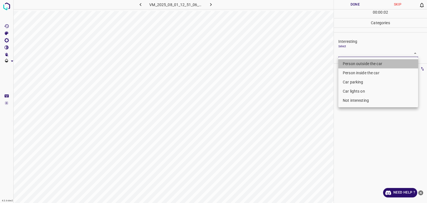
click at [361, 66] on li "Person outside the car" at bounding box center [378, 63] width 80 height 9
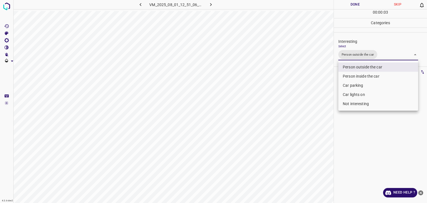
click at [361, 94] on li "Car lights on" at bounding box center [378, 94] width 80 height 9
type input "Person outside the car,Car lights on"
click at [356, 1] on div at bounding box center [213, 101] width 427 height 203
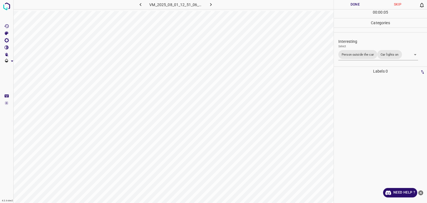
click at [357, 4] on button "Done" at bounding box center [355, 4] width 43 height 9
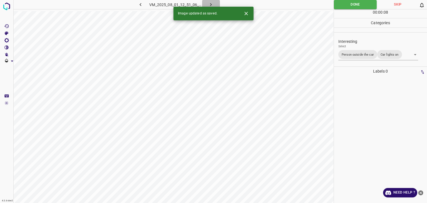
click at [212, 3] on icon "button" at bounding box center [211, 5] width 6 height 6
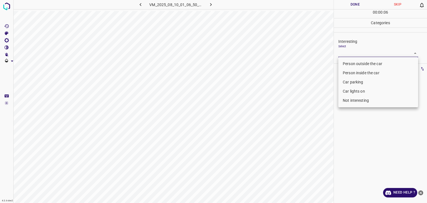
click at [351, 54] on body "4.3.6-dev2 VM_2025_08_10_01_06_50_864_00.gif Done Skip 0 00 : 00 : 06 Categorie…" at bounding box center [213, 101] width 427 height 203
click at [352, 65] on li "Person outside the car" at bounding box center [378, 63] width 80 height 9
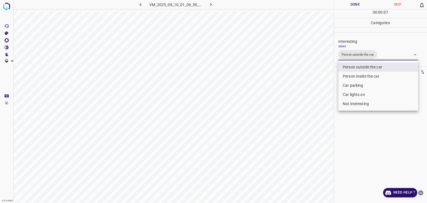
click at [349, 4] on div at bounding box center [213, 101] width 427 height 203
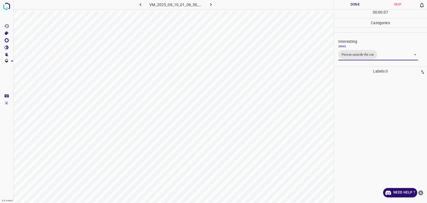
click at [349, 4] on div at bounding box center [213, 101] width 427 height 203
click at [349, 4] on button "Done" at bounding box center [355, 4] width 43 height 9
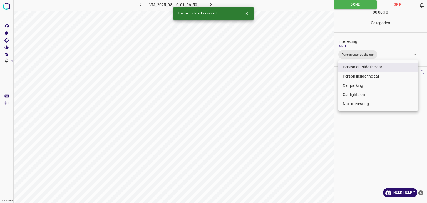
type input "Person outside the car,Car lights on"
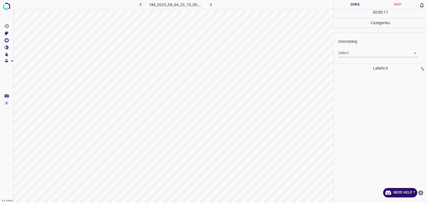
click at [369, 54] on body "4.3.6-dev2 VM_2025_08_04_23_10_09_126_03.gif Done Skip 0 00 : 00 : 17 Categorie…" at bounding box center [213, 101] width 427 height 203
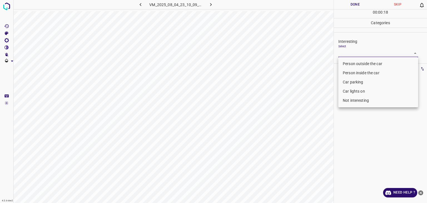
click at [360, 67] on li "Person outside the car" at bounding box center [378, 63] width 80 height 9
type input "Person outside the car"
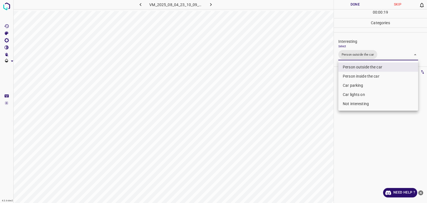
click at [356, 5] on div at bounding box center [213, 101] width 427 height 203
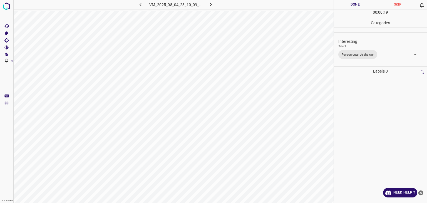
click at [356, 5] on div "Person outside the car Person inside the car Car parking Car lights on Not inte…" at bounding box center [213, 101] width 427 height 203
click at [356, 5] on button "Done" at bounding box center [355, 4] width 43 height 9
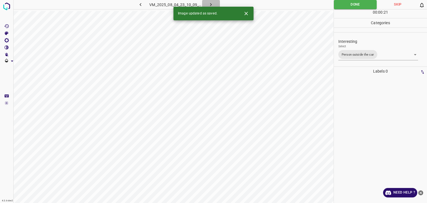
click at [211, 2] on icon "button" at bounding box center [211, 5] width 6 height 6
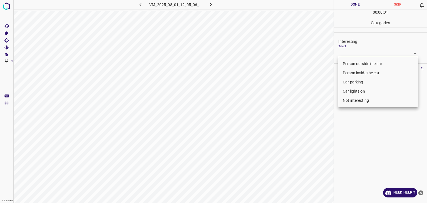
click at [368, 54] on body "4.3.6-dev2 VM_2025_08_01_12_05_06_194_00.gif Done Skip 0 00 : 00 : 01 Categorie…" at bounding box center [213, 101] width 427 height 203
click at [366, 66] on li "Person outside the car" at bounding box center [378, 63] width 80 height 9
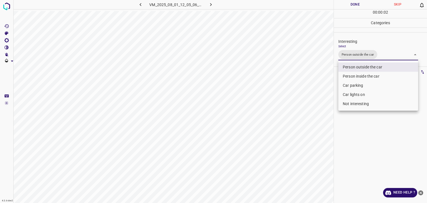
click at [360, 95] on li "Car lights on" at bounding box center [378, 94] width 80 height 9
type input "Person outside the car,Car lights on"
click at [345, 3] on div at bounding box center [213, 101] width 427 height 203
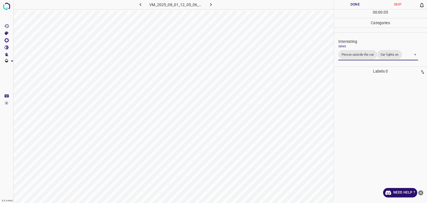
click at [345, 3] on div at bounding box center [213, 101] width 427 height 203
click at [347, 4] on button "Done" at bounding box center [355, 4] width 43 height 9
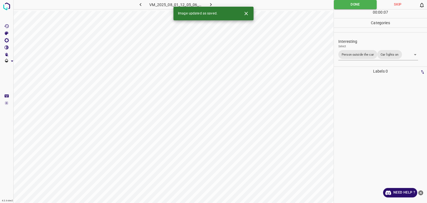
click at [212, 2] on icon "button" at bounding box center [211, 5] width 6 height 6
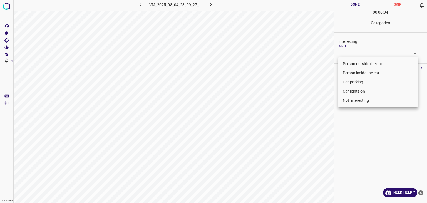
click at [354, 50] on body "4.3.6-dev2 VM_2025_08_04_23_09_27_284_09.gif Done Skip 0 00 : 00 : 04 Categorie…" at bounding box center [213, 101] width 427 height 203
click at [362, 103] on li "Not interesting" at bounding box center [378, 100] width 80 height 9
type input "Not interesting"
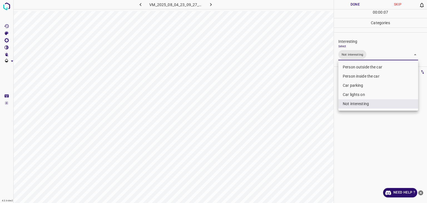
click at [343, 10] on div at bounding box center [213, 101] width 427 height 203
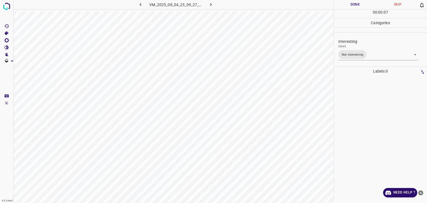
click at [344, 7] on div "Person outside the car Person inside the car Car parking Car lights on Not inte…" at bounding box center [213, 101] width 427 height 203
click at [344, 4] on button "Done" at bounding box center [355, 4] width 43 height 9
click at [210, 0] on button "button" at bounding box center [211, 4] width 18 height 9
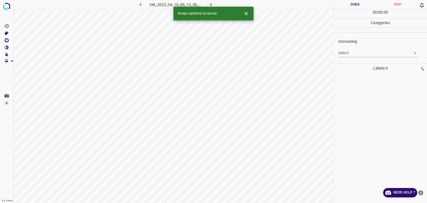
type input "Not interesting"
click at [361, 4] on button "Done" at bounding box center [355, 4] width 43 height 9
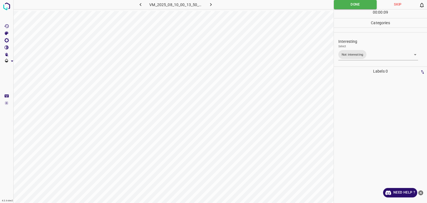
click at [209, 4] on icon "button" at bounding box center [211, 5] width 6 height 6
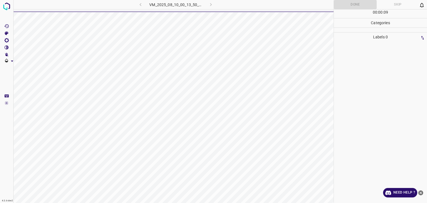
click at [209, 4] on div "VM_2025_08_10_00_13_50_706_00.gif" at bounding box center [175, 4] width 105 height 9
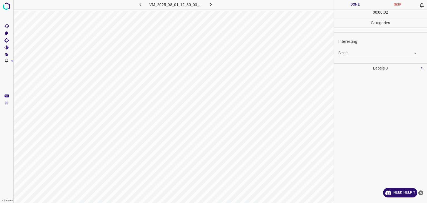
click at [362, 53] on body "4.3.6-dev2 VM_2025_08_01_12_30_03_016_02.gif Done Skip 0 00 : 00 : 02 Categorie…" at bounding box center [213, 101] width 427 height 203
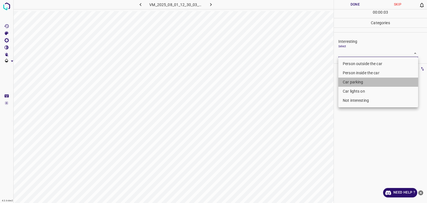
click at [361, 81] on li "Car parking" at bounding box center [378, 82] width 80 height 9
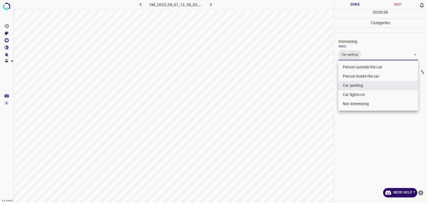
click at [361, 80] on li "Person inside the car" at bounding box center [378, 76] width 80 height 9
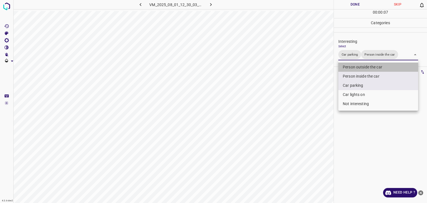
click at [363, 63] on li "Person outside the car" at bounding box center [378, 67] width 80 height 9
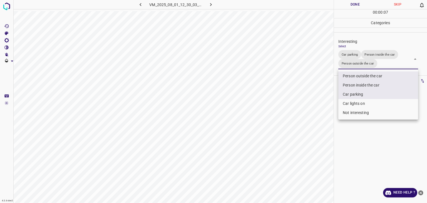
click at [362, 84] on li "Person inside the car" at bounding box center [378, 85] width 80 height 9
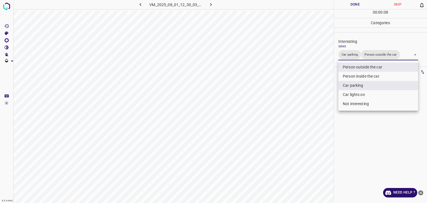
click at [361, 68] on li "Person outside the car" at bounding box center [378, 67] width 80 height 9
type input "Car parking"
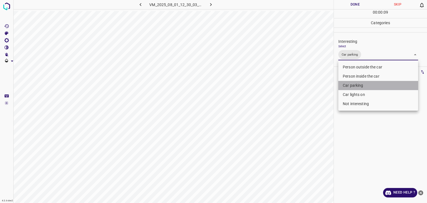
click at [363, 88] on li "Car parking" at bounding box center [378, 85] width 80 height 9
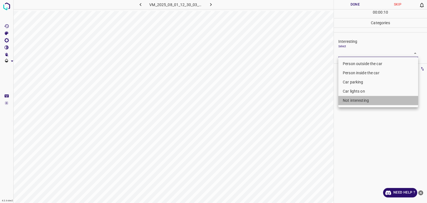
click at [358, 103] on li "Not interesting" at bounding box center [378, 100] width 80 height 9
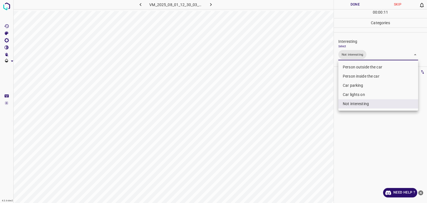
click at [357, 96] on li "Car lights on" at bounding box center [378, 94] width 80 height 9
click at [346, 114] on div at bounding box center [213, 101] width 427 height 203
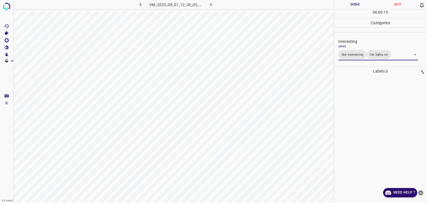
click at [347, 3] on button "Done" at bounding box center [355, 4] width 43 height 9
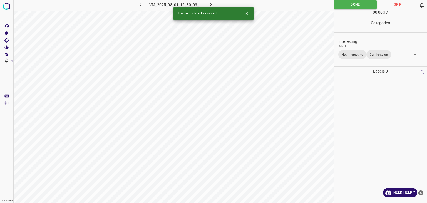
click at [352, 55] on body "4.3.6-dev2 VM_2025_08_01_12_30_03_016_02.gif Done Skip 0 00 : 00 : 17 Categorie…" at bounding box center [213, 101] width 427 height 203
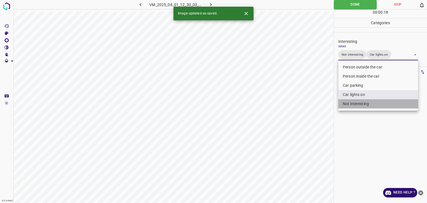
click at [353, 103] on li "Not interesting" at bounding box center [378, 103] width 80 height 9
type input "Car lights on"
click at [372, 53] on div at bounding box center [213, 101] width 427 height 203
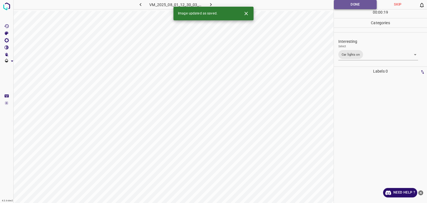
click at [343, 7] on button "Done" at bounding box center [355, 4] width 43 height 9
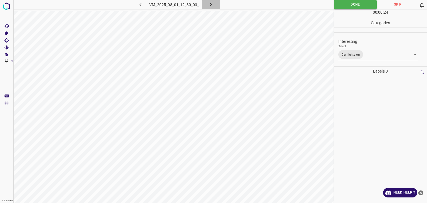
click at [211, 4] on icon "button" at bounding box center [211, 5] width 6 height 6
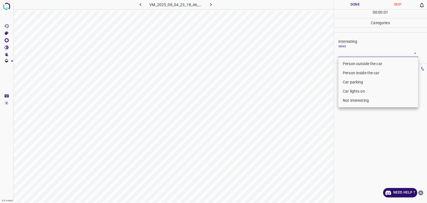
click at [340, 50] on body "4.3.6-dev2 VM_2025_08_04_23_18_46_722_13.gif Done Skip 0 00 : 00 : 01 Categorie…" at bounding box center [213, 101] width 427 height 203
click at [354, 81] on li "Car parking" at bounding box center [378, 82] width 80 height 9
type input "Car parking"
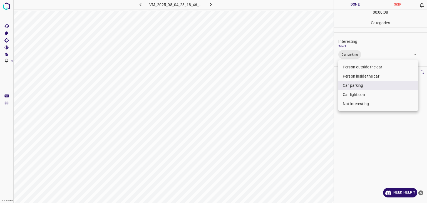
click at [360, 5] on div at bounding box center [213, 101] width 427 height 203
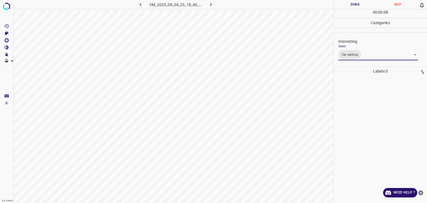
click at [360, 5] on div at bounding box center [213, 101] width 427 height 203
click at [360, 5] on button "Done" at bounding box center [355, 4] width 43 height 9
click at [210, 3] on icon "button" at bounding box center [211, 4] width 2 height 3
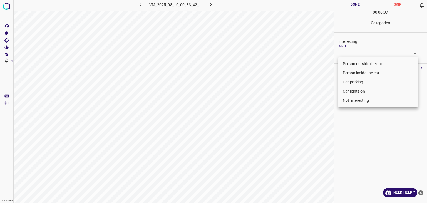
click at [350, 56] on body "4.3.6-dev2 VM_2025_08_10_00_33_42_143_01.gif Done Skip 0 00 : 00 : 07 Categorie…" at bounding box center [213, 101] width 427 height 203
click at [353, 63] on li "Person outside the car" at bounding box center [378, 63] width 80 height 9
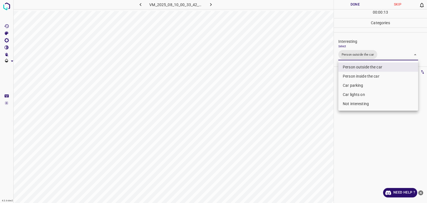
click at [356, 98] on li "Car lights on" at bounding box center [378, 94] width 80 height 9
type input "Person outside the car,Car lights on"
click at [356, 6] on div at bounding box center [213, 101] width 427 height 203
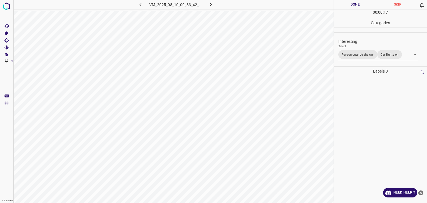
click at [356, 6] on div at bounding box center [213, 101] width 427 height 203
click at [356, 5] on button "Done" at bounding box center [355, 4] width 43 height 9
click at [211, 6] on icon "button" at bounding box center [211, 5] width 6 height 6
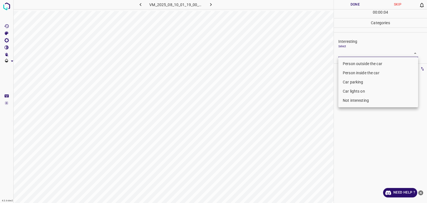
click at [341, 49] on body "4.3.6-dev2 VM_2025_08_10_01_19_00_593_00.gif Done Skip 0 00 : 00 : 04 Categorie…" at bounding box center [213, 101] width 427 height 203
drag, startPoint x: 349, startPoint y: 63, endPoint x: 346, endPoint y: 61, distance: 4.1
click at [347, 62] on li "Person outside the car" at bounding box center [378, 63] width 80 height 9
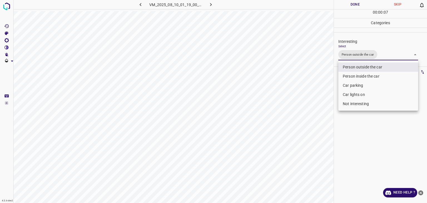
click at [354, 97] on li "Car lights on" at bounding box center [378, 94] width 80 height 9
type input "Person outside the car,Car lights on"
click at [357, 6] on div at bounding box center [213, 101] width 427 height 203
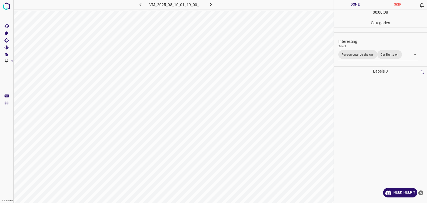
click at [356, 4] on div "Person outside the car Person inside the car Car parking Car lights on Not inte…" at bounding box center [213, 101] width 427 height 203
click at [356, 4] on button "Done" at bounding box center [355, 4] width 43 height 9
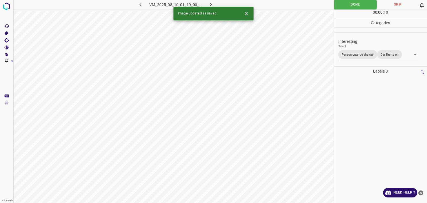
click at [356, 4] on button "Done" at bounding box center [355, 4] width 43 height 9
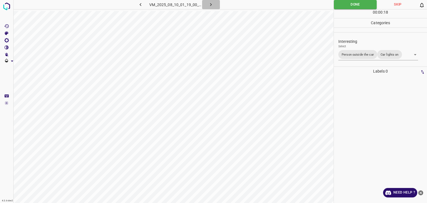
click at [214, 4] on button "button" at bounding box center [211, 4] width 18 height 9
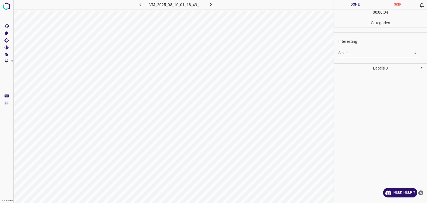
click at [357, 48] on div "Select ​" at bounding box center [378, 50] width 80 height 13
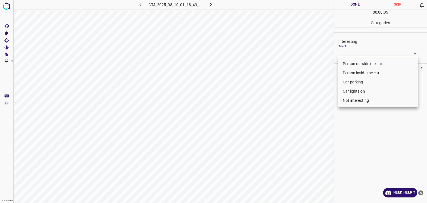
click at [355, 53] on body "4.3.6-dev2 VM_2025_08_10_01_18_49_187_09.gif Done Skip 0 00 : 00 : 05 Categorie…" at bounding box center [213, 101] width 427 height 203
click at [356, 93] on li "Car lights on" at bounding box center [378, 91] width 80 height 9
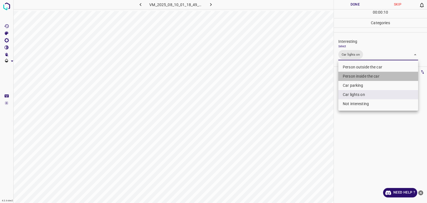
drag, startPoint x: 358, startPoint y: 78, endPoint x: 357, endPoint y: 75, distance: 3.1
click at [358, 77] on li "Person inside the car" at bounding box center [378, 76] width 80 height 9
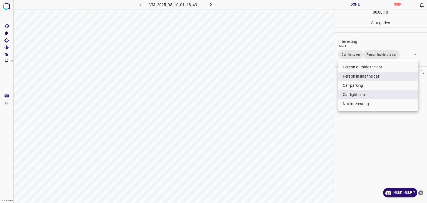
click at [357, 67] on li "Person outside the car" at bounding box center [378, 67] width 80 height 9
type input "Car lights on,Person inside the car,Person outside the car"
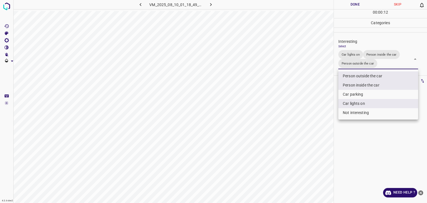
click at [356, 2] on div at bounding box center [213, 101] width 427 height 203
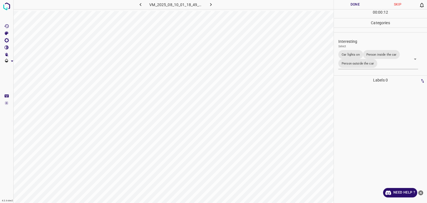
click at [356, 2] on button "Done" at bounding box center [355, 4] width 43 height 9
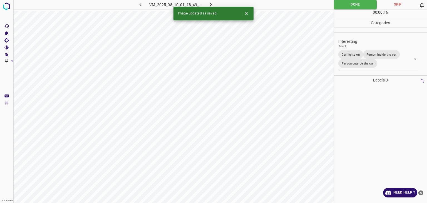
click at [209, 1] on button "button" at bounding box center [211, 4] width 18 height 9
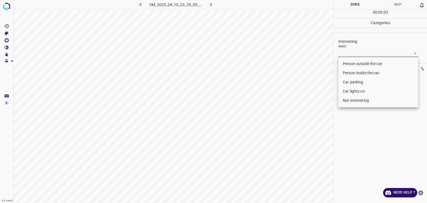
click at [358, 51] on body "4.3.6-dev2 VM_2025_08_10_23_29_35_148_07.gif Done Skip 0 00 : 00 : 03 Categorie…" at bounding box center [213, 101] width 427 height 203
click at [356, 74] on li "Person inside the car" at bounding box center [378, 72] width 80 height 9
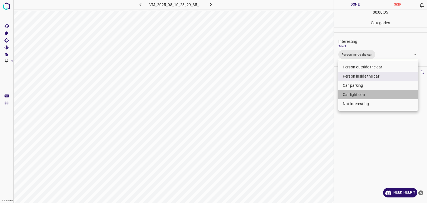
click at [355, 95] on li "Car lights on" at bounding box center [378, 94] width 80 height 9
type input "Person inside the car,Car lights on"
click at [356, 3] on div at bounding box center [213, 101] width 427 height 203
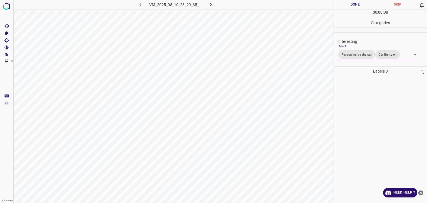
click at [356, 3] on div at bounding box center [213, 101] width 427 height 203
click at [356, 3] on button "Done" at bounding box center [355, 4] width 43 height 9
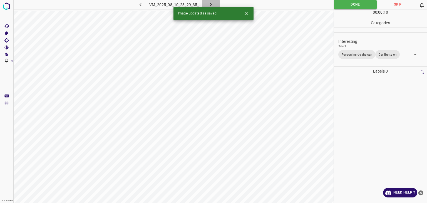
click at [210, 4] on icon "button" at bounding box center [211, 5] width 6 height 6
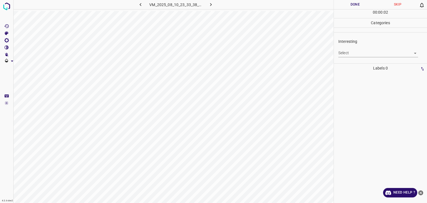
click at [366, 53] on body "4.3.6-dev2 VM_2025_08_10_23_33_38_569_03.gif Done Skip 0 00 : 00 : 02 Categorie…" at bounding box center [213, 101] width 427 height 203
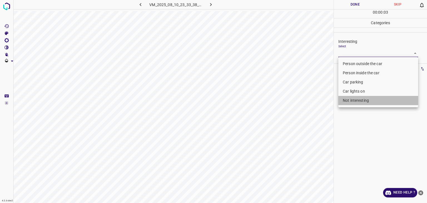
click at [363, 101] on li "Not interesting" at bounding box center [378, 100] width 80 height 9
type input "Not interesting"
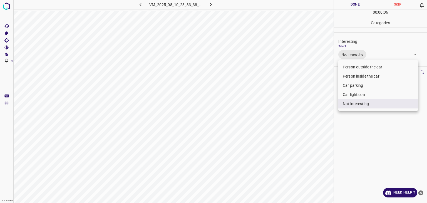
click at [356, 2] on div at bounding box center [213, 101] width 427 height 203
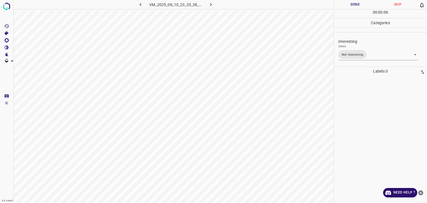
click at [356, 2] on div at bounding box center [213, 101] width 427 height 203
click at [356, 2] on button "Done" at bounding box center [355, 4] width 43 height 9
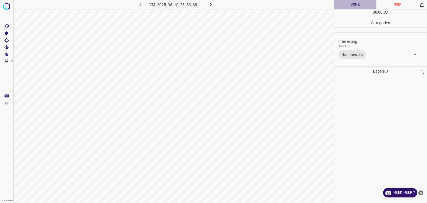
click at [356, 2] on button "Done" at bounding box center [355, 4] width 43 height 9
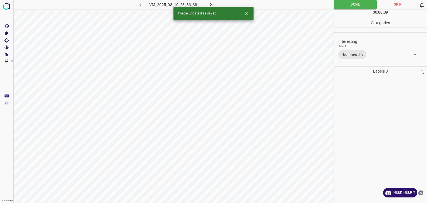
click at [209, 4] on icon "button" at bounding box center [211, 5] width 6 height 6
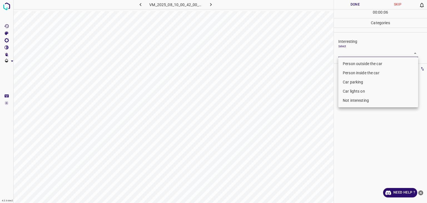
click at [345, 49] on body "4.3.6-dev2 VM_2025_08_10_00_42_00_421_09.gif Done Skip 0 00 : 00 : 06 Categorie…" at bounding box center [213, 101] width 427 height 203
click at [347, 62] on li "Person outside the car" at bounding box center [378, 63] width 80 height 9
type input "Person outside the car"
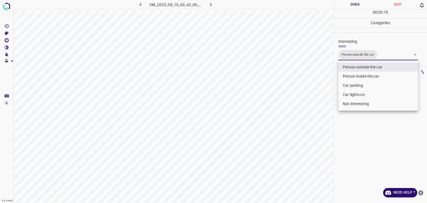
click at [358, 3] on div at bounding box center [213, 101] width 427 height 203
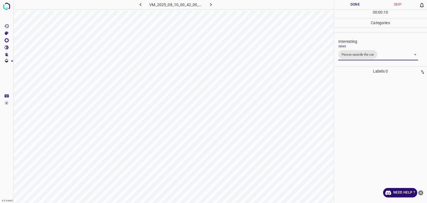
click at [358, 3] on button "Done" at bounding box center [355, 4] width 43 height 9
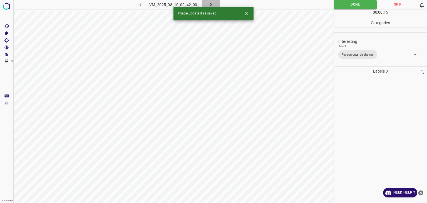
click at [209, 4] on icon "button" at bounding box center [211, 5] width 6 height 6
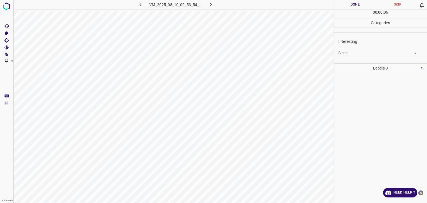
click at [346, 51] on body "4.3.6-dev2 VM_2025_08_10_00_53_54_617_10.gif Done Skip 0 00 : 00 : 06 Categorie…" at bounding box center [213, 101] width 427 height 203
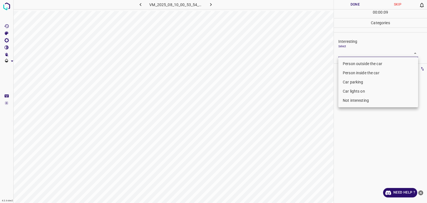
type input "Car lights on"
type input "Person outside the car"
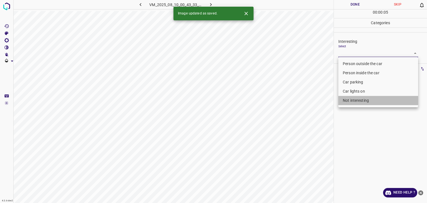
type input "Not interesting"
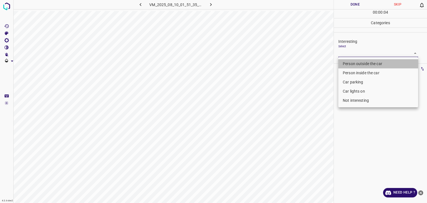
type input "Person outside the car"
drag, startPoint x: 357, startPoint y: 53, endPoint x: 357, endPoint y: 73, distance: 20.8
type input "Not interesting"
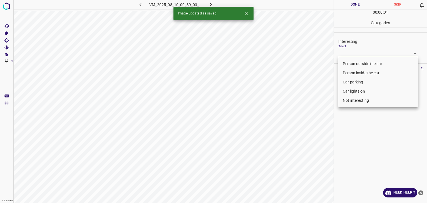
type input "Person outside the car"
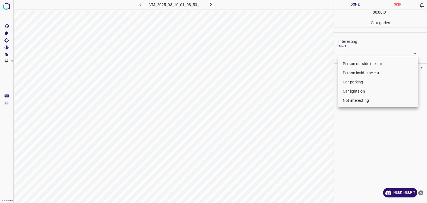
type input "Person outside the car"
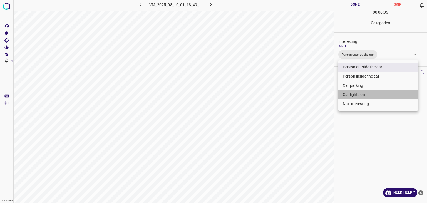
type input "Person outside the car,Car lights on"
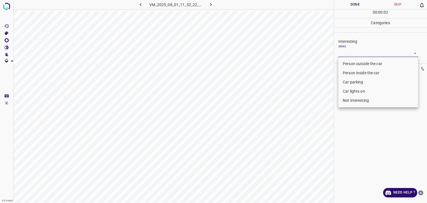
type input "Person outside the car"
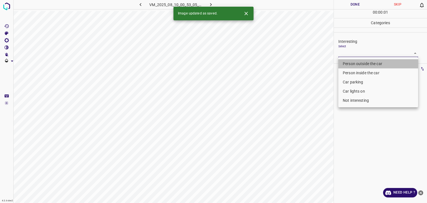
type input "Person outside the car"
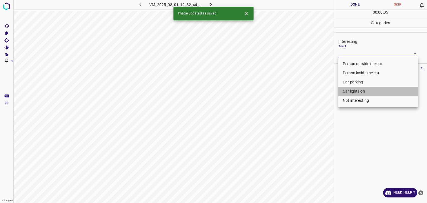
drag, startPoint x: 363, startPoint y: 93, endPoint x: 362, endPoint y: 83, distance: 10.3
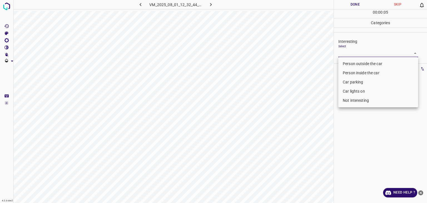
type input "Car parking"
type input "Person outside the car"
type input "Not interesting"
type input "Person inside the car"
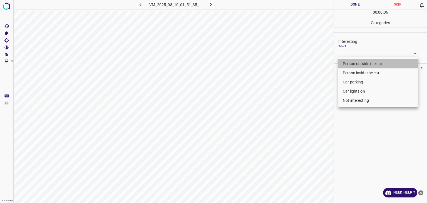
type input "Person outside the car"
drag, startPoint x: 348, startPoint y: 65, endPoint x: 345, endPoint y: 61, distance: 4.0
type input "Person outside the car"
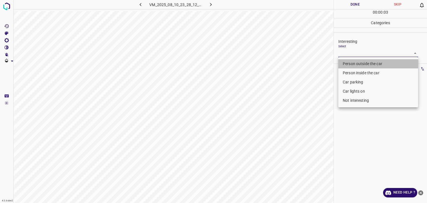
type input "Person outside the car"
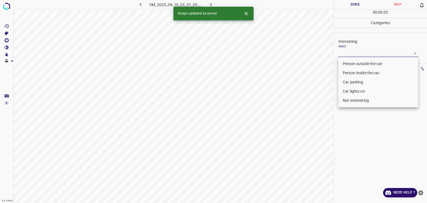
type input "Car parking"
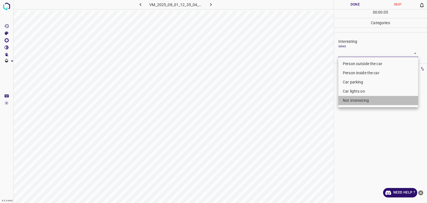
type input "Not interesting"
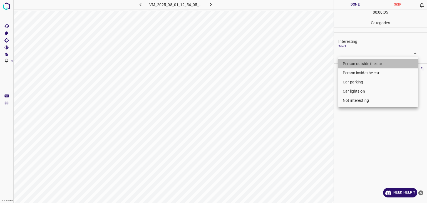
type input "Person outside the car"
type input "Car parking"
type input "Not interesting"
type input "Person outside the car"
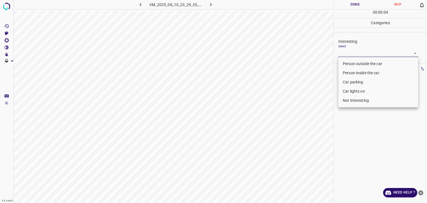
type input "Person outside the car"
type input "Not interesting"
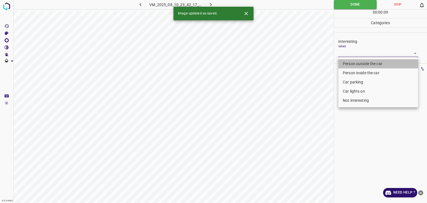
type input "Person outside the car"
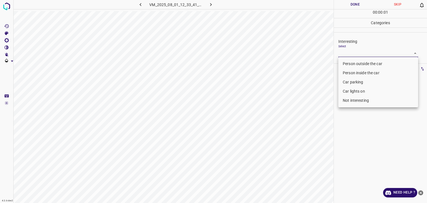
type input "Person outside the car"
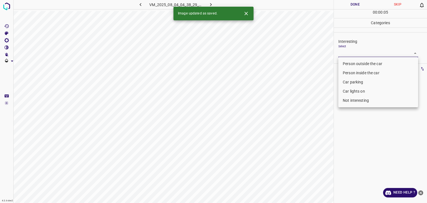
type input "Person outside the car"
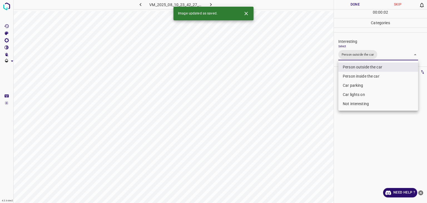
type input "Person outside the car,Car lights on"
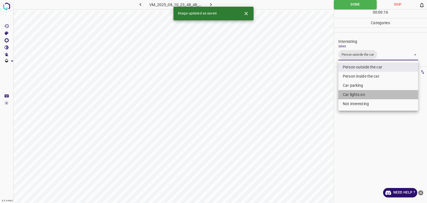
type input "Person outside the car,Car lights on"
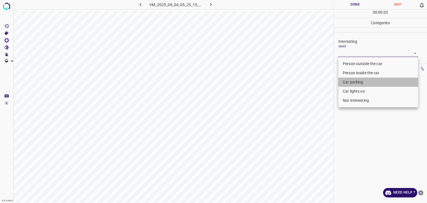
type input "Car parking"
type input "Person outside the car"
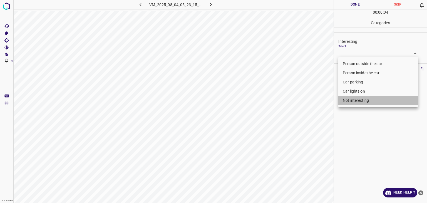
type input "Not interesting"
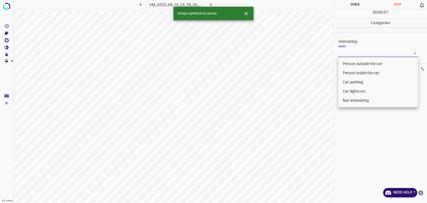
type input "Person outside the car"
type input "Not interesting"
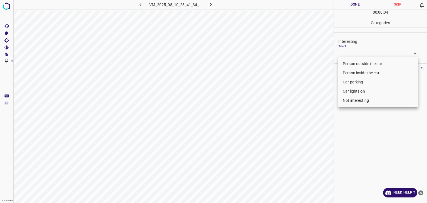
type input "Person outside the car"
type input "Person inside the car"
type input "Car lights on"
type input "Person outside the car"
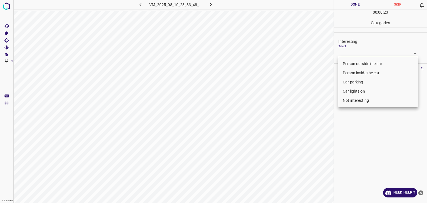
type input "Person outside the car"
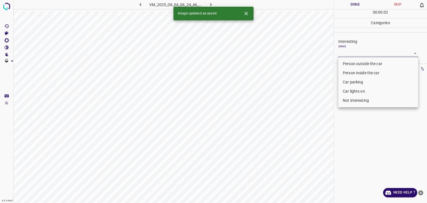
type input "Person outside the car"
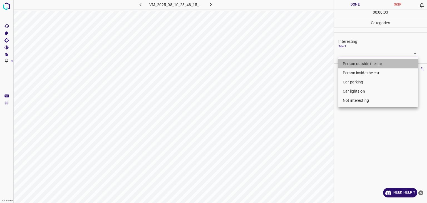
type input "Person outside the car"
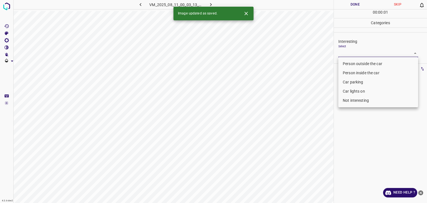
type input "Car parking"
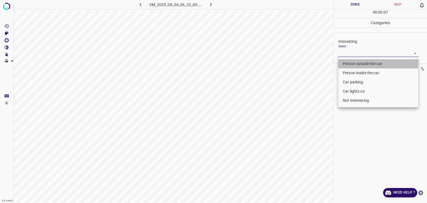
type input "Person outside the car"
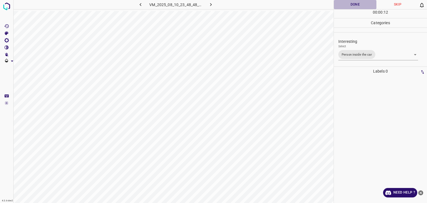
drag, startPoint x: 351, startPoint y: 4, endPoint x: 313, endPoint y: 6, distance: 38.2
drag, startPoint x: 350, startPoint y: 7, endPoint x: 334, endPoint y: 8, distance: 15.9
drag, startPoint x: 343, startPoint y: 6, endPoint x: 284, endPoint y: 9, distance: 58.9
drag, startPoint x: 348, startPoint y: 8, endPoint x: 343, endPoint y: 10, distance: 5.4
drag, startPoint x: 355, startPoint y: 4, endPoint x: 347, endPoint y: 11, distance: 10.8
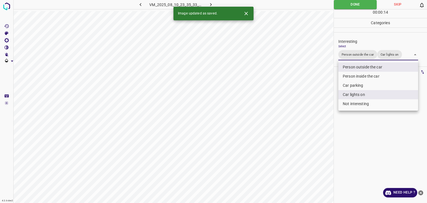
drag, startPoint x: 365, startPoint y: 4, endPoint x: 364, endPoint y: 7, distance: 3.0
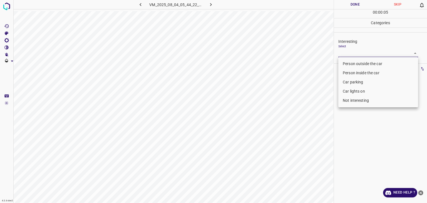
drag, startPoint x: 343, startPoint y: 53, endPoint x: 344, endPoint y: 59, distance: 6.0
drag, startPoint x: 356, startPoint y: 104, endPoint x: 352, endPoint y: 99, distance: 6.3
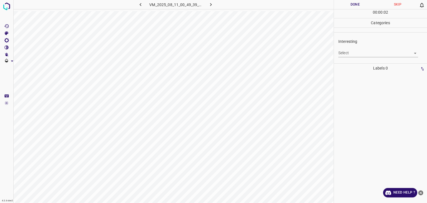
click at [376, 49] on body "4.3.6-dev2 VM_2025_08_11_00_49_39_153_01.gif Done Skip 0 00 : 00 : 02 Categorie…" at bounding box center [213, 101] width 427 height 203
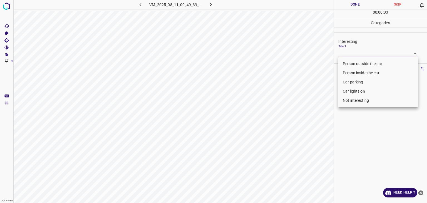
click at [357, 101] on li "Not interesting" at bounding box center [378, 100] width 80 height 9
type input "Not interesting"
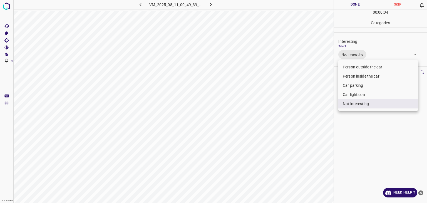
click at [357, 101] on li "Not interesting" at bounding box center [378, 103] width 80 height 9
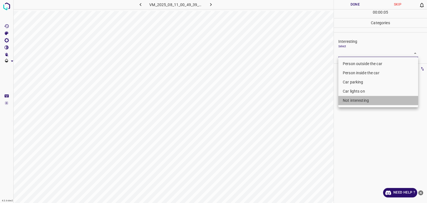
click at [346, 99] on li "Not interesting" at bounding box center [378, 100] width 80 height 9
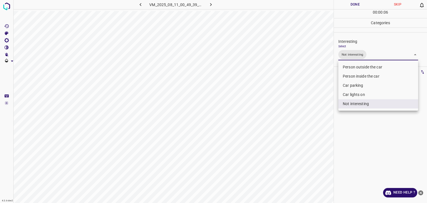
click at [353, 5] on div at bounding box center [213, 101] width 427 height 203
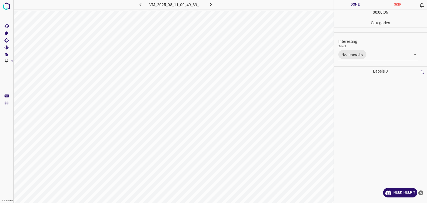
click at [353, 5] on div "Person outside the car Person inside the car Car parking Car lights on Not inte…" at bounding box center [213, 101] width 427 height 203
click at [353, 5] on button "Done" at bounding box center [355, 4] width 43 height 9
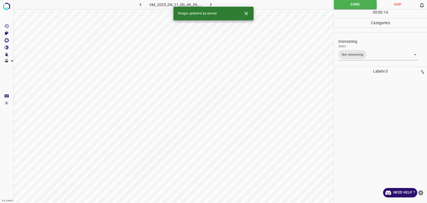
click at [350, 54] on body "4.3.6-dev2 VM_2025_08_11_00_49_39_153_01.gif Done Skip 0 00 : 00 : 14 Categorie…" at bounding box center [213, 101] width 427 height 203
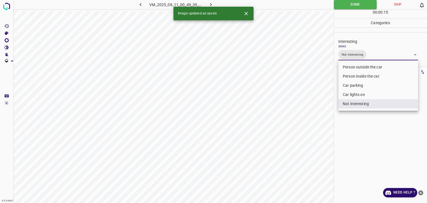
click at [355, 64] on li "Person outside the car" at bounding box center [378, 67] width 80 height 9
click at [365, 55] on div at bounding box center [213, 101] width 427 height 203
click at [356, 57] on body "4.3.6-dev2 VM_2025_08_11_00_49_39_153_01.gif Done Skip 0 00 : 00 : 16 Categorie…" at bounding box center [213, 101] width 427 height 203
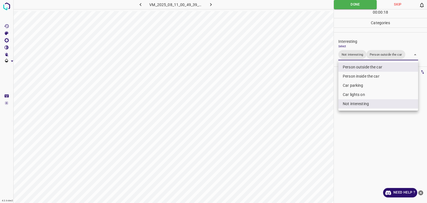
click at [368, 67] on li "Person outside the car" at bounding box center [378, 67] width 80 height 9
type input "Not interesting"
click at [336, 5] on div at bounding box center [213, 101] width 427 height 203
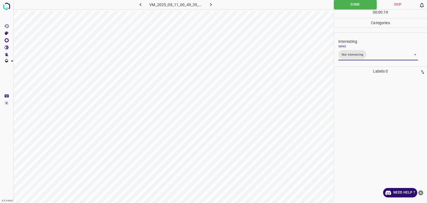
click at [336, 5] on div at bounding box center [213, 101] width 427 height 203
click at [208, 6] on icon "button" at bounding box center [211, 5] width 6 height 6
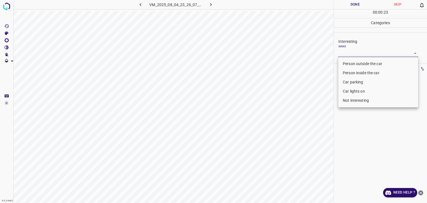
click at [359, 56] on body "4.3.6-dev2 VM_2025_08_04_23_26_07_749_00.gif Done Skip 0 00 : 00 : 23 Categorie…" at bounding box center [213, 101] width 427 height 203
click at [362, 66] on li "Person outside the car" at bounding box center [378, 63] width 80 height 9
type input "Person outside the car"
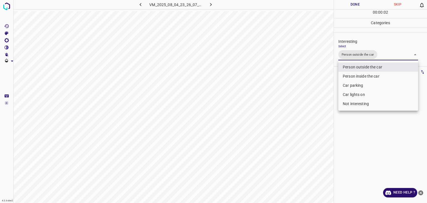
click at [358, 4] on div at bounding box center [213, 101] width 427 height 203
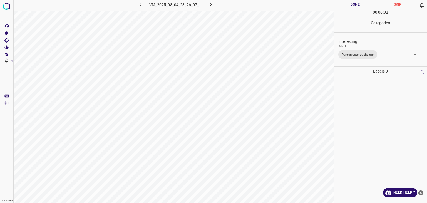
click at [358, 4] on div at bounding box center [213, 101] width 427 height 203
click at [358, 4] on button "Done" at bounding box center [355, 4] width 43 height 9
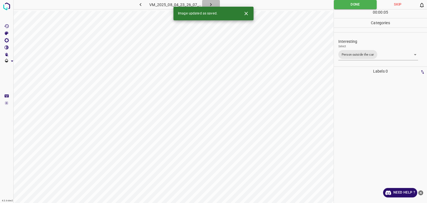
click at [209, 3] on icon "button" at bounding box center [211, 5] width 6 height 6
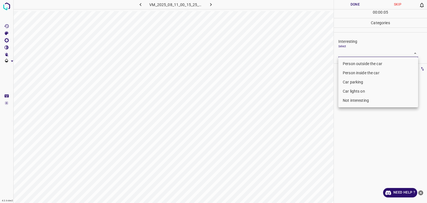
click at [380, 54] on body "4.3.6-dev2 VM_2025_08_11_00_15_25_235_03.gif Done Skip 0 00 : 00 : 05 Categorie…" at bounding box center [213, 101] width 427 height 203
click at [360, 99] on li "Not interesting" at bounding box center [378, 100] width 80 height 9
type input "Not interesting"
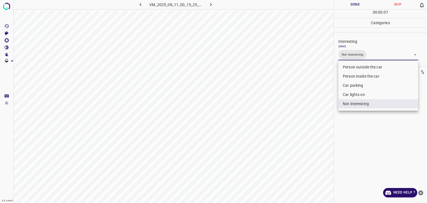
click at [344, 5] on div at bounding box center [213, 101] width 427 height 203
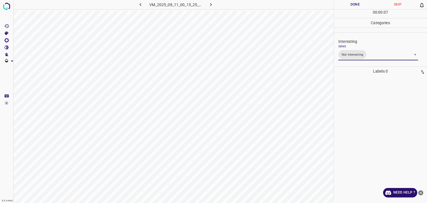
click at [344, 5] on div at bounding box center [213, 101] width 427 height 203
click at [344, 5] on button "Done" at bounding box center [355, 4] width 43 height 9
click at [209, 4] on icon "button" at bounding box center [211, 5] width 6 height 6
drag, startPoint x: 366, startPoint y: 47, endPoint x: 364, endPoint y: 52, distance: 5.3
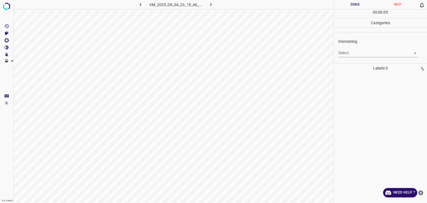
click at [366, 47] on div "Select ​" at bounding box center [378, 50] width 80 height 13
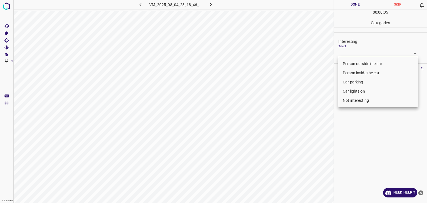
click at [364, 52] on body "4.3.6-dev2 VM_2025_08_04_23_18_46_722_14.gif Done Skip 0 00 : 00 : 05 Categorie…" at bounding box center [213, 101] width 427 height 203
click at [352, 99] on li "Not interesting" at bounding box center [378, 100] width 80 height 9
type input "Not interesting"
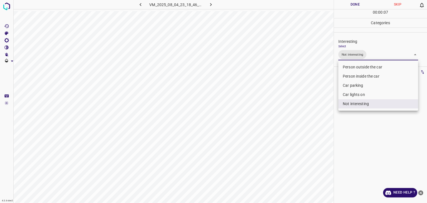
click at [347, 7] on div at bounding box center [213, 101] width 427 height 203
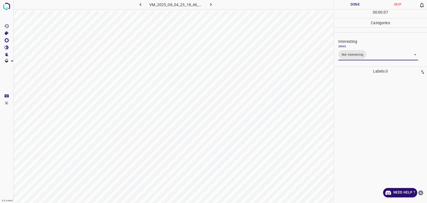
click at [347, 7] on div at bounding box center [213, 101] width 427 height 203
click at [346, 6] on button "Done" at bounding box center [355, 4] width 43 height 9
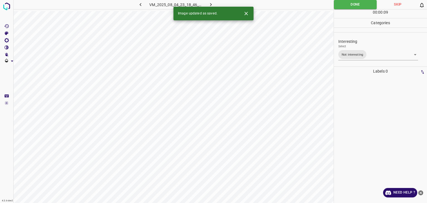
click at [210, 5] on icon "button" at bounding box center [211, 4] width 2 height 3
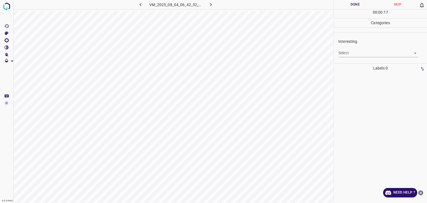
click at [372, 55] on body "4.3.6-dev2 VM_2025_08_04_06_42_52_962_03.gif Done Skip 0 00 : 00 : 17 Categorie…" at bounding box center [213, 101] width 427 height 203
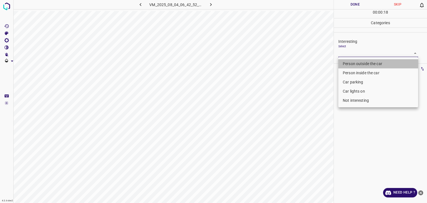
click at [372, 63] on li "Person outside the car" at bounding box center [378, 63] width 80 height 9
type input "Person outside the car"
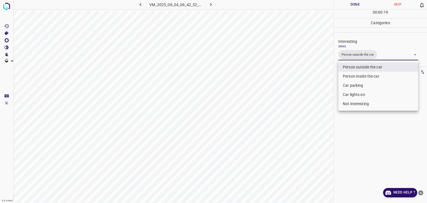
click at [357, 3] on div at bounding box center [213, 101] width 427 height 203
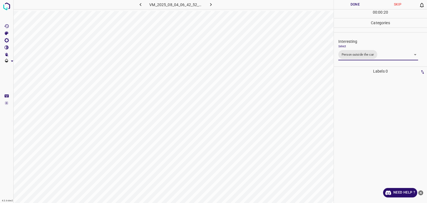
click at [358, 4] on div at bounding box center [213, 101] width 427 height 203
click at [358, 4] on button "Done" at bounding box center [355, 4] width 43 height 9
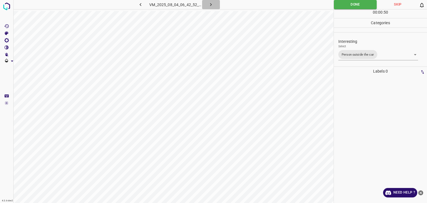
click at [209, 5] on icon "button" at bounding box center [211, 5] width 6 height 6
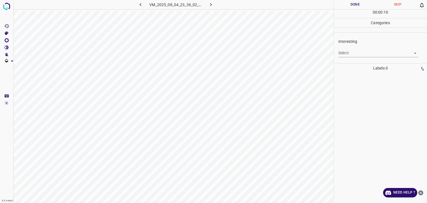
click at [349, 55] on body "4.3.6-dev2 VM_2025_08_04_23_36_02_260_00.gif Done Skip 0 00 : 00 : 10 Categorie…" at bounding box center [213, 101] width 427 height 203
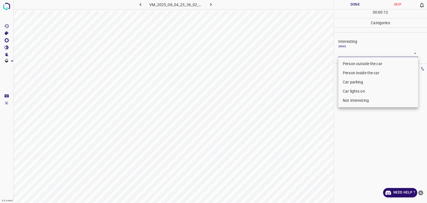
click at [361, 83] on li "Car parking" at bounding box center [378, 82] width 80 height 9
type input "Car parking"
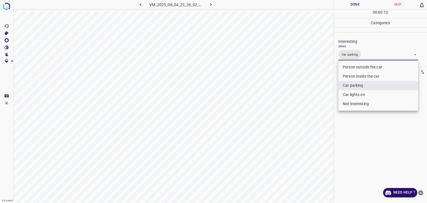
click at [359, 5] on div at bounding box center [213, 101] width 427 height 203
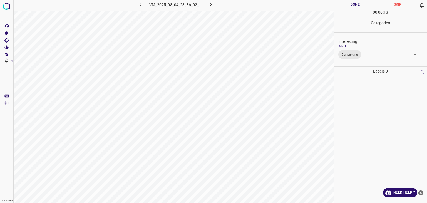
click at [359, 5] on div "Person outside the car Person inside the car Car parking Car lights on Not inte…" at bounding box center [213, 101] width 427 height 203
click at [359, 5] on button "Done" at bounding box center [355, 4] width 43 height 9
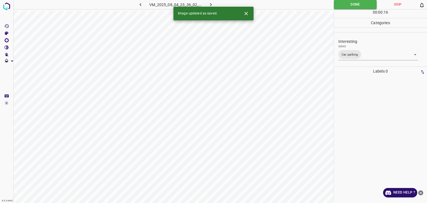
click at [213, 2] on icon "button" at bounding box center [211, 5] width 6 height 6
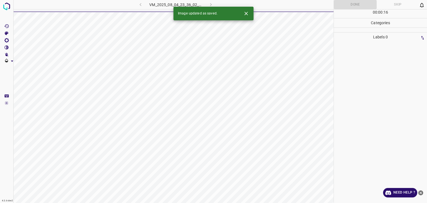
click at [213, 3] on div "VM_2025_08_04_23_36_02_260_00.gif" at bounding box center [175, 4] width 105 height 9
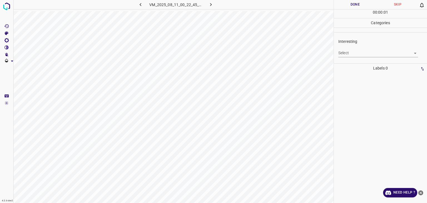
click at [350, 55] on body "4.3.6-dev2 VM_2025_08_11_00_22_45_535_06.gif Done Skip 0 00 : 00 : 01 Categorie…" at bounding box center [213, 101] width 427 height 203
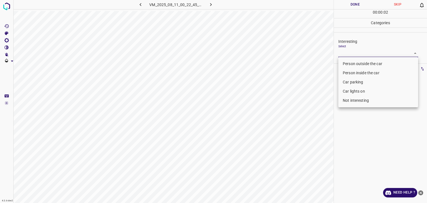
click at [353, 60] on li "Person outside the car" at bounding box center [378, 63] width 80 height 9
type input "Person outside the car"
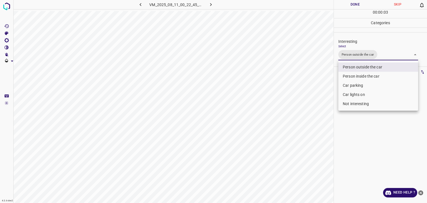
click at [361, 5] on div at bounding box center [213, 101] width 427 height 203
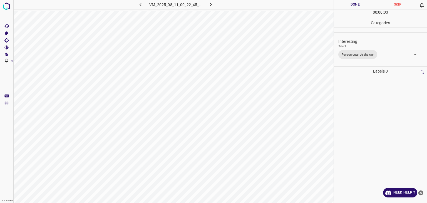
click at [361, 5] on div at bounding box center [213, 101] width 427 height 203
click at [361, 5] on button "Done" at bounding box center [355, 4] width 43 height 9
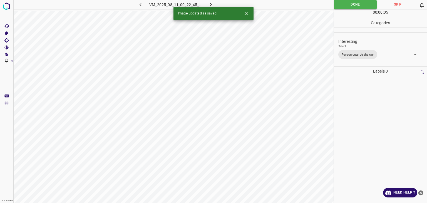
click at [211, 3] on icon "button" at bounding box center [211, 5] width 6 height 6
click at [246, 12] on icon "Close" at bounding box center [246, 14] width 6 height 6
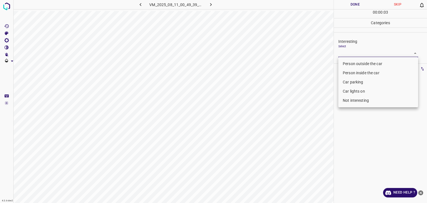
click at [351, 56] on body "4.3.6-dev2 VM_2025_08_11_00_49_39_153_05.gif Done Skip 0 00 : 00 : 03 Categorie…" at bounding box center [213, 101] width 427 height 203
click at [350, 99] on li "Not interesting" at bounding box center [378, 100] width 80 height 9
type input "Not interesting"
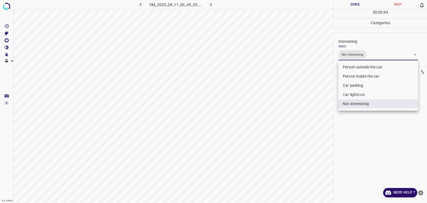
click at [357, 5] on div at bounding box center [213, 101] width 427 height 203
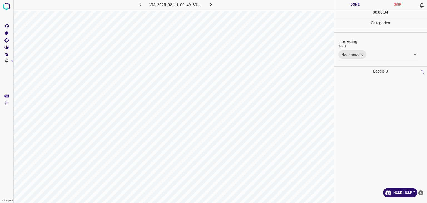
click at [357, 5] on div at bounding box center [213, 101] width 427 height 203
click at [357, 5] on button "Done" at bounding box center [355, 4] width 43 height 9
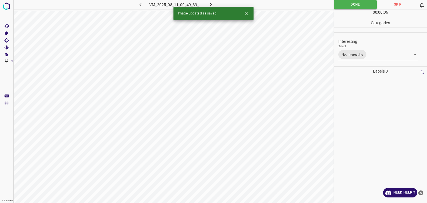
click at [212, 4] on icon "button" at bounding box center [211, 5] width 6 height 6
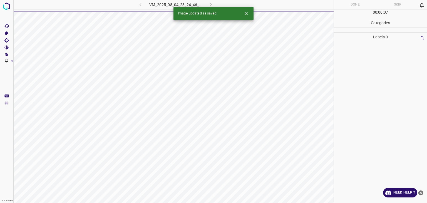
click at [247, 11] on icon "Close" at bounding box center [246, 14] width 6 height 6
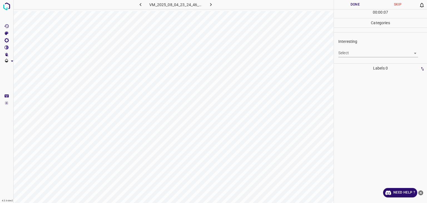
click at [363, 54] on body "4.3.6-dev2 VM_2025_08_04_23_24_46_144_02.gif Done Skip 0 00 : 00 : 07 Categorie…" at bounding box center [213, 101] width 427 height 203
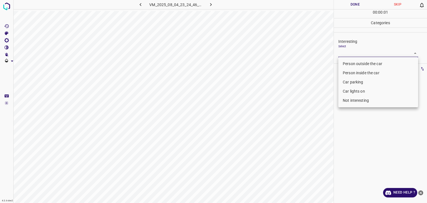
click at [363, 101] on li "Not interesting" at bounding box center [378, 100] width 80 height 9
type input "Not interesting"
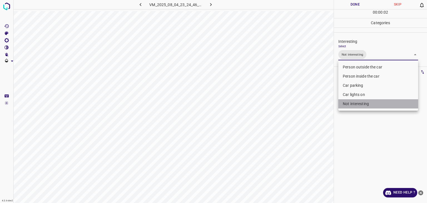
click at [363, 101] on li "Not interesting" at bounding box center [378, 103] width 80 height 9
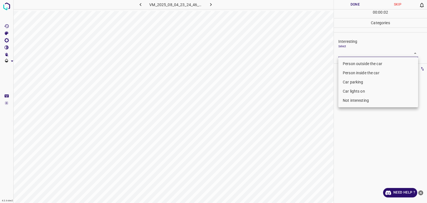
click at [369, 62] on li "Person outside the car" at bounding box center [378, 63] width 80 height 9
type input "Person outside the car"
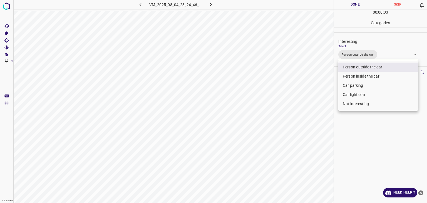
click at [352, 7] on div at bounding box center [213, 101] width 427 height 203
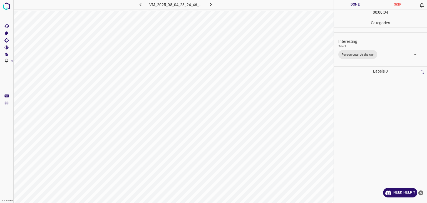
click at [352, 7] on div at bounding box center [213, 101] width 427 height 203
click at [352, 7] on button "Done" at bounding box center [355, 4] width 43 height 9
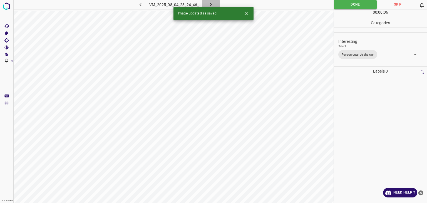
click at [212, 3] on icon "button" at bounding box center [211, 5] width 6 height 6
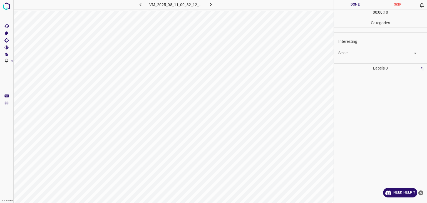
click at [353, 53] on body "4.3.6-dev2 VM_2025_08_11_00_32_12_308_00.gif Done Skip 0 00 : 00 : 10 Categorie…" at bounding box center [213, 101] width 427 height 203
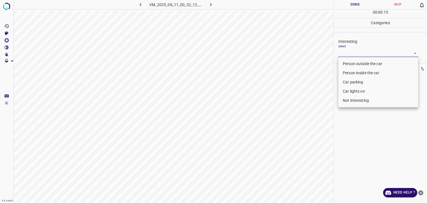
click at [356, 67] on li "Person outside the car" at bounding box center [378, 63] width 80 height 9
type input "Person outside the car"
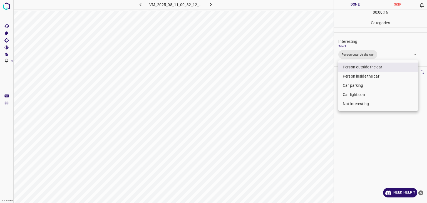
click at [350, 8] on div at bounding box center [213, 101] width 427 height 203
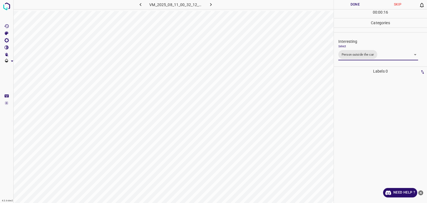
click at [350, 8] on div at bounding box center [213, 101] width 427 height 203
click at [350, 8] on button "Done" at bounding box center [355, 4] width 43 height 9
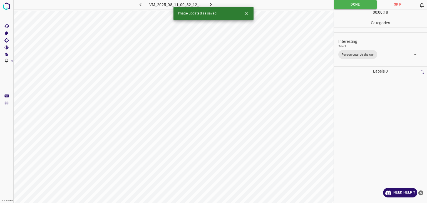
click at [213, 1] on button "button" at bounding box center [211, 4] width 18 height 9
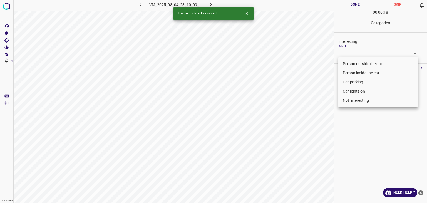
click at [342, 54] on body "4.3.6-dev2 VM_2025_08_04_23_10_09_126_01.gif Done Skip 0 00 : 00 : 18 Categorie…" at bounding box center [213, 101] width 427 height 203
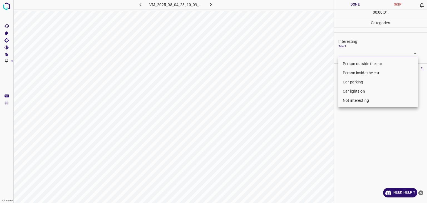
drag, startPoint x: 346, startPoint y: 68, endPoint x: 344, endPoint y: 63, distance: 6.0
click at [344, 63] on ul "Person outside the car Person inside the car Car parking Car lights on Not inte…" at bounding box center [378, 82] width 80 height 50
click at [344, 63] on li "Person outside the car" at bounding box center [378, 63] width 80 height 9
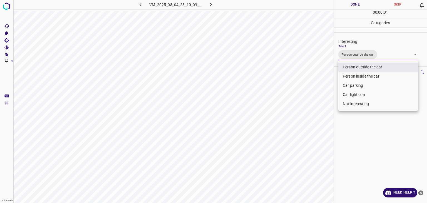
type input "Person outside the car"
click at [353, 6] on div at bounding box center [213, 101] width 427 height 203
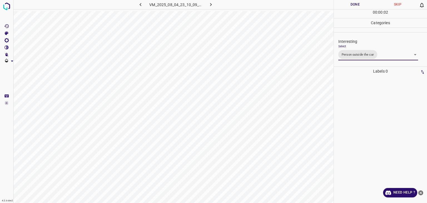
click at [353, 6] on div at bounding box center [213, 101] width 427 height 203
click at [353, 6] on button "Done" at bounding box center [355, 4] width 43 height 9
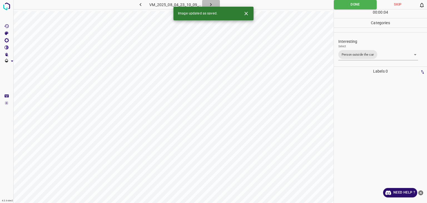
click at [209, 5] on icon "button" at bounding box center [211, 5] width 6 height 6
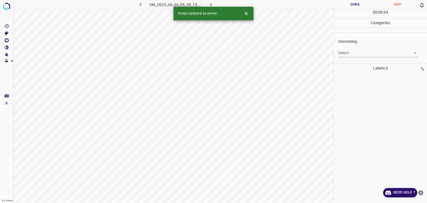
click at [361, 55] on body "4.3.6-dev2 VM_2025_08_04_05_30_15_853_02.gif Done Skip 0 00 : 00 : 04 Categorie…" at bounding box center [213, 101] width 427 height 203
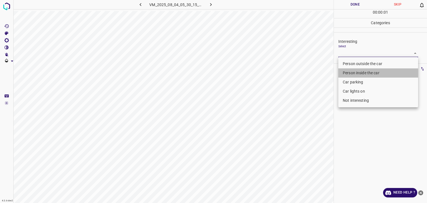
click at [359, 74] on li "Person inside the car" at bounding box center [378, 72] width 80 height 9
type input "Person inside the car"
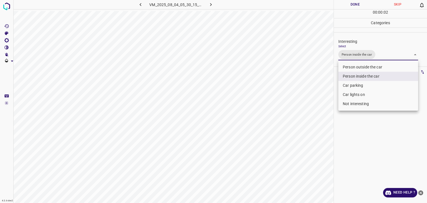
click at [356, 6] on div at bounding box center [213, 101] width 427 height 203
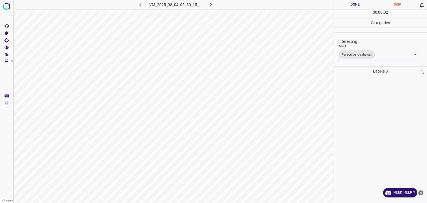
click at [356, 6] on div at bounding box center [213, 101] width 427 height 203
click at [356, 6] on button "Done" at bounding box center [355, 4] width 43 height 9
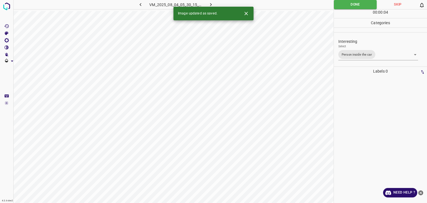
click at [210, 3] on icon "button" at bounding box center [211, 5] width 6 height 6
click at [358, 57] on div "Interesting Select ​" at bounding box center [380, 48] width 93 height 26
click at [357, 57] on div "Interesting Select ​" at bounding box center [380, 48] width 93 height 26
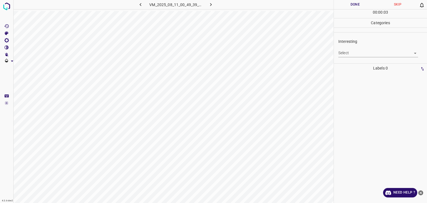
click at [355, 55] on body "4.3.6-dev2 VM_2025_08_11_00_49_39_153_06.gif Done Skip 0 00 : 00 : 03 Categorie…" at bounding box center [213, 101] width 427 height 203
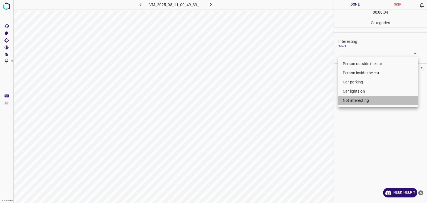
click at [359, 101] on li "Not interesting" at bounding box center [378, 100] width 80 height 9
type input "Not interesting"
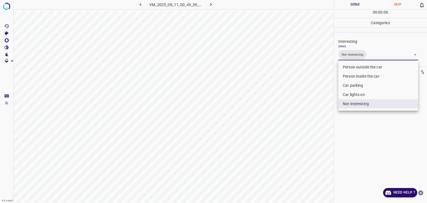
click at [361, 4] on div at bounding box center [213, 101] width 427 height 203
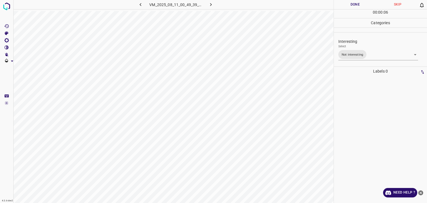
click at [361, 4] on div at bounding box center [213, 101] width 427 height 203
click at [361, 4] on button "Done" at bounding box center [355, 4] width 43 height 9
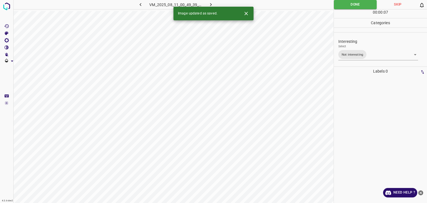
click at [214, 4] on button "button" at bounding box center [211, 4] width 18 height 9
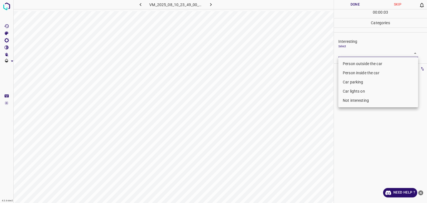
click at [369, 51] on body "4.3.6-dev2 VM_2025_08_10_23_49_00_735_01.gif Done Skip 0 00 : 00 : 03 Categorie…" at bounding box center [213, 101] width 427 height 203
click at [369, 54] on div at bounding box center [213, 101] width 427 height 203
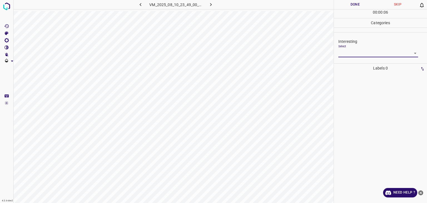
click at [359, 51] on body "4.3.6-dev2 VM_2025_08_10_23_49_00_735_01.gif Done Skip 0 00 : 00 : 06 Categorie…" at bounding box center [213, 101] width 427 height 203
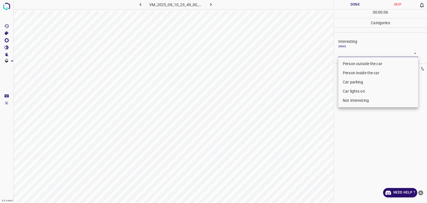
click at [359, 65] on li "Person outside the car" at bounding box center [378, 63] width 80 height 9
type input "Person outside the car"
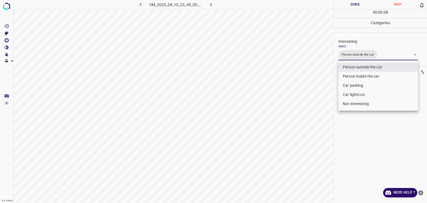
click at [347, 4] on div at bounding box center [213, 101] width 427 height 203
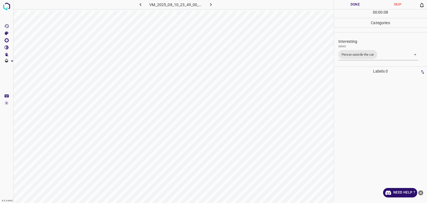
click at [347, 4] on div "Person outside the car Person inside the car Car parking Car lights on Not inte…" at bounding box center [213, 101] width 427 height 203
click at [347, 4] on button "Done" at bounding box center [355, 4] width 43 height 9
click at [347, 7] on button "Done" at bounding box center [355, 4] width 43 height 9
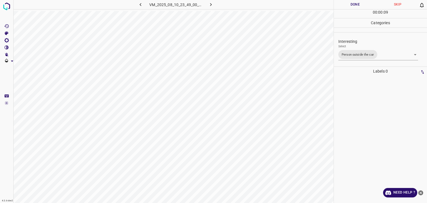
click at [347, 7] on button "Done" at bounding box center [355, 4] width 43 height 9
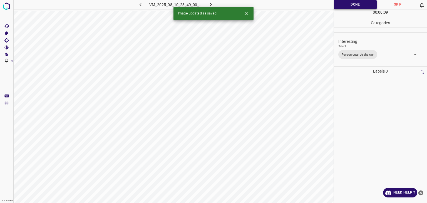
click at [347, 7] on button "Done" at bounding box center [355, 4] width 43 height 9
drag, startPoint x: 347, startPoint y: 7, endPoint x: 347, endPoint y: 12, distance: 5.0
click at [347, 12] on div "Done Skip 0 00 : 00 : 09" at bounding box center [380, 9] width 93 height 18
click at [213, 4] on icon "button" at bounding box center [211, 5] width 6 height 6
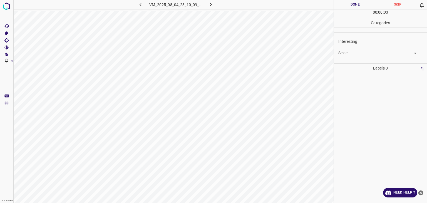
click at [373, 46] on div "Select ​" at bounding box center [378, 50] width 80 height 13
click at [364, 58] on div "Interesting Select ​" at bounding box center [380, 48] width 93 height 26
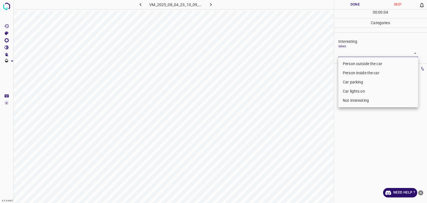
click at [364, 53] on body "4.3.6-dev2 VM_2025_08_04_23_10_09_126_11.gif Done Skip 0 00 : 00 : 04 Categorie…" at bounding box center [213, 101] width 427 height 203
click at [348, 91] on li "Car lights on" at bounding box center [378, 91] width 80 height 9
type input "Car lights on"
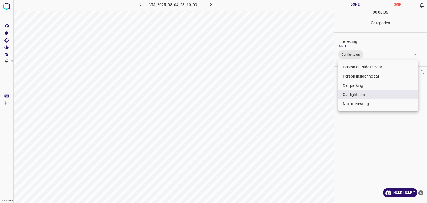
click at [356, 4] on div at bounding box center [213, 101] width 427 height 203
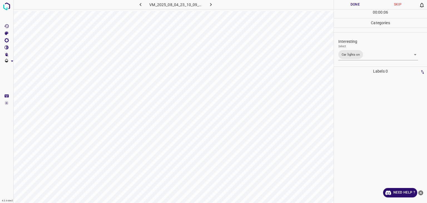
click at [356, 4] on div at bounding box center [213, 101] width 427 height 203
click at [356, 4] on button "Done" at bounding box center [355, 4] width 43 height 9
click at [357, 3] on button "Done" at bounding box center [355, 4] width 43 height 9
click at [212, 6] on icon "button" at bounding box center [211, 5] width 6 height 6
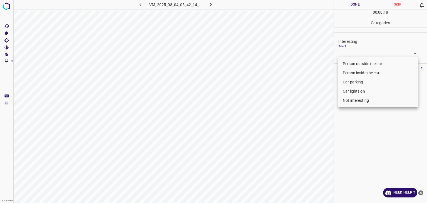
click at [346, 52] on body "4.3.6-dev2 VM_2025_08_04_05_42_14_054_01.gif Done Skip 0 00 : 00 : 18 Categorie…" at bounding box center [213, 101] width 427 height 203
click at [347, 64] on li "Person outside the car" at bounding box center [378, 63] width 80 height 9
type input "Person outside the car"
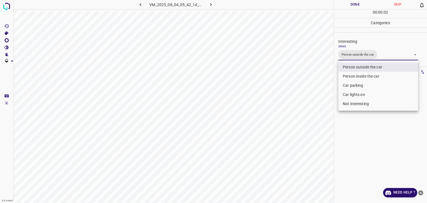
click at [356, 3] on div at bounding box center [213, 101] width 427 height 203
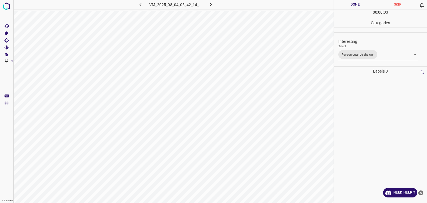
click at [356, 3] on div at bounding box center [213, 101] width 427 height 203
click at [356, 3] on button "Done" at bounding box center [355, 4] width 43 height 9
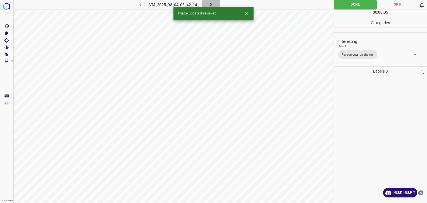
click at [211, 2] on icon "button" at bounding box center [211, 5] width 6 height 6
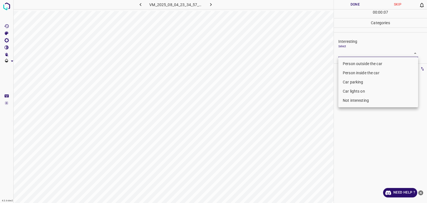
click at [351, 55] on body "4.3.6-dev2 VM_2025_08_04_23_34_57_623_02.gif Done Skip 0 00 : 00 : 07 Categorie…" at bounding box center [213, 101] width 427 height 203
click at [358, 94] on li "Car lights on" at bounding box center [378, 91] width 80 height 9
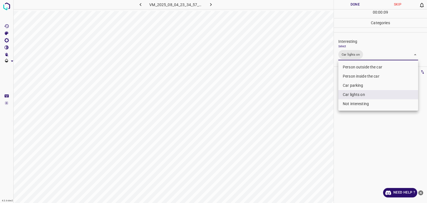
click at [352, 67] on li "Person outside the car" at bounding box center [378, 67] width 80 height 9
type input "Car lights on,Person outside the car"
click at [353, 0] on div at bounding box center [213, 101] width 427 height 203
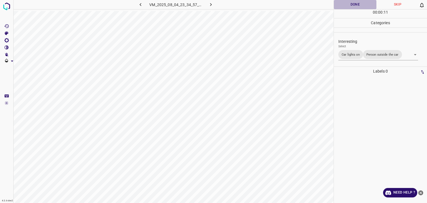
click at [354, 4] on button "Done" at bounding box center [355, 4] width 43 height 9
click at [216, 3] on button "button" at bounding box center [211, 4] width 18 height 9
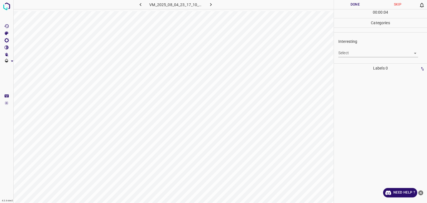
click at [359, 52] on body "4.3.6-dev2 VM_2025_08_04_23_17_10_875_10.gif Done Skip 0 00 : 00 : 04 Categorie…" at bounding box center [213, 101] width 427 height 203
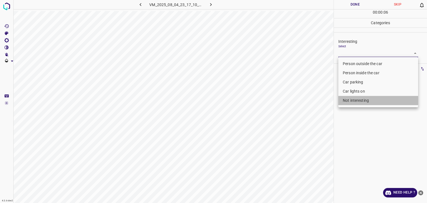
click at [361, 101] on li "Not interesting" at bounding box center [378, 100] width 80 height 9
type input "Not interesting"
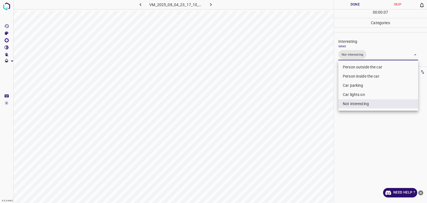
click at [352, 7] on div at bounding box center [213, 101] width 427 height 203
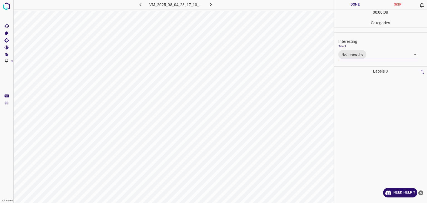
click at [352, 7] on div "Person outside the car Person inside the car Car parking Car lights on Not inte…" at bounding box center [213, 101] width 427 height 203
click at [352, 7] on button "Done" at bounding box center [355, 4] width 43 height 9
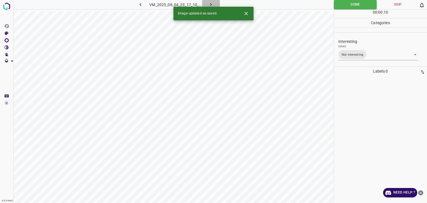
click at [209, 3] on icon "button" at bounding box center [211, 5] width 6 height 6
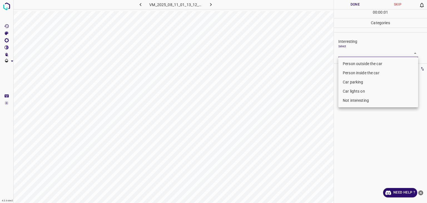
click at [342, 53] on body "4.3.6-dev2 VM_2025_08_11_01_13_12_338_05.gif Done Skip 0 00 : 00 : 01 Categorie…" at bounding box center [213, 101] width 427 height 203
click at [355, 101] on li "Not interesting" at bounding box center [378, 100] width 80 height 9
type input "Not interesting"
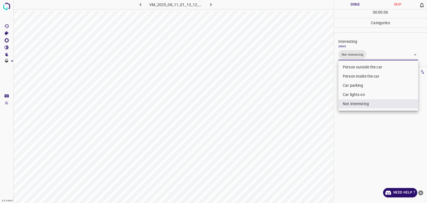
click at [358, 8] on div at bounding box center [213, 101] width 427 height 203
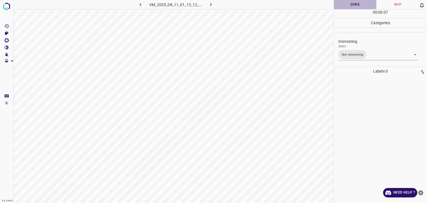
click at [361, 6] on button "Done" at bounding box center [355, 4] width 43 height 9
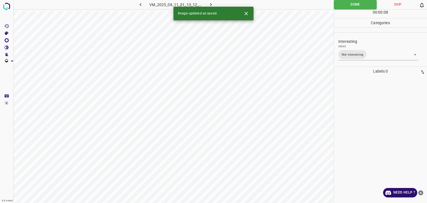
click at [212, 4] on icon "button" at bounding box center [211, 5] width 6 height 6
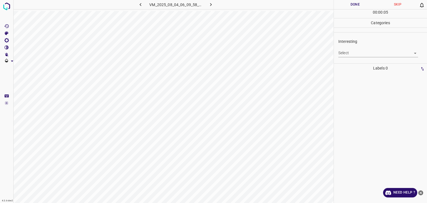
click at [372, 52] on body "4.3.6-dev2 VM_2025_08_04_06_09_58_199_04.gif Done Skip 0 00 : 00 : 05 Categorie…" at bounding box center [213, 101] width 427 height 203
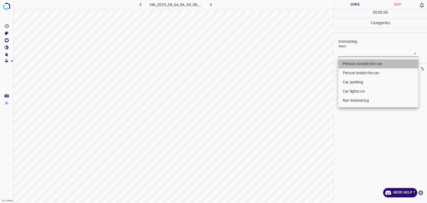
click at [371, 67] on li "Person outside the car" at bounding box center [378, 63] width 80 height 9
type input "Person outside the car"
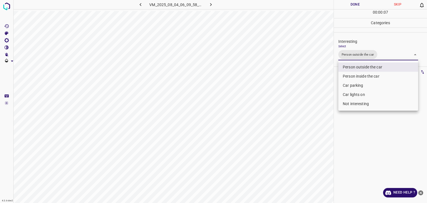
click at [358, 6] on div at bounding box center [213, 101] width 427 height 203
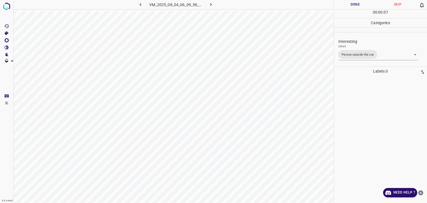
click at [358, 6] on div "Person outside the car Person inside the car Car parking Car lights on Not inte…" at bounding box center [213, 101] width 427 height 203
click at [358, 6] on button "Done" at bounding box center [355, 4] width 43 height 9
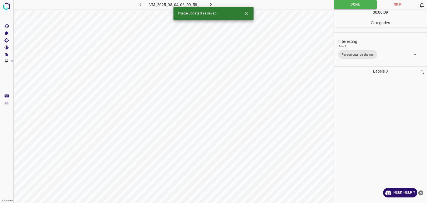
click at [213, 4] on icon "button" at bounding box center [211, 5] width 6 height 6
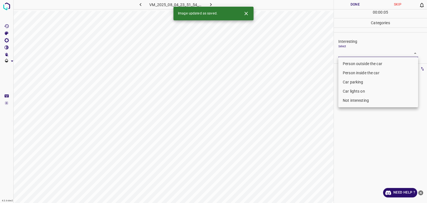
click at [339, 52] on body "4.3.6-dev2 VM_2025_08_04_23_51_54_263_03.gif Done Skip 0 00 : 00 : 05 Categorie…" at bounding box center [213, 101] width 427 height 203
click at [354, 90] on li "Car lights on" at bounding box center [378, 91] width 80 height 9
type input "Car lights on"
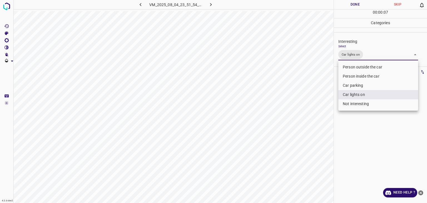
click at [361, 4] on div at bounding box center [213, 101] width 427 height 203
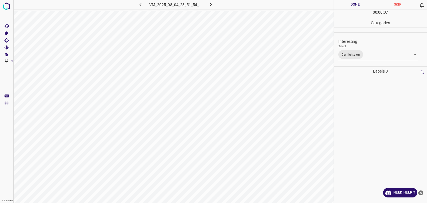
click at [361, 4] on div at bounding box center [213, 101] width 427 height 203
click at [361, 4] on button "Done" at bounding box center [355, 4] width 43 height 9
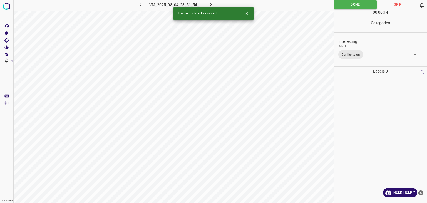
click at [211, 3] on icon "button" at bounding box center [211, 5] width 6 height 6
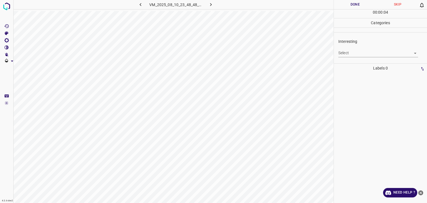
click at [341, 58] on div "Interesting Select ​" at bounding box center [380, 48] width 93 height 26
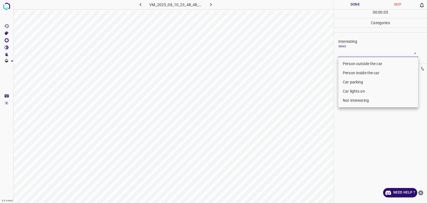
click at [341, 55] on body "4.3.6-dev2 VM_2025_08_10_23_48_48_600_07.gif Done Skip 0 00 : 00 : 05 Categorie…" at bounding box center [213, 101] width 427 height 203
click at [351, 100] on li "Not interesting" at bounding box center [378, 100] width 80 height 9
type input "Not interesting"
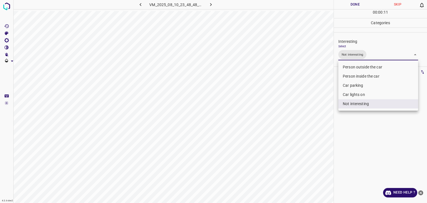
click at [353, 4] on div at bounding box center [213, 101] width 427 height 203
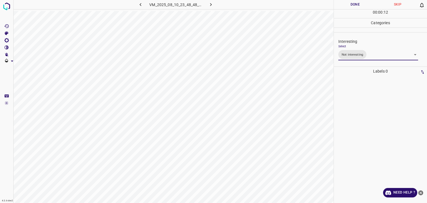
click at [353, 4] on div "Person outside the car Person inside the car Car parking Car lights on Not inte…" at bounding box center [213, 101] width 427 height 203
click at [353, 4] on button "Done" at bounding box center [355, 4] width 43 height 9
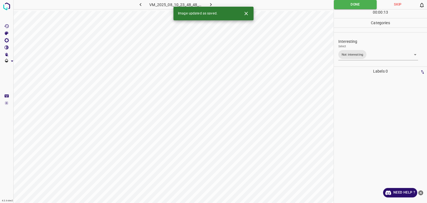
click at [212, 4] on icon "button" at bounding box center [211, 5] width 6 height 6
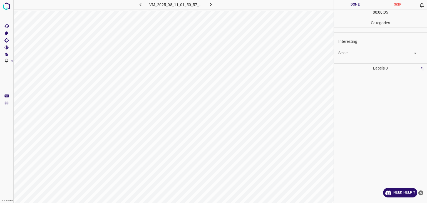
click at [351, 54] on body "4.3.6-dev2 VM_2025_08_11_01_50_57_589_04.gif Done Skip 0 00 : 00 : 05 Categorie…" at bounding box center [213, 101] width 427 height 203
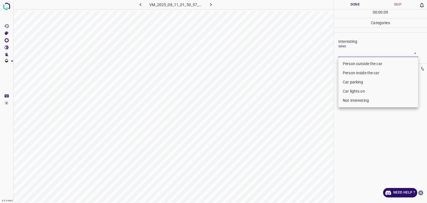
click at [360, 62] on li "Person outside the car" at bounding box center [378, 63] width 80 height 9
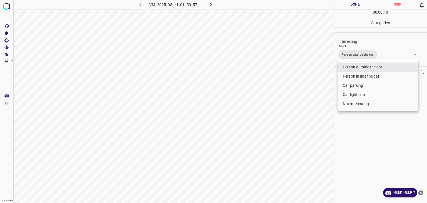
click at [360, 76] on li "Person inside the car" at bounding box center [378, 76] width 80 height 9
type input "Person outside the car,Person inside the car"
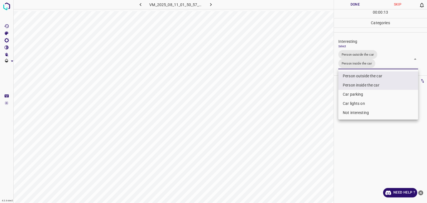
click at [356, 6] on div at bounding box center [213, 101] width 427 height 203
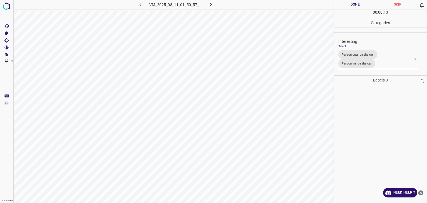
click at [356, 5] on div "Person outside the car Person inside the car Car parking Car lights on Not inte…" at bounding box center [213, 101] width 427 height 203
click at [356, 5] on button "Done" at bounding box center [355, 4] width 43 height 9
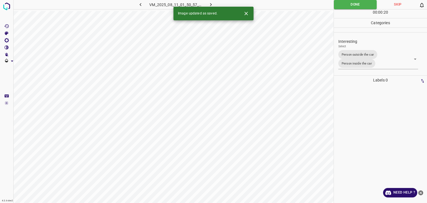
click at [213, 3] on icon "button" at bounding box center [211, 5] width 6 height 6
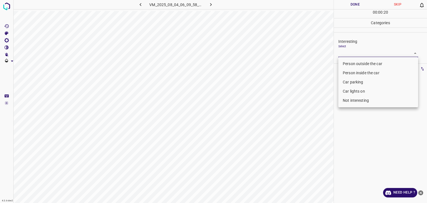
click at [368, 53] on body "4.3.6-dev2 VM_2025_08_04_06_09_58_199_08.gif Done Skip 0 00 : 00 : 20 Categorie…" at bounding box center [213, 101] width 427 height 203
click at [368, 66] on li "Person outside the car" at bounding box center [378, 63] width 80 height 9
type input "Person outside the car"
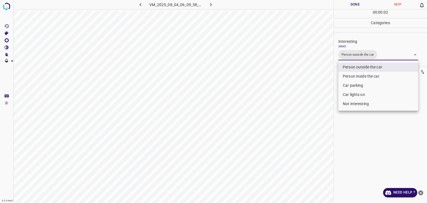
click at [365, 8] on div at bounding box center [213, 101] width 427 height 203
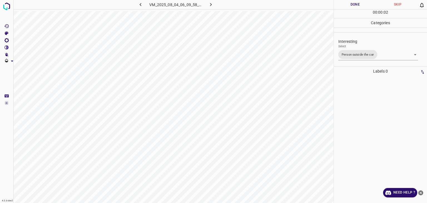
click at [363, 7] on div "Person outside the car Person inside the car Car parking Car lights on Not inte…" at bounding box center [213, 101] width 427 height 203
click at [363, 7] on button "Done" at bounding box center [355, 4] width 43 height 9
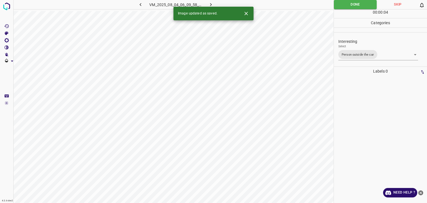
click at [211, 4] on icon "button" at bounding box center [211, 5] width 6 height 6
click at [343, 54] on body "4.3.6-dev2 VM_2025_08_04_23_18_46_722_10.gif Done Skip 0 00 : 00 : 04 Categorie…" at bounding box center [213, 101] width 427 height 203
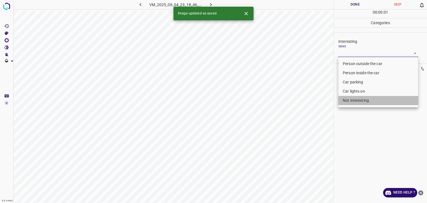
click at [347, 103] on li "Not interesting" at bounding box center [378, 100] width 80 height 9
type input "Not interesting"
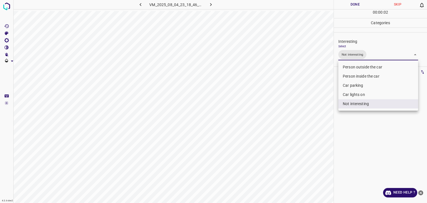
click at [358, 6] on div at bounding box center [213, 101] width 427 height 203
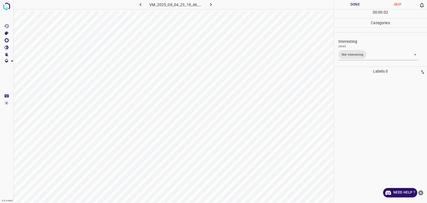
click at [358, 6] on div "Person outside the car Person inside the car Car parking Car lights on Not inte…" at bounding box center [213, 101] width 427 height 203
click at [358, 6] on button "Done" at bounding box center [355, 4] width 43 height 9
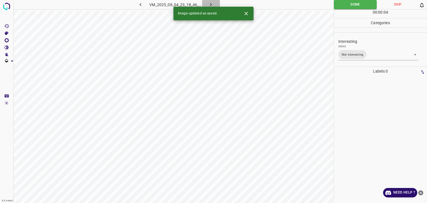
click at [214, 4] on button "button" at bounding box center [211, 4] width 18 height 9
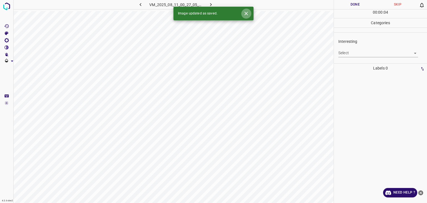
click at [248, 16] on icon "Close" at bounding box center [246, 14] width 6 height 6
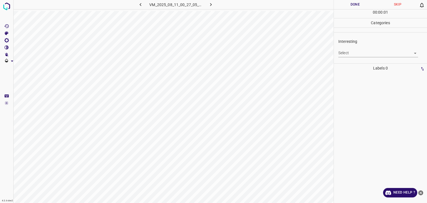
click at [352, 55] on body "4.3.6-dev2 VM_2025_08_11_00_27_05_964_11.gif Done Skip 0 00 : 00 : 01 Categorie…" at bounding box center [213, 101] width 427 height 203
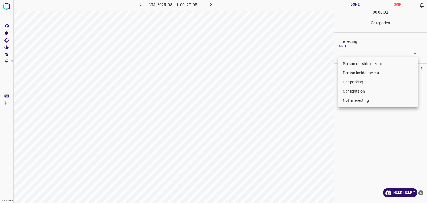
click at [351, 52] on div at bounding box center [213, 101] width 427 height 203
click at [350, 52] on body "4.3.6-dev2 VM_2025_08_11_00_27_05_964_11.gif Done Skip 0 00 : 00 : 03 Categorie…" at bounding box center [213, 101] width 427 height 203
click at [350, 99] on li "Not interesting" at bounding box center [378, 100] width 80 height 9
type input "Not interesting"
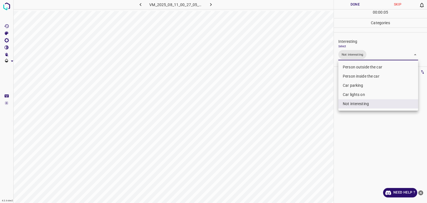
click at [341, 6] on div at bounding box center [213, 101] width 427 height 203
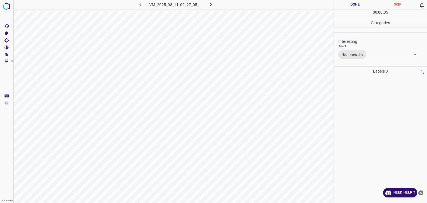
click at [341, 6] on div at bounding box center [213, 101] width 427 height 203
click at [341, 6] on button "Done" at bounding box center [355, 4] width 43 height 9
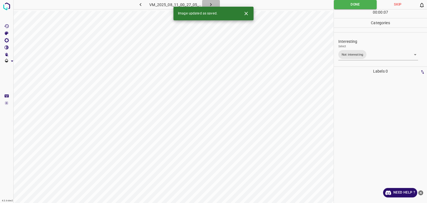
click at [211, 0] on button "button" at bounding box center [211, 4] width 18 height 9
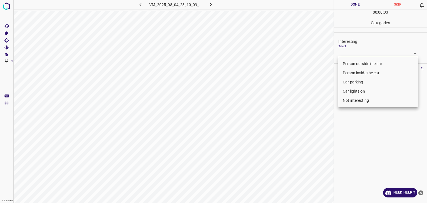
click at [353, 53] on body "4.3.6-dev2 VM_2025_08_04_23_10_09_126_07.gif Done Skip 0 00 : 00 : 03 Categorie…" at bounding box center [213, 101] width 427 height 203
click at [357, 61] on li "Person outside the car" at bounding box center [378, 63] width 80 height 9
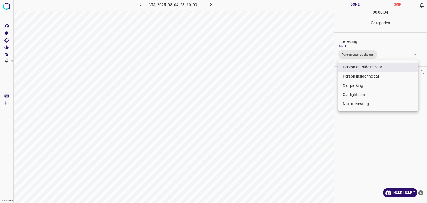
type input "Person outside the car"
click at [358, 6] on div at bounding box center [213, 101] width 427 height 203
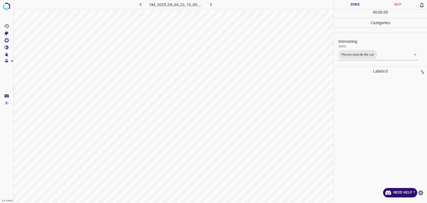
click at [358, 6] on div at bounding box center [213, 101] width 427 height 203
click at [358, 6] on button "Done" at bounding box center [355, 4] width 43 height 9
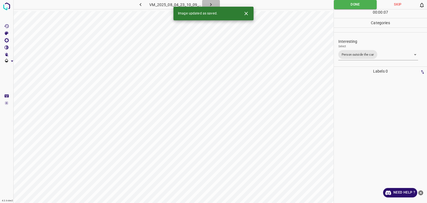
click at [210, 3] on icon "button" at bounding box center [211, 5] width 6 height 6
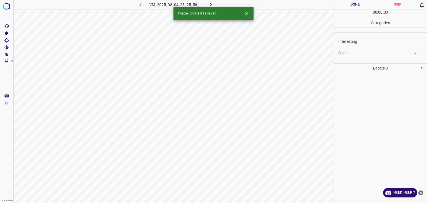
click at [368, 53] on body "4.3.6-dev2 VM_2025_08_04_23_25_56_613_04.gif Done Skip 0 00 : 00 : 03 Categorie…" at bounding box center [213, 101] width 427 height 203
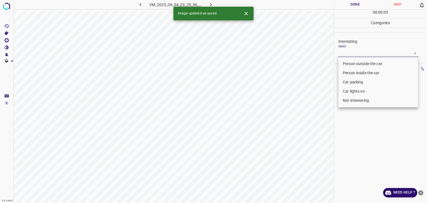
click at [362, 60] on li "Person outside the car" at bounding box center [378, 63] width 80 height 9
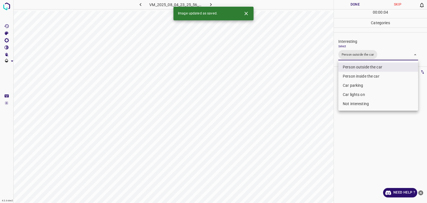
click at [353, 95] on li "Car lights on" at bounding box center [378, 94] width 80 height 9
type input "Person outside the car,Car lights on"
click at [244, 15] on icon "Close" at bounding box center [246, 14] width 6 height 6
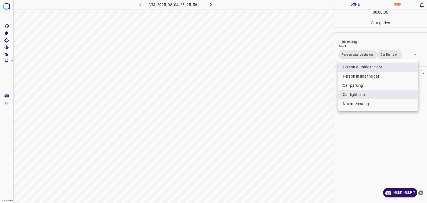
click at [368, 5] on div at bounding box center [213, 101] width 427 height 203
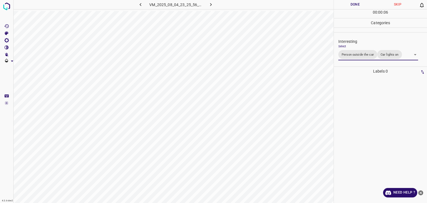
click at [366, 4] on div at bounding box center [213, 101] width 427 height 203
click at [364, 4] on button "Done" at bounding box center [355, 4] width 43 height 9
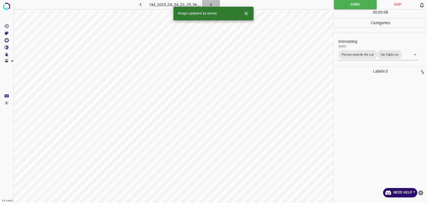
click at [209, 3] on icon "button" at bounding box center [211, 5] width 6 height 6
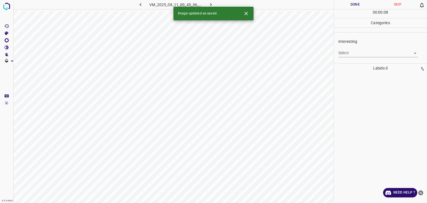
click at [352, 55] on body "4.3.6-dev2 VM_2025_08_11_00_45_36_953_05.gif Done Skip 0 00 : 00 : 08 Categorie…" at bounding box center [213, 101] width 427 height 203
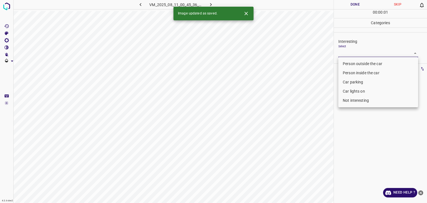
click at [352, 64] on li "Person outside the car" at bounding box center [378, 63] width 80 height 9
type input "Person outside the car"
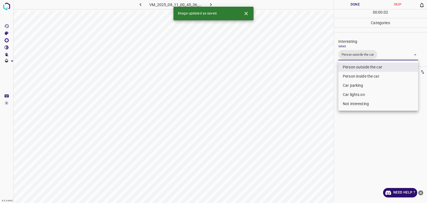
click at [243, 12] on icon "Close" at bounding box center [246, 14] width 6 height 6
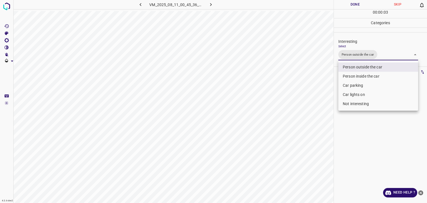
click at [363, 6] on div at bounding box center [213, 101] width 427 height 203
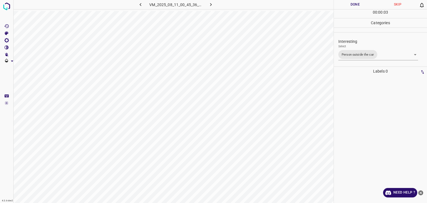
click at [362, 6] on div at bounding box center [213, 101] width 427 height 203
click at [361, 6] on button "Done" at bounding box center [355, 4] width 43 height 9
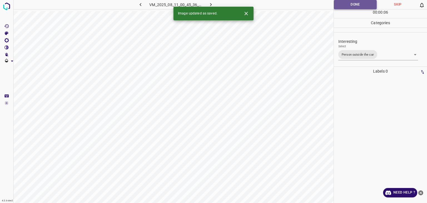
click at [347, 5] on button "Done" at bounding box center [355, 4] width 43 height 9
click at [212, 2] on icon "button" at bounding box center [211, 5] width 6 height 6
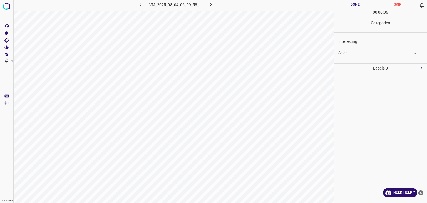
click at [354, 54] on body "4.3.6-dev2 VM_2025_08_04_06_09_58_199_10.gif Done Skip 0 00 : 00 : 06 Categorie…" at bounding box center [213, 101] width 427 height 203
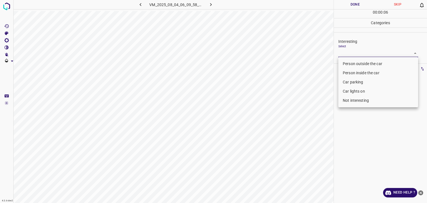
click at [354, 64] on li "Person outside the car" at bounding box center [378, 63] width 80 height 9
type input "Person outside the car"
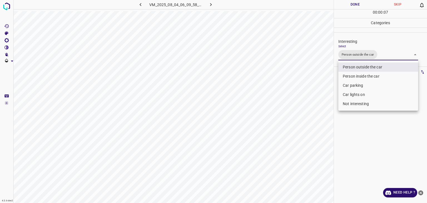
click at [357, 1] on div at bounding box center [213, 101] width 427 height 203
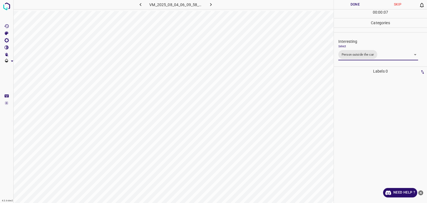
click at [357, 1] on div at bounding box center [213, 101] width 427 height 203
click at [357, 1] on button "Done" at bounding box center [355, 4] width 43 height 9
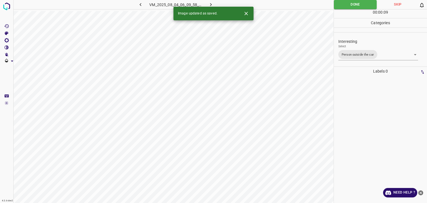
click at [213, 4] on icon "button" at bounding box center [211, 5] width 6 height 6
click at [248, 13] on icon "Close" at bounding box center [246, 14] width 6 height 6
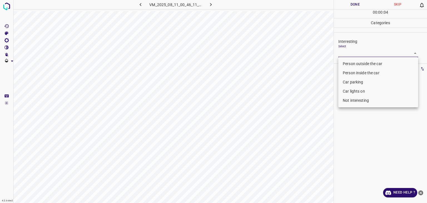
click at [366, 56] on body "4.3.6-dev2 VM_2025_08_11_00_46_11_118_11.gif Done Skip 0 00 : 00 : 04 Categorie…" at bounding box center [213, 101] width 427 height 203
click at [365, 65] on li "Person outside the car" at bounding box center [378, 63] width 80 height 9
type input "Person outside the car"
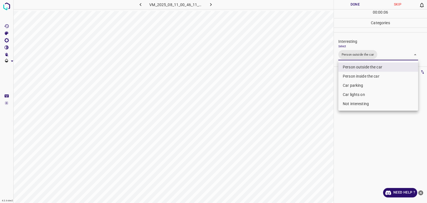
click at [357, 1] on div at bounding box center [213, 101] width 427 height 203
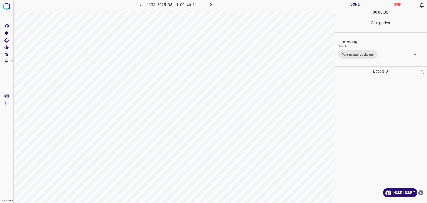
click at [357, 1] on div "Person outside the car Person inside the car Car parking Car lights on Not inte…" at bounding box center [213, 101] width 427 height 203
click at [357, 1] on button "Done" at bounding box center [355, 4] width 43 height 9
click at [357, 3] on button "Done" at bounding box center [355, 4] width 43 height 9
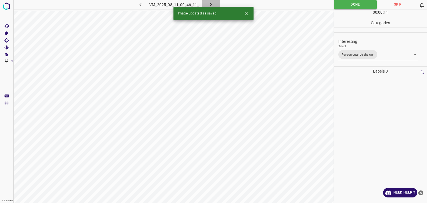
click at [206, 6] on button "button" at bounding box center [211, 4] width 18 height 9
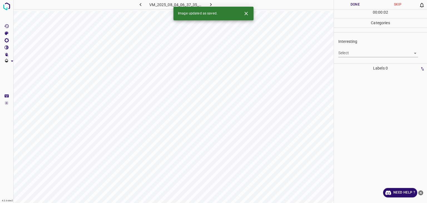
click at [367, 55] on body "4.3.6-dev2 VM_2025_08_04_06_37_35_777_04.gif Done Skip 0 00 : 00 : 02 Categorie…" at bounding box center [213, 101] width 427 height 203
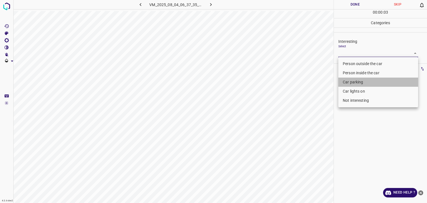
click at [363, 84] on li "Car parking" at bounding box center [378, 82] width 80 height 9
type input "Car parking"
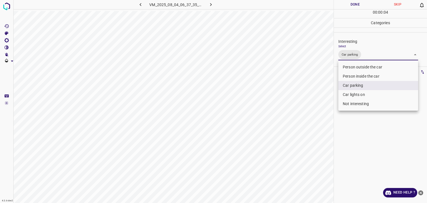
click at [355, 6] on div at bounding box center [213, 101] width 427 height 203
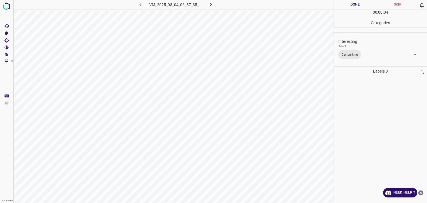
click at [355, 6] on button "Done" at bounding box center [355, 4] width 43 height 9
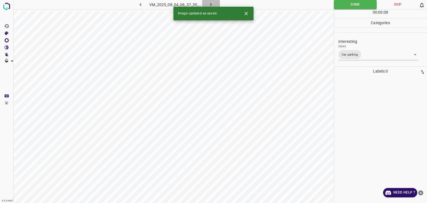
click at [209, 3] on icon "button" at bounding box center [211, 5] width 6 height 6
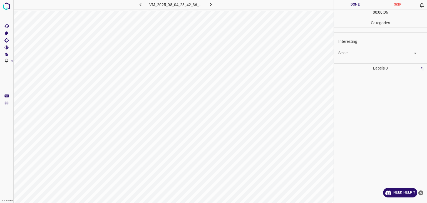
click at [337, 55] on div "Interesting Select ​" at bounding box center [380, 48] width 93 height 26
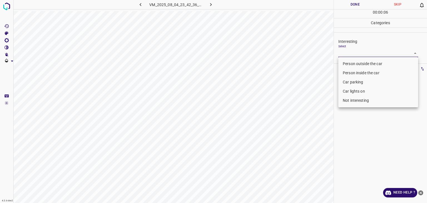
click at [347, 56] on body "4.3.6-dev2 VM_2025_08_04_23_42_36_618_05.gif Done Skip 0 00 : 00 : 06 Categorie…" at bounding box center [213, 101] width 427 height 203
click at [349, 65] on li "Person outside the car" at bounding box center [378, 63] width 80 height 9
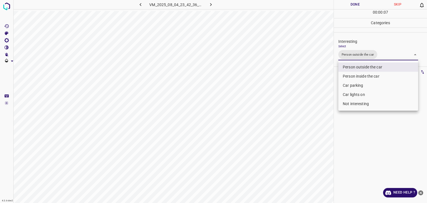
click at [346, 88] on li "Car parking" at bounding box center [378, 85] width 80 height 9
type input "Person outside the car,Car parking"
click at [355, 5] on div at bounding box center [213, 101] width 427 height 203
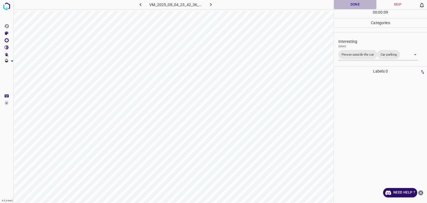
click at [355, 5] on button "Done" at bounding box center [355, 4] width 43 height 9
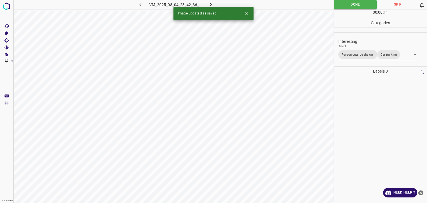
click at [208, 2] on icon "button" at bounding box center [211, 5] width 6 height 6
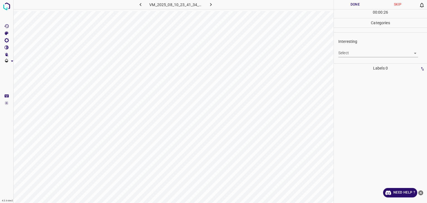
click at [351, 55] on body "4.3.6-dev2 VM_2025_08_10_23_41_34_165_05.gif Done Skip 0 00 : 00 : 26 Categorie…" at bounding box center [213, 101] width 427 height 203
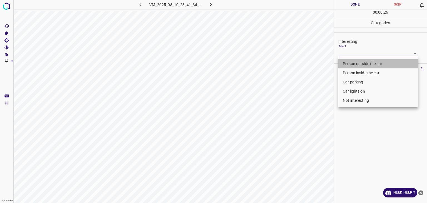
click at [351, 64] on li "Person outside the car" at bounding box center [378, 63] width 80 height 9
type input "Person outside the car"
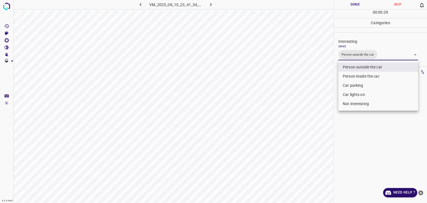
click at [348, 4] on div at bounding box center [213, 101] width 427 height 203
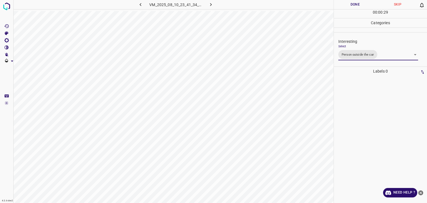
click at [348, 4] on div at bounding box center [213, 101] width 427 height 203
click at [346, 4] on button "Done" at bounding box center [355, 4] width 43 height 9
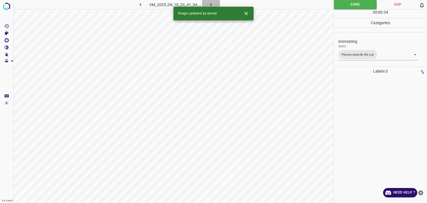
click at [211, 4] on icon "button" at bounding box center [211, 4] width 2 height 3
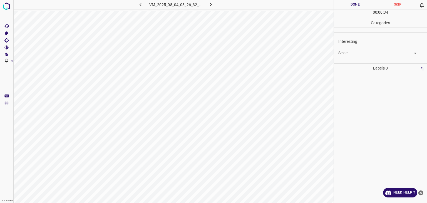
click at [348, 55] on body "4.3.6-dev2 VM_2025_08_04_08_26_32_545_03.gif Done Skip 0 00 : 00 : 34 Categorie…" at bounding box center [213, 101] width 427 height 203
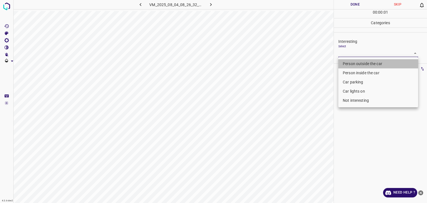
click at [349, 61] on li "Person outside the car" at bounding box center [378, 63] width 80 height 9
type input "Person outside the car"
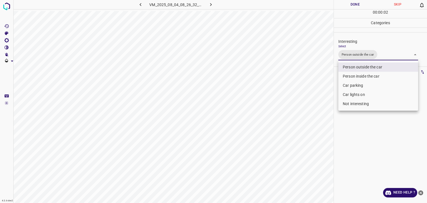
click at [353, 4] on div at bounding box center [213, 101] width 427 height 203
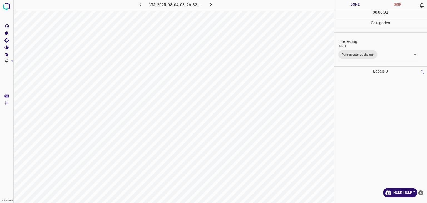
click at [353, 4] on div at bounding box center [213, 101] width 427 height 203
click at [353, 4] on button "Done" at bounding box center [355, 4] width 43 height 9
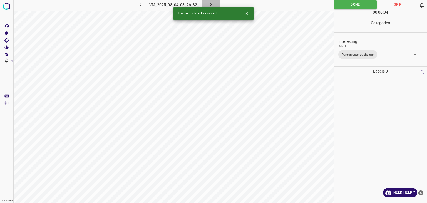
click at [211, 3] on icon "button" at bounding box center [211, 5] width 6 height 6
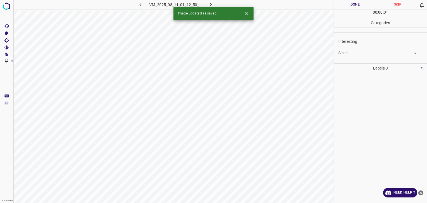
click at [351, 51] on body "4.3.6-dev2 VM_2025_08_11_01_12_50_162_11.gif Done Skip 0 00 : 00 : 01 Categorie…" at bounding box center [213, 101] width 427 height 203
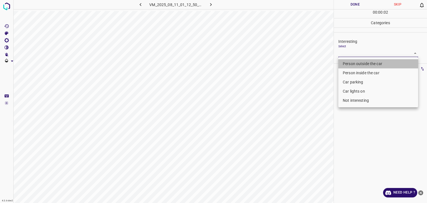
click at [351, 61] on li "Person outside the car" at bounding box center [378, 63] width 80 height 9
type input "Person outside the car"
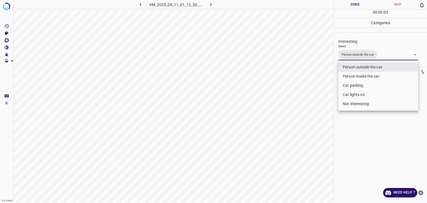
click at [353, 4] on div at bounding box center [213, 101] width 427 height 203
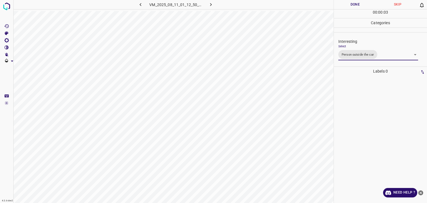
click at [353, 4] on div "Person outside the car Person inside the car Car parking Car lights on Not inte…" at bounding box center [213, 101] width 427 height 203
click at [353, 4] on button "Done" at bounding box center [355, 4] width 43 height 9
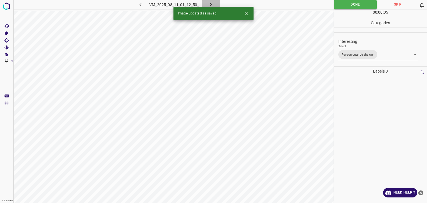
click at [208, 4] on icon "button" at bounding box center [211, 5] width 6 height 6
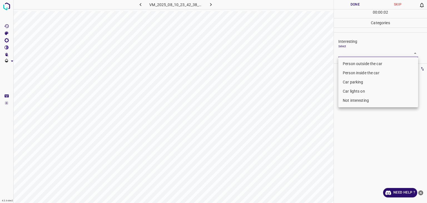
click at [343, 54] on body "4.3.6-dev2 VM_2025_08_10_23_42_38_683_11.gif Done Skip 0 00 : 00 : 02 Categorie…" at bounding box center [213, 101] width 427 height 203
click at [344, 64] on li "Person outside the car" at bounding box center [378, 63] width 80 height 9
type input "Person outside the car"
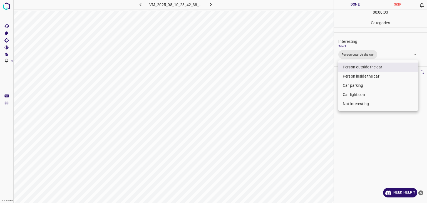
click at [358, 5] on div at bounding box center [213, 101] width 427 height 203
click at [358, 5] on div "Person outside the car Person inside the car Car parking Car lights on Not inte…" at bounding box center [213, 101] width 427 height 203
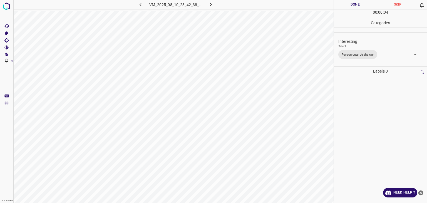
click at [358, 5] on button "Done" at bounding box center [355, 4] width 43 height 9
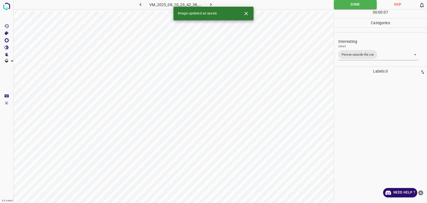
click at [209, 5] on icon "button" at bounding box center [211, 5] width 6 height 6
click at [349, 54] on body "4.3.6-dev2 VM_2025_08_04_06_44_16_269_05.gif Done Skip 0 00 : 00 : 01 Categorie…" at bounding box center [213, 101] width 427 height 203
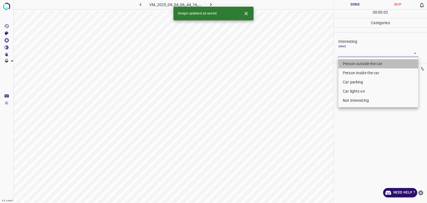
click at [347, 64] on li "Person outside the car" at bounding box center [378, 63] width 80 height 9
type input "Person outside the car"
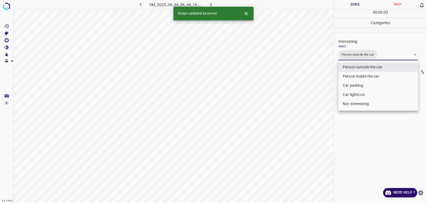
click at [353, 6] on div at bounding box center [213, 101] width 427 height 203
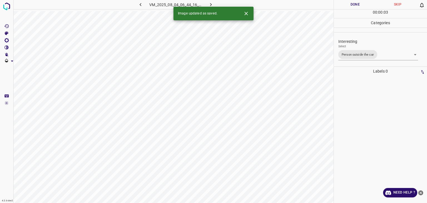
click at [353, 6] on div "Person outside the car Person inside the car Car parking Car lights on Not inte…" at bounding box center [213, 101] width 427 height 203
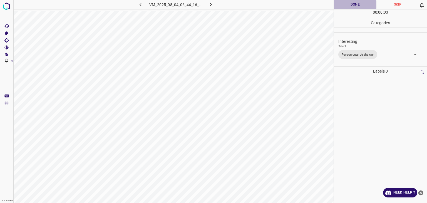
click at [353, 6] on button "Done" at bounding box center [355, 4] width 43 height 9
click at [209, 4] on icon "button" at bounding box center [211, 5] width 6 height 6
click at [358, 56] on body "4.3.6-dev2 VM_2025_08_04_23_40_07_646_05.gif Done Skip 0 00 : 00 : 09 Categorie…" at bounding box center [213, 101] width 427 height 203
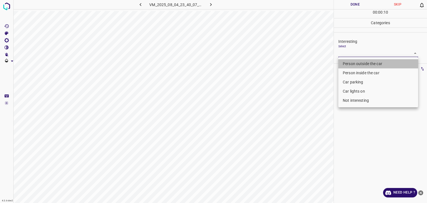
click at [358, 63] on li "Person outside the car" at bounding box center [378, 63] width 80 height 9
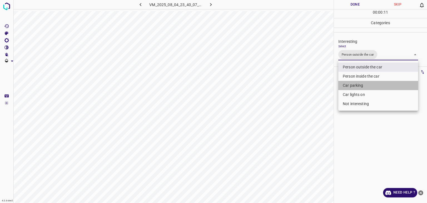
click at [353, 87] on li "Car parking" at bounding box center [378, 85] width 80 height 9
type input "Person outside the car,Car parking"
click at [351, 4] on div at bounding box center [213, 101] width 427 height 203
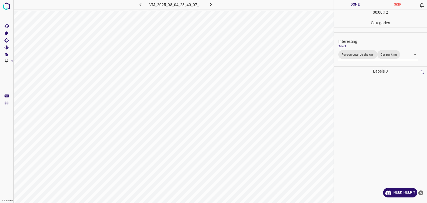
click at [351, 4] on div at bounding box center [213, 101] width 427 height 203
click at [351, 4] on button "Done" at bounding box center [355, 4] width 43 height 9
click at [209, 2] on icon "button" at bounding box center [211, 5] width 6 height 6
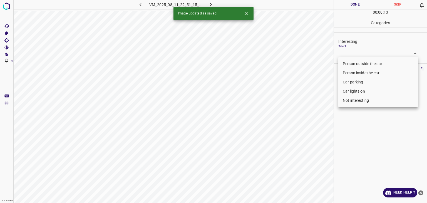
click at [357, 50] on body "4.3.6-dev2 VM_2025_08_11_22_51_15_422_07.gif Done Skip 0 00 : 00 : 13 Categorie…" at bounding box center [213, 101] width 427 height 203
click at [357, 64] on li "Person outside the car" at bounding box center [378, 63] width 80 height 9
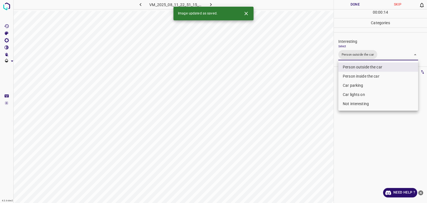
click at [353, 85] on li "Car parking" at bounding box center [378, 85] width 80 height 9
type input "Person outside the car,Car parking"
click at [355, 6] on div at bounding box center [213, 101] width 427 height 203
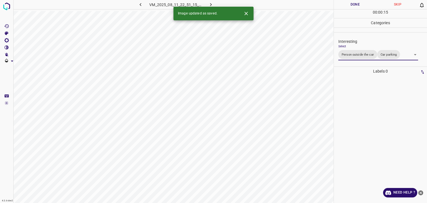
click at [355, 6] on div at bounding box center [213, 101] width 427 height 203
click at [355, 6] on button "Done" at bounding box center [355, 4] width 43 height 9
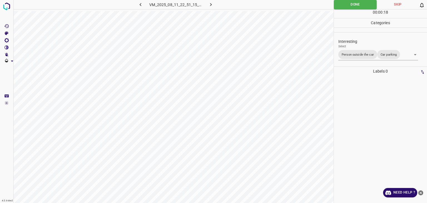
click at [211, 4] on icon "button" at bounding box center [211, 5] width 6 height 6
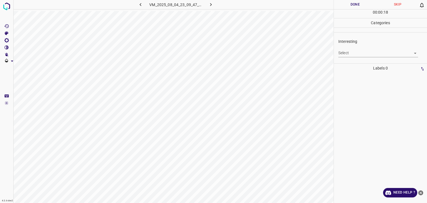
click at [344, 54] on body "4.3.6-dev2 VM_2025_08_04_23_09_47_996_02.gif Done Skip 0 00 : 00 : 18 Categorie…" at bounding box center [213, 101] width 427 height 203
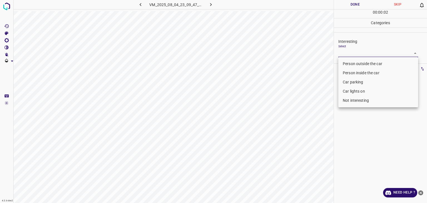
click at [356, 58] on ul "Person outside the car Person inside the car Car parking Car lights on Not inte…" at bounding box center [378, 82] width 80 height 50
click at [356, 60] on li "Person outside the car" at bounding box center [378, 63] width 80 height 9
type input "Person outside the car"
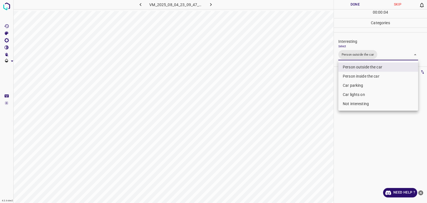
click at [360, 3] on div at bounding box center [213, 101] width 427 height 203
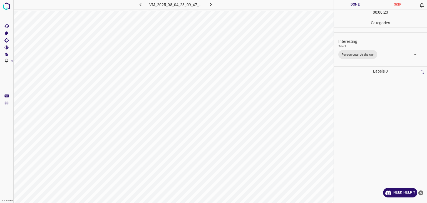
click at [346, 6] on button "Done" at bounding box center [355, 4] width 43 height 9
click at [345, 7] on button "Done" at bounding box center [355, 4] width 43 height 9
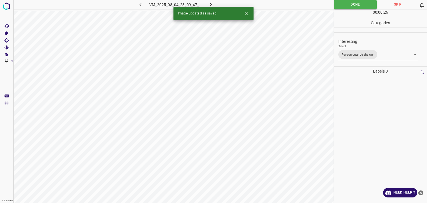
click at [208, 4] on icon "button" at bounding box center [211, 5] width 6 height 6
click at [366, 58] on div "Interesting Select ​" at bounding box center [380, 48] width 93 height 26
click at [366, 57] on div "Interesting Select ​" at bounding box center [380, 48] width 93 height 26
click at [366, 54] on body "4.3.6-dev2 VM_2025_08_11_00_45_36_953_02.gif Done Skip 0 00 : 00 : 01 Categorie…" at bounding box center [213, 101] width 427 height 203
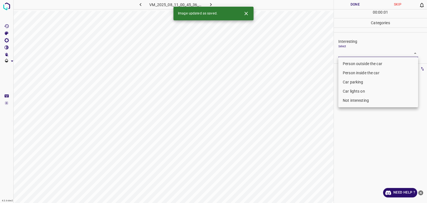
click at [368, 62] on li "Person outside the car" at bounding box center [378, 63] width 80 height 9
type input "Person outside the car"
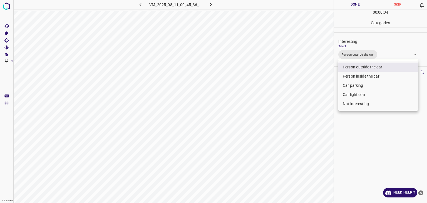
click at [355, 5] on div at bounding box center [213, 101] width 427 height 203
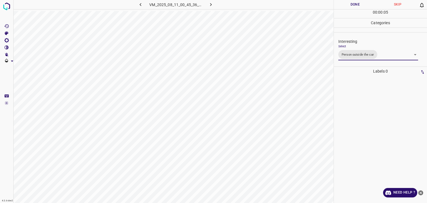
click at [355, 5] on div at bounding box center [213, 101] width 427 height 203
click at [355, 5] on button "Done" at bounding box center [355, 4] width 43 height 9
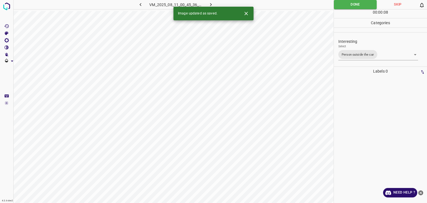
click at [206, 4] on button "button" at bounding box center [211, 4] width 18 height 9
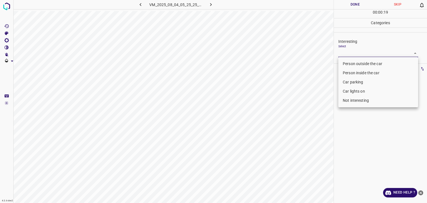
click at [352, 49] on body "4.3.6-dev2 VM_2025_08_04_05_25_25_515_09.gif Done Skip 0 00 : 00 : 19 Categorie…" at bounding box center [213, 101] width 427 height 203
click at [353, 63] on li "Person outside the car" at bounding box center [378, 63] width 80 height 9
type input "Person outside the car"
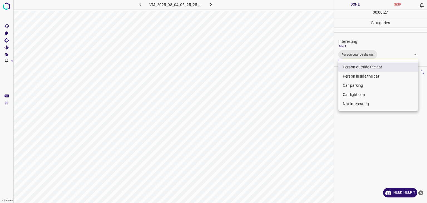
click at [343, 3] on div at bounding box center [213, 101] width 427 height 203
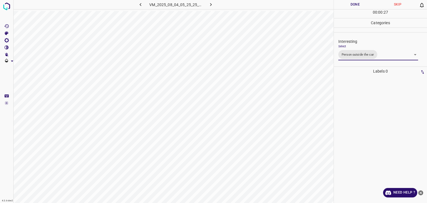
click at [343, 3] on div at bounding box center [213, 101] width 427 height 203
click at [343, 3] on button "Done" at bounding box center [355, 4] width 43 height 9
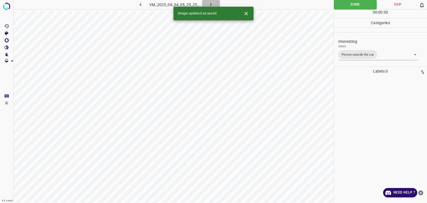
click at [211, 4] on icon "button" at bounding box center [211, 5] width 6 height 6
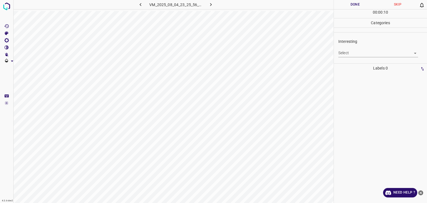
click at [347, 49] on div "Select ​" at bounding box center [378, 50] width 80 height 13
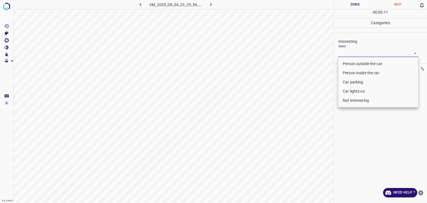
click at [348, 52] on body "4.3.6-dev2 VM_2025_08_04_23_25_56_613_10.gif Done Skip 0 00 : 00 : 11 Categorie…" at bounding box center [213, 101] width 427 height 203
click at [347, 63] on li "Person outside the car" at bounding box center [378, 63] width 80 height 9
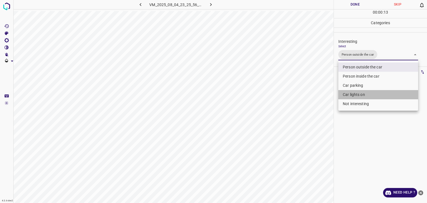
click at [353, 96] on li "Car lights on" at bounding box center [378, 94] width 80 height 9
type input "Person outside the car,Car lights on"
click at [367, 4] on div at bounding box center [213, 101] width 427 height 203
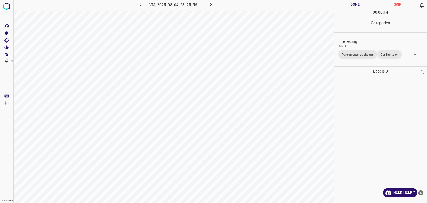
click at [363, 5] on button "Done" at bounding box center [355, 4] width 43 height 9
click at [203, 6] on button "button" at bounding box center [211, 4] width 18 height 9
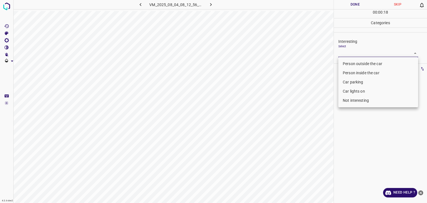
click at [353, 53] on body "4.3.6-dev2 VM_2025_08_04_08_12_56_064_03.gif Done Skip 0 00 : 00 : 18 Categorie…" at bounding box center [213, 101] width 427 height 203
drag, startPoint x: 356, startPoint y: 101, endPoint x: 340, endPoint y: 66, distance: 38.7
click at [357, 102] on li "Not interesting" at bounding box center [378, 100] width 80 height 9
type input "Not interesting"
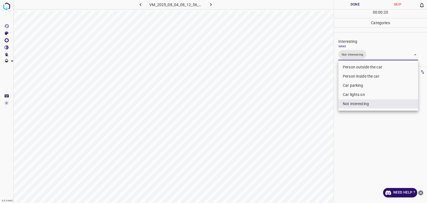
click at [343, 8] on div at bounding box center [213, 101] width 427 height 203
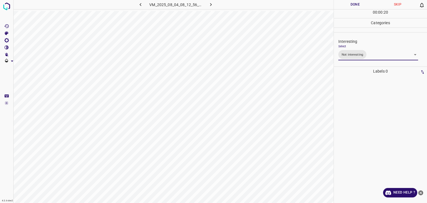
click at [343, 5] on div "Person outside the car Person inside the car Car parking Car lights on Not inte…" at bounding box center [213, 101] width 427 height 203
click at [343, 5] on button "Done" at bounding box center [355, 4] width 43 height 9
click at [344, 6] on button "Done" at bounding box center [355, 4] width 43 height 9
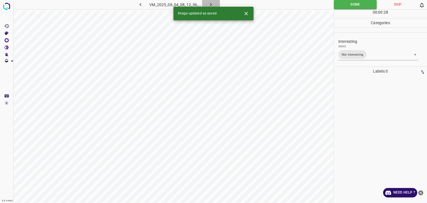
click at [211, 6] on icon "button" at bounding box center [211, 5] width 6 height 6
